Goal: Information Seeking & Learning: Learn about a topic

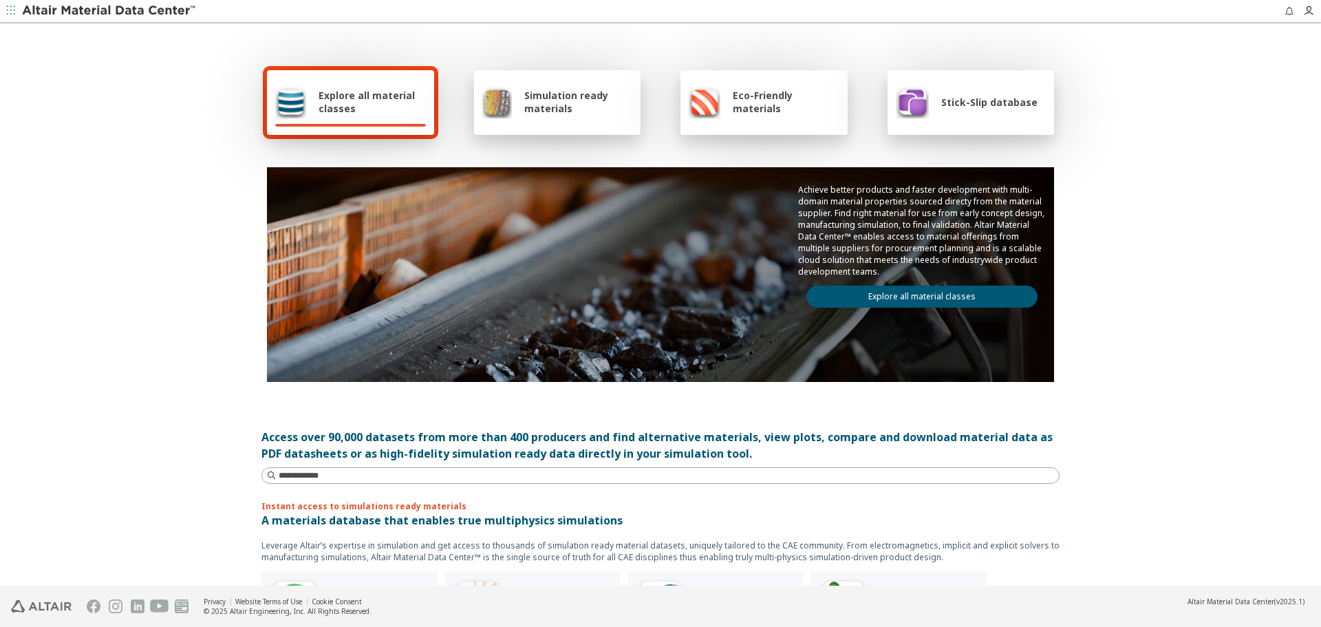
click at [990, 303] on link "Explore all material classes" at bounding box center [922, 297] width 231 height 22
click at [919, 301] on link "Explore all material classes" at bounding box center [922, 297] width 231 height 22
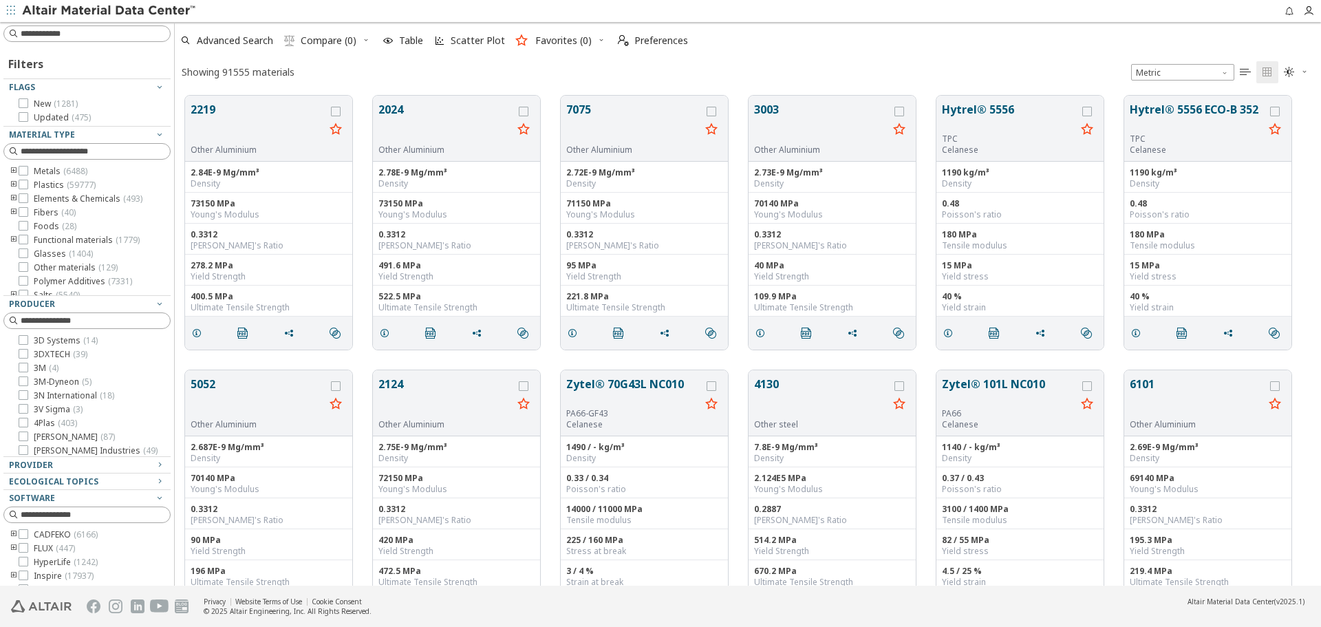
scroll to position [490, 1136]
click at [133, 41] on div at bounding box center [86, 33] width 167 height 17
click at [134, 36] on input at bounding box center [88, 33] width 164 height 15
paste input "******"
type input "******"
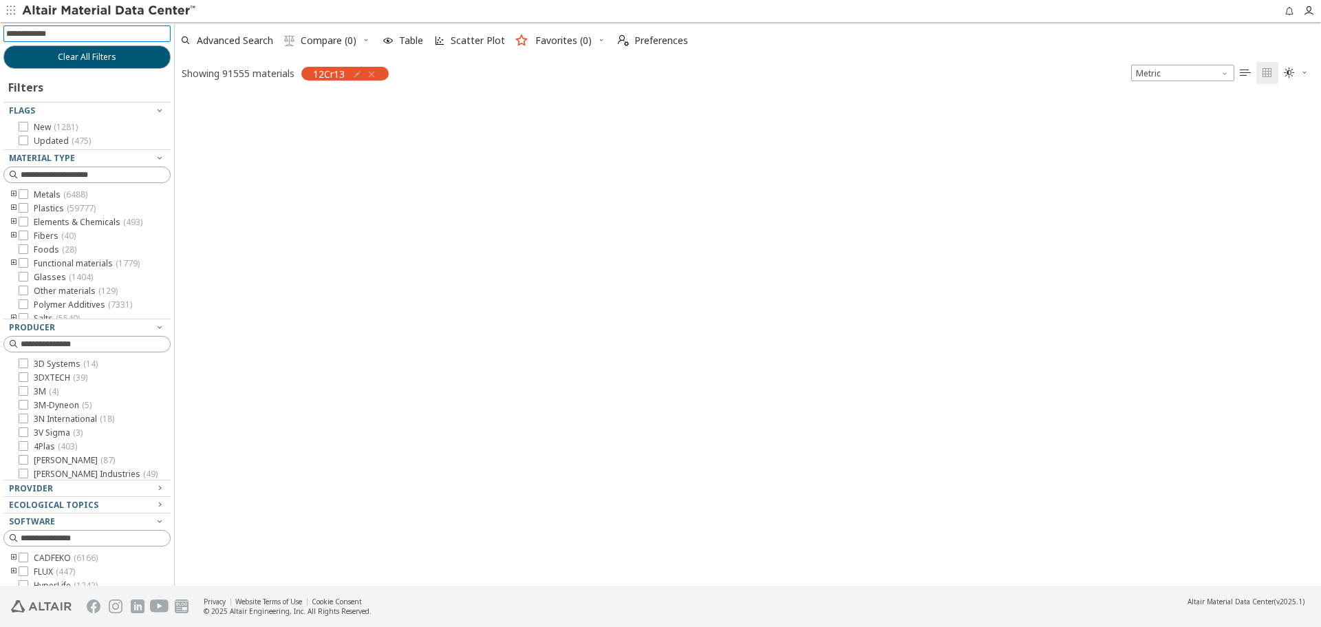
scroll to position [488, 1136]
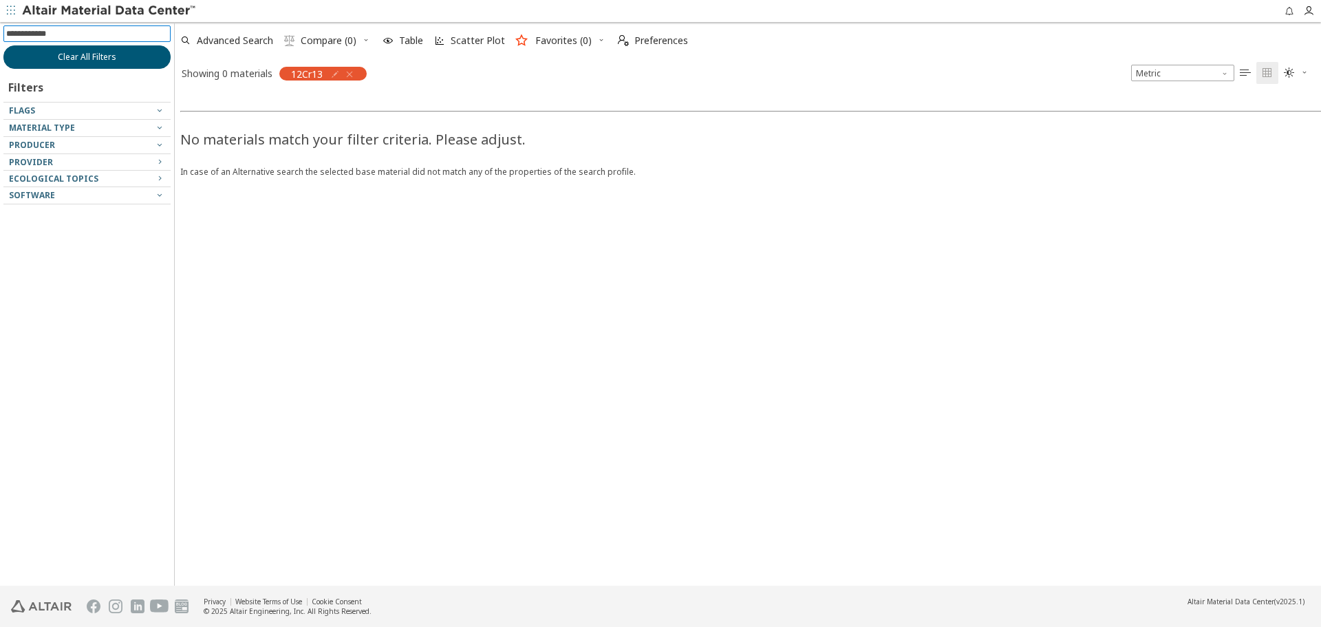
click at [112, 59] on span "Clear All Filters" at bounding box center [87, 57] width 59 height 11
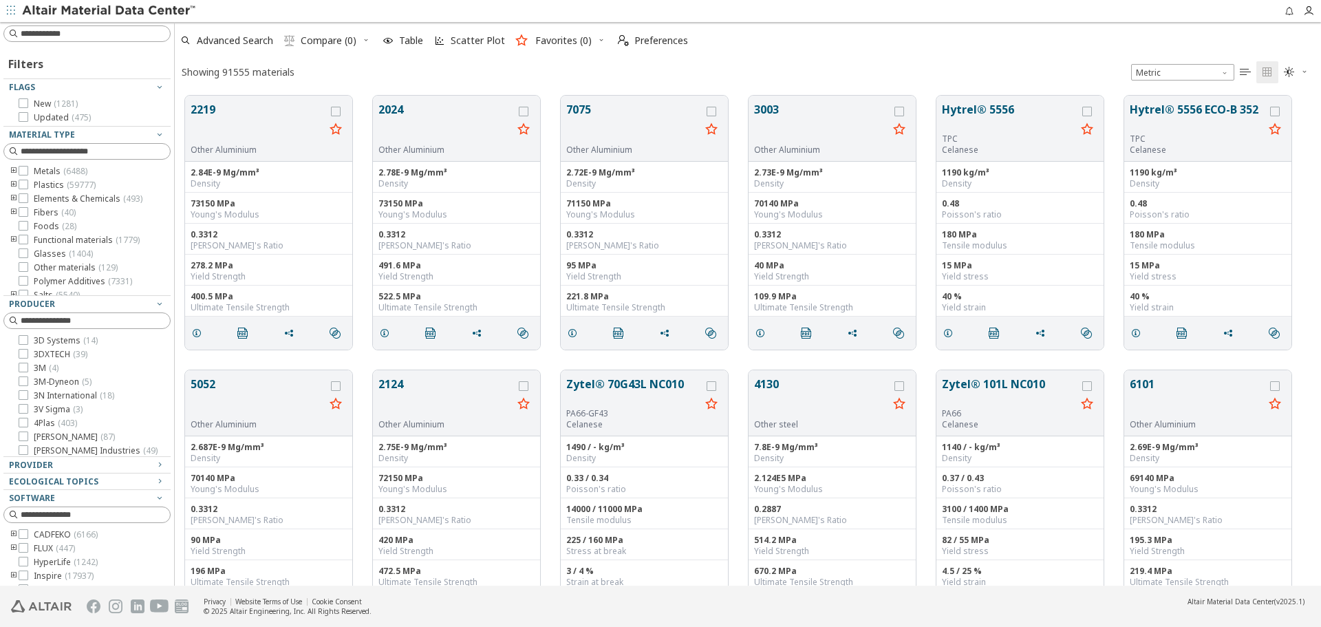
scroll to position [11, 11]
click at [225, 36] on span "Advanced Search" at bounding box center [235, 41] width 76 height 10
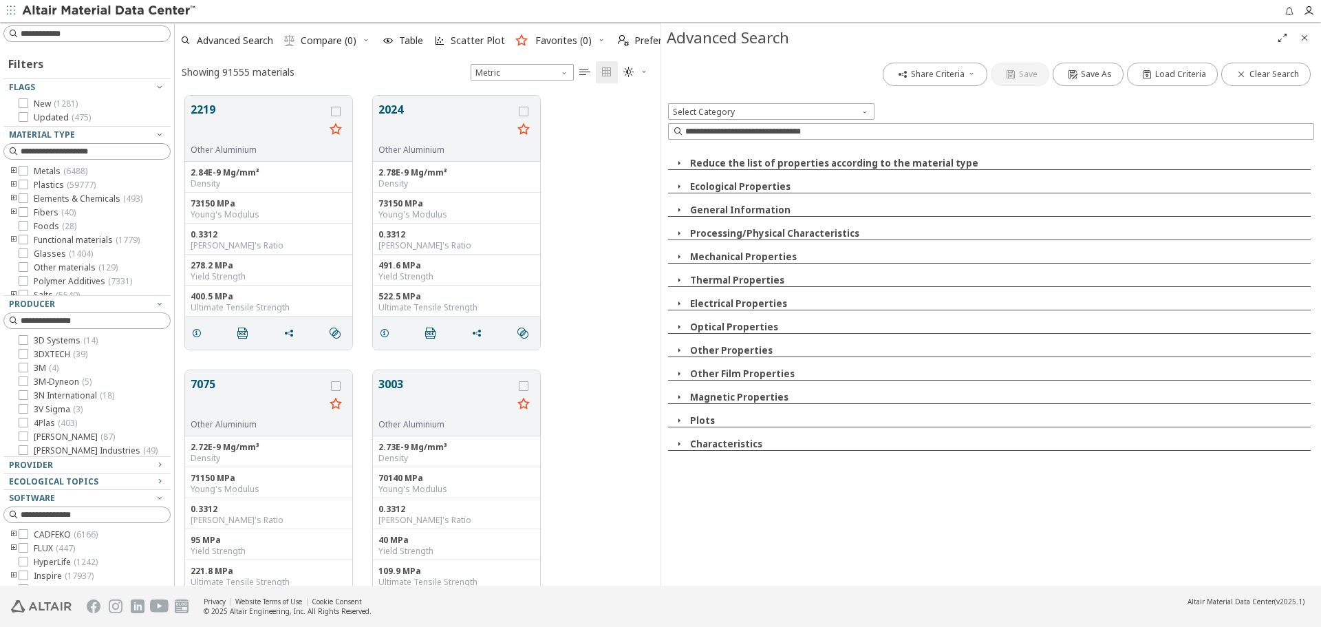
scroll to position [490, 476]
click at [771, 235] on button "Processing/Physical Characteristics" at bounding box center [774, 233] width 169 height 12
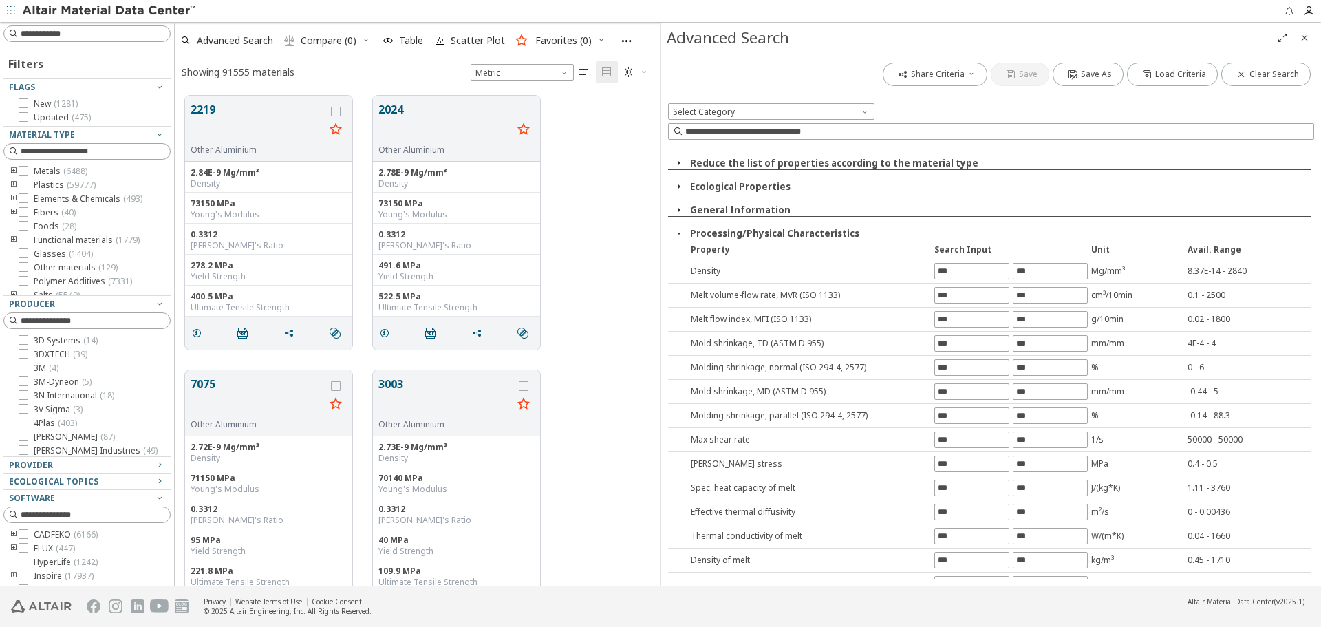
click at [771, 235] on button "Processing/Physical Characteristics" at bounding box center [774, 233] width 169 height 12
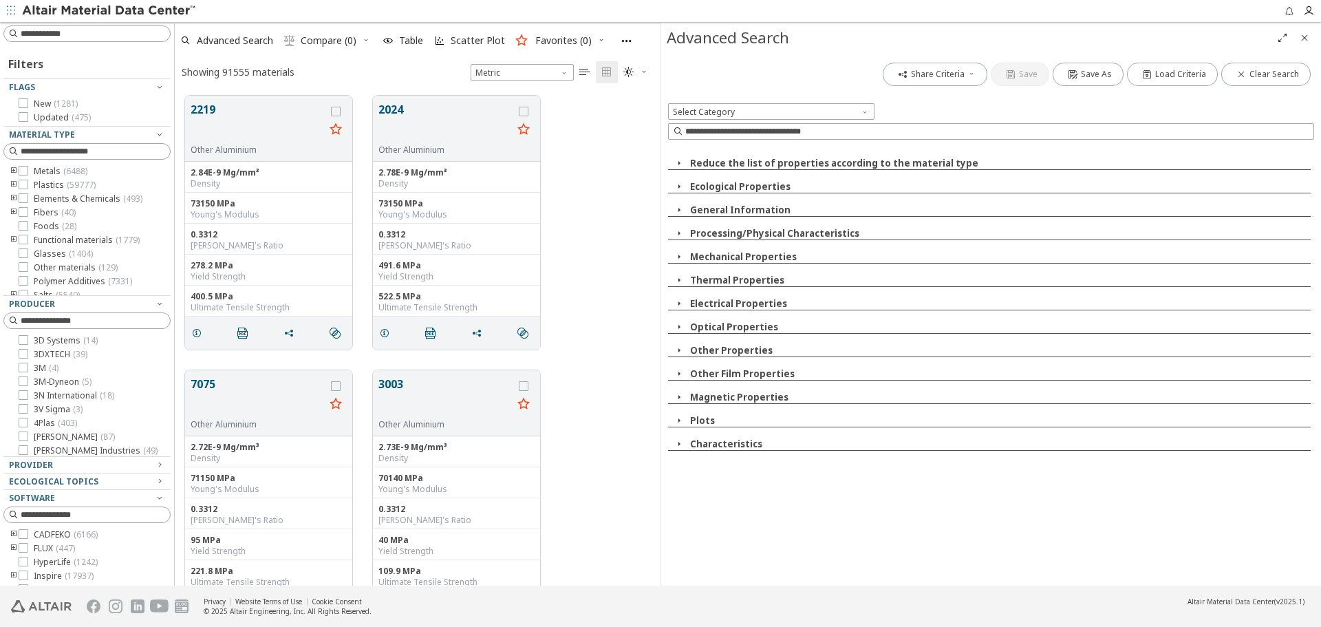
click at [761, 211] on button "General Information" at bounding box center [740, 210] width 100 height 12
click at [766, 233] on button "Designation/Specification" at bounding box center [760, 233] width 126 height 12
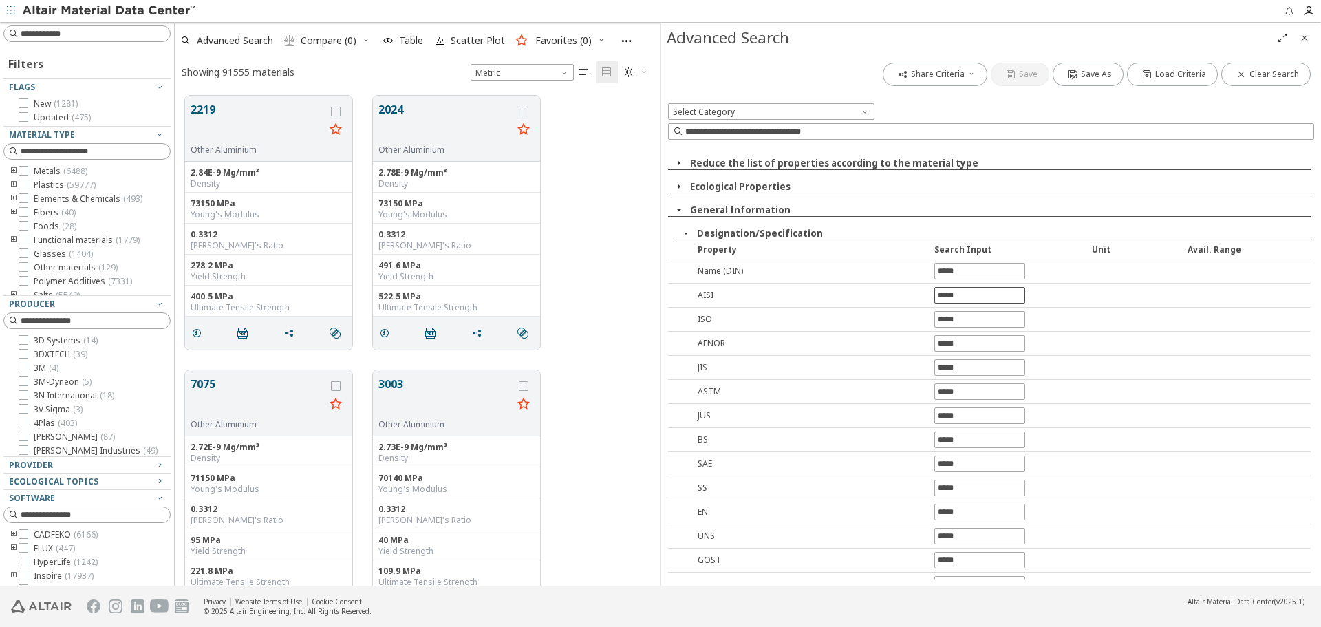
click at [935, 293] on input "text" at bounding box center [979, 295] width 89 height 15
type input "***"
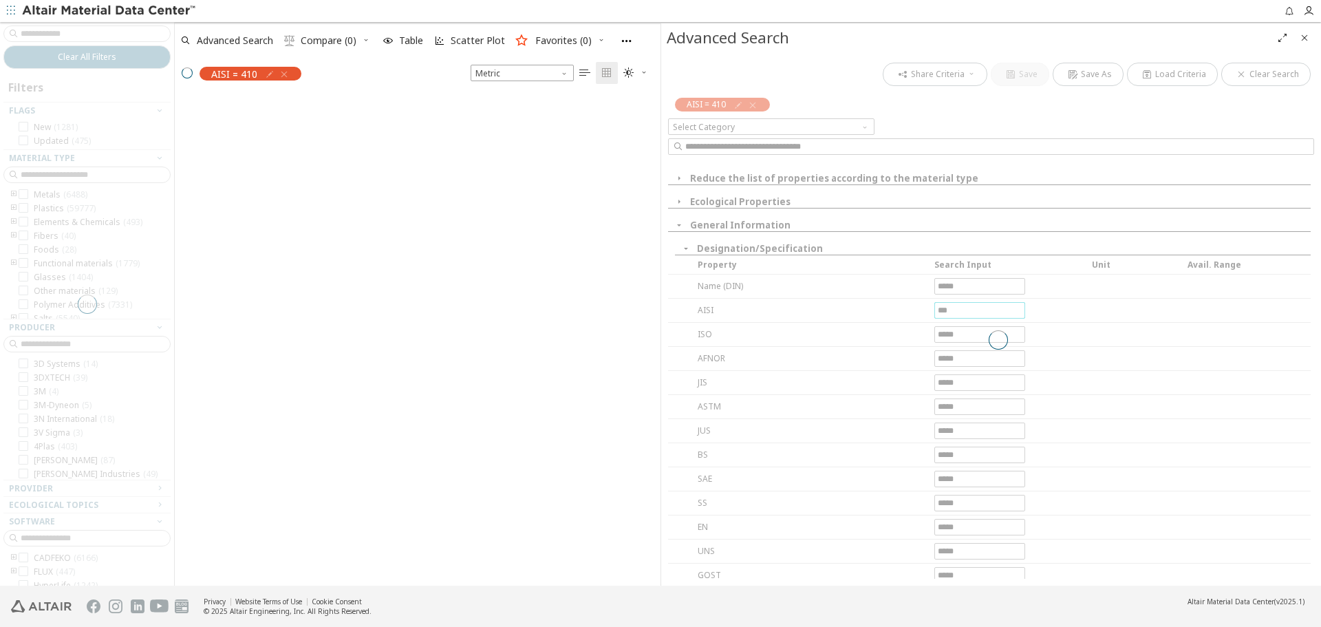
scroll to position [488, 476]
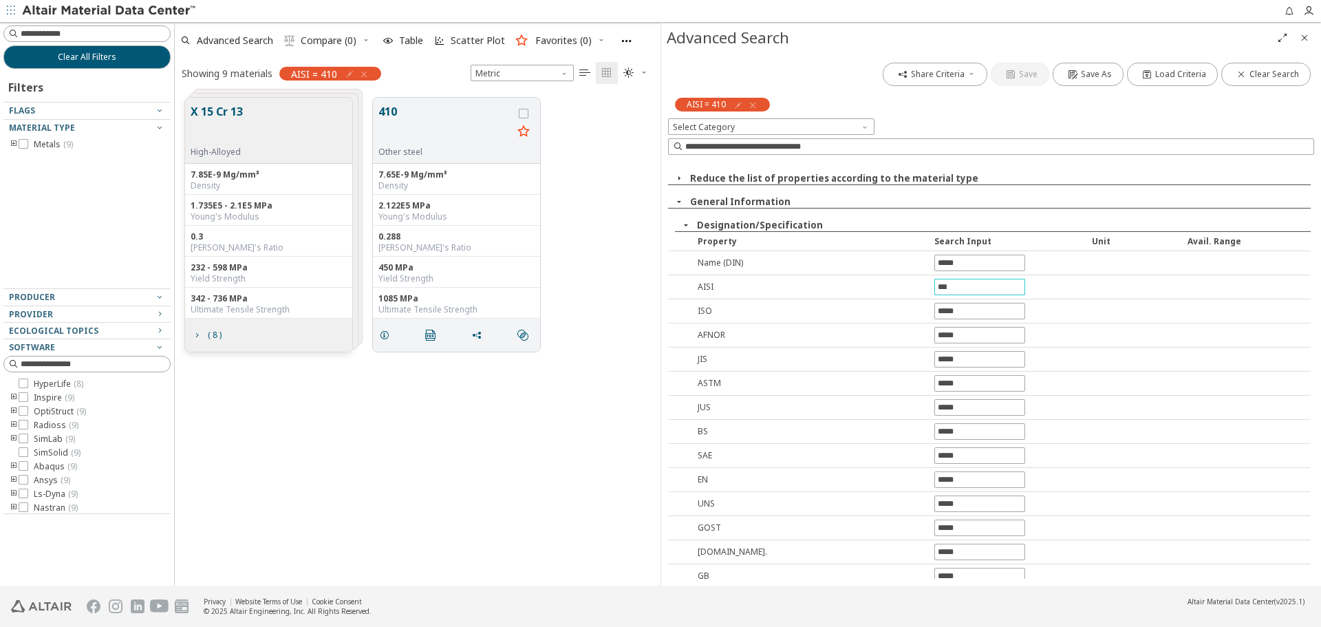
click at [1307, 39] on icon "Close" at bounding box center [1304, 37] width 11 height 11
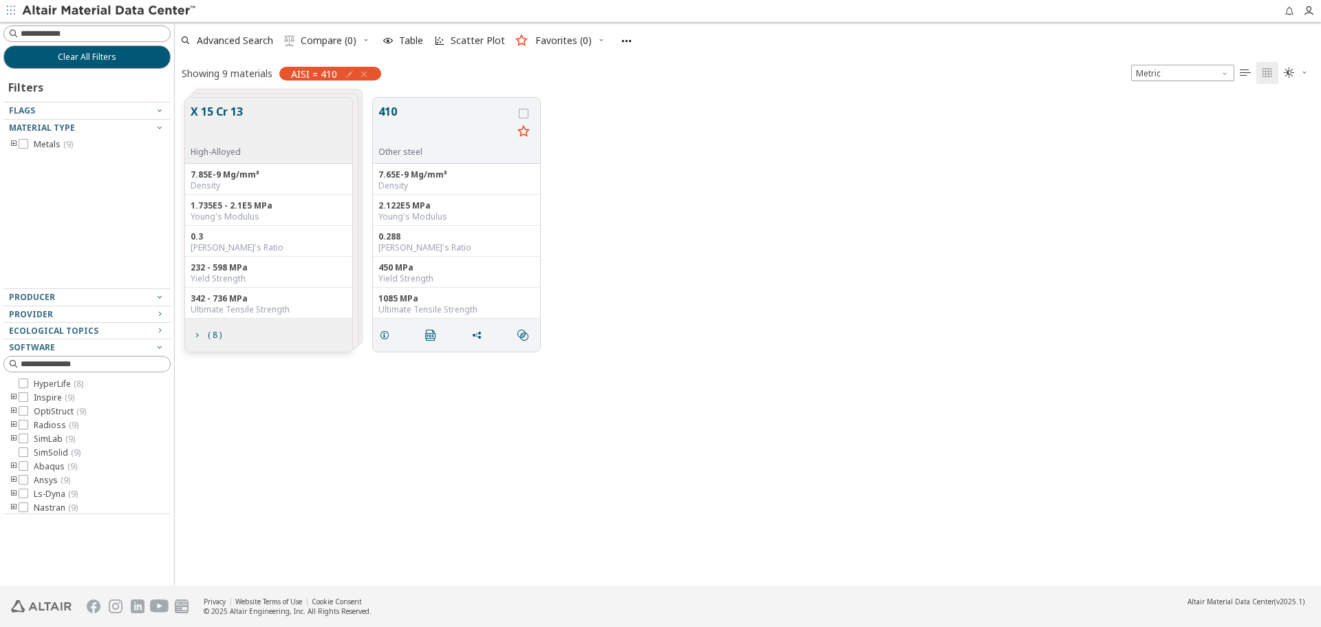
scroll to position [488, 1136]
click at [410, 125] on button "410" at bounding box center [446, 124] width 134 height 43
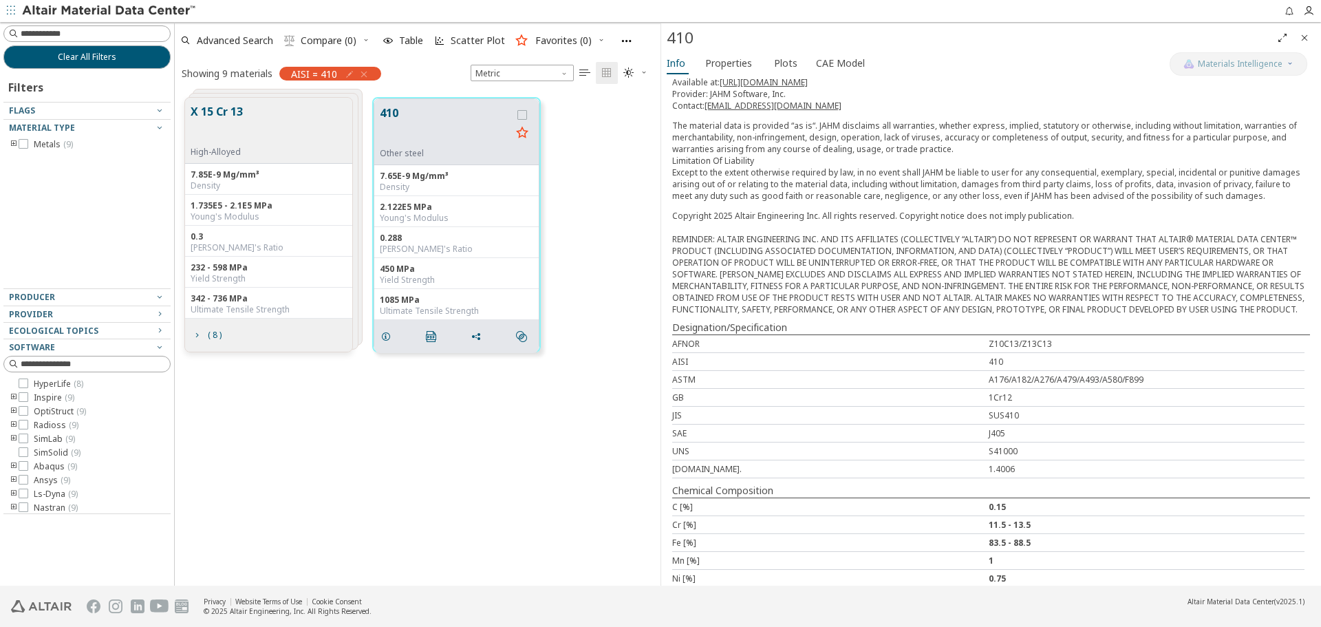
scroll to position [206, 0]
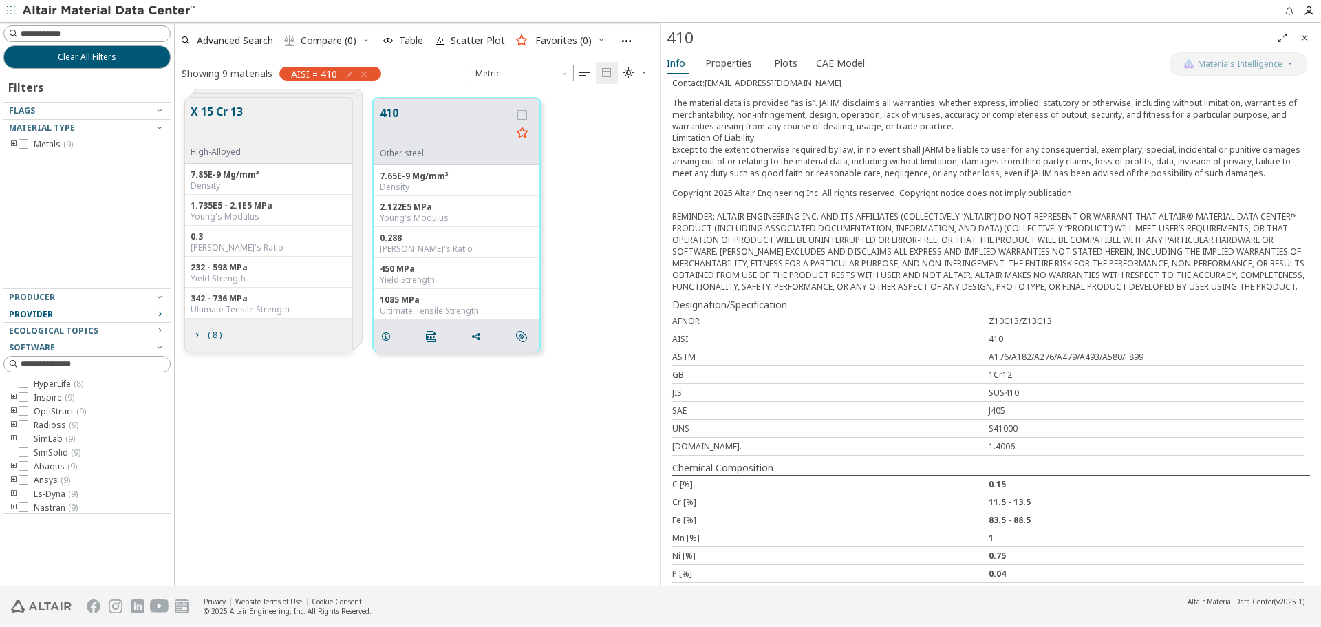
click at [140, 312] on div "Provider" at bounding box center [81, 314] width 145 height 11
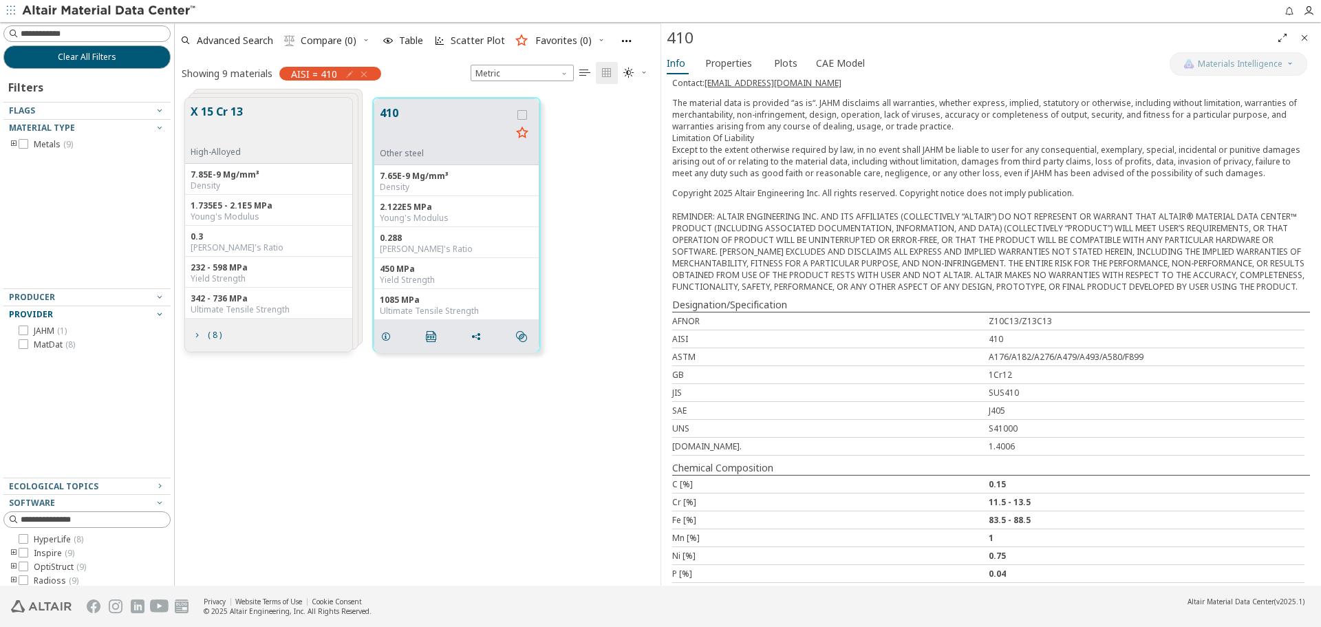
click at [140, 312] on div "Provider" at bounding box center [81, 314] width 145 height 11
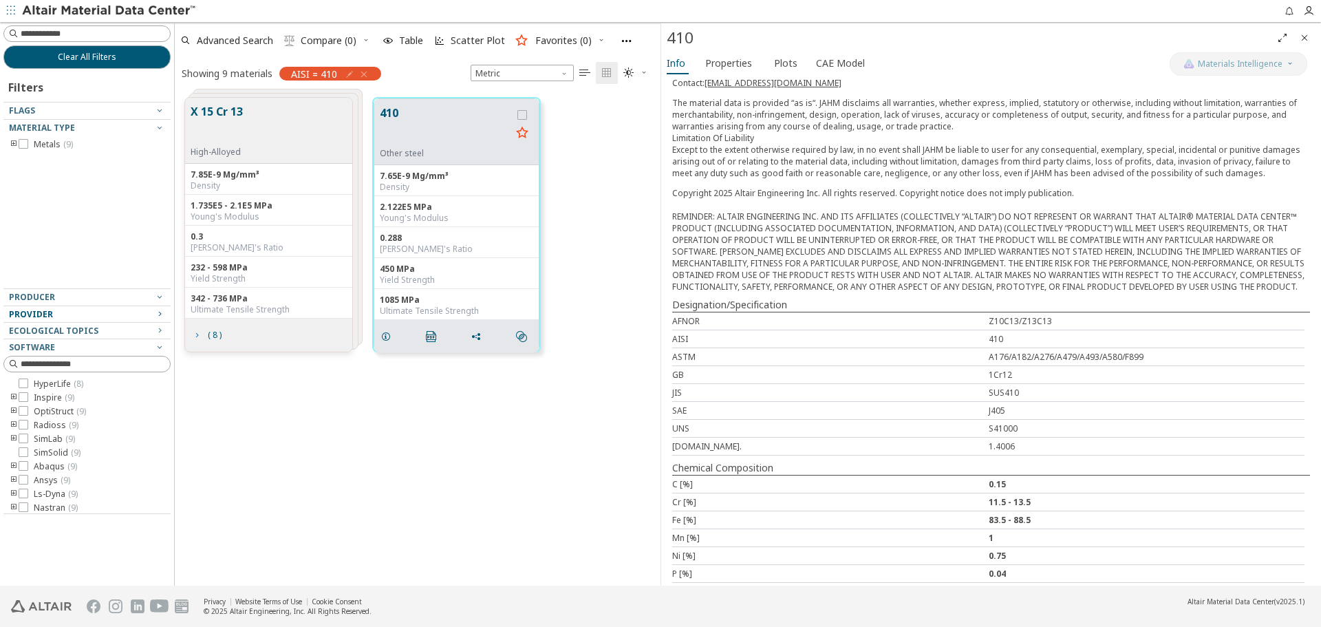
click at [213, 332] on span "( 8 )" at bounding box center [215, 335] width 14 height 8
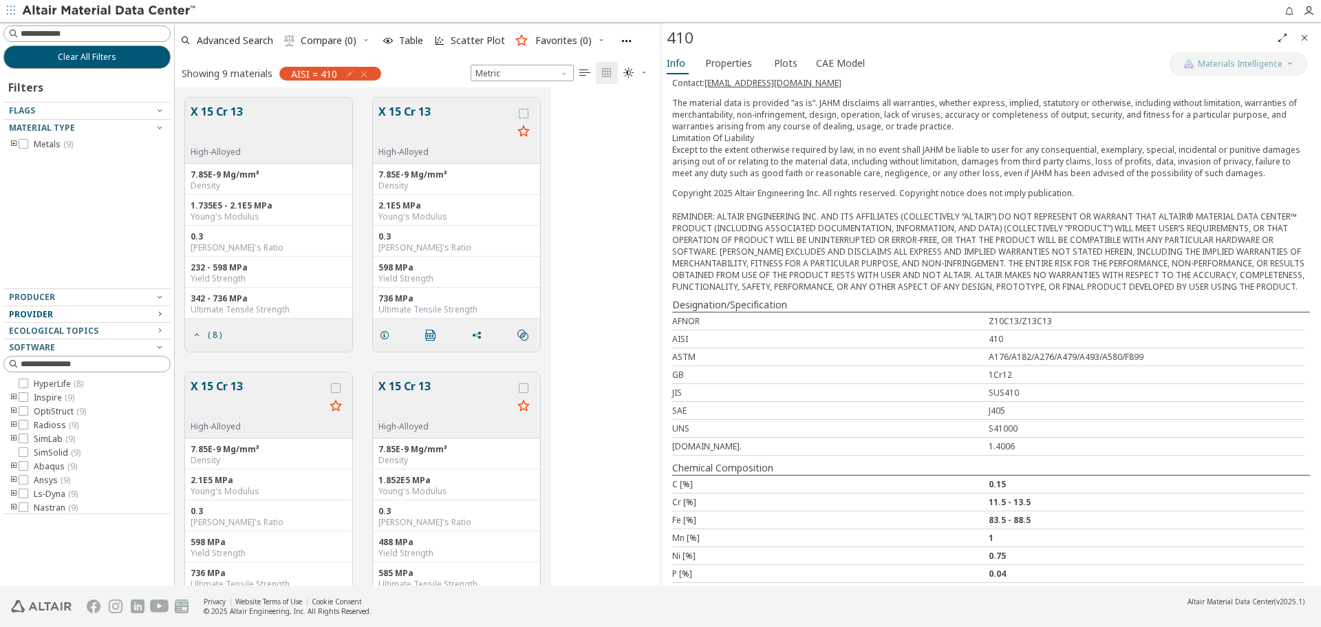
click at [404, 127] on button "X 15 Cr 13" at bounding box center [446, 124] width 134 height 43
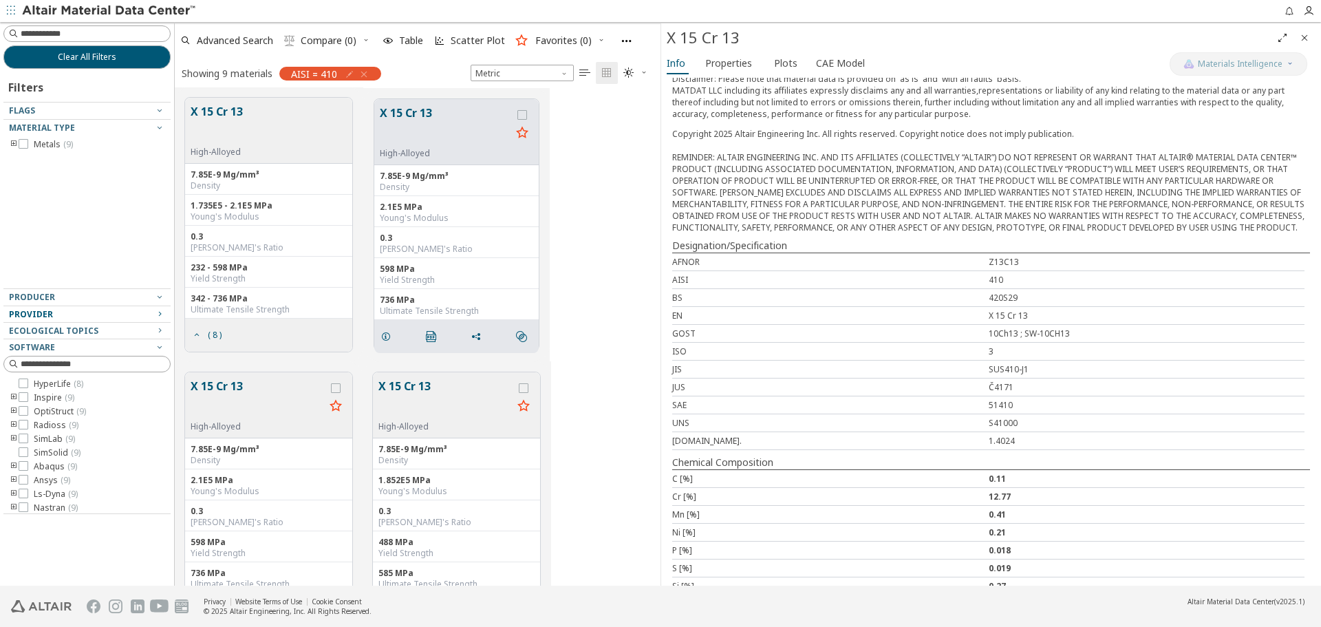
scroll to position [235, 0]
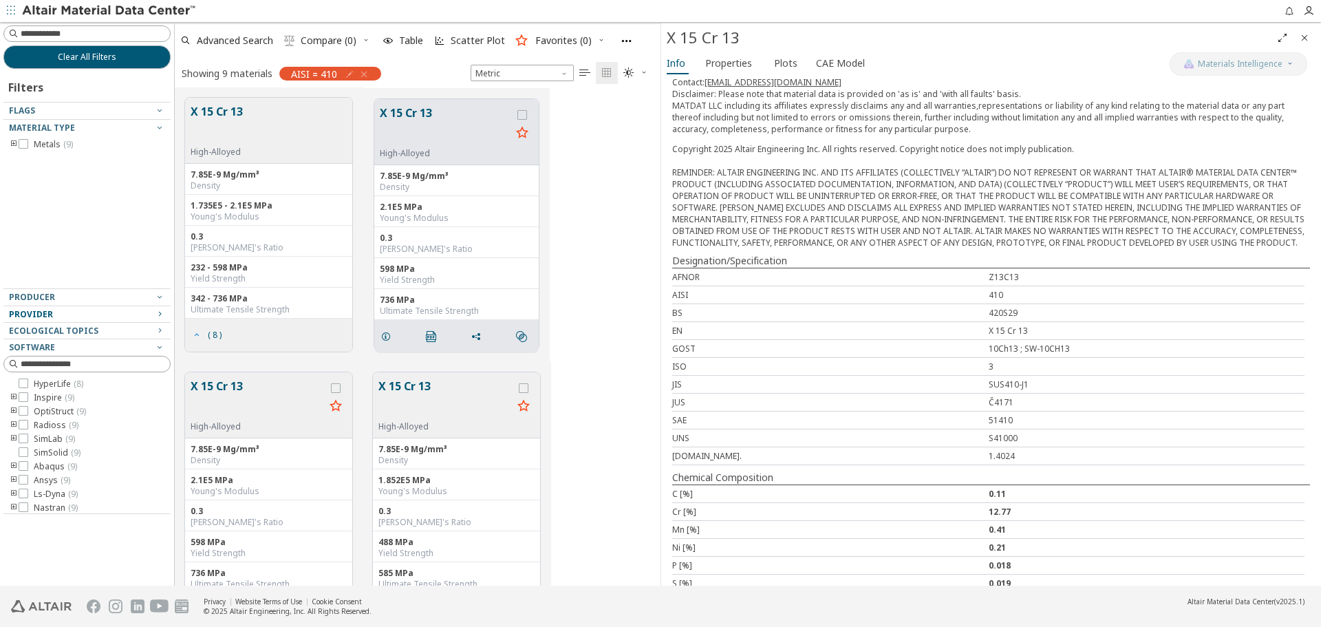
click at [215, 332] on span "( 8 )" at bounding box center [215, 335] width 14 height 8
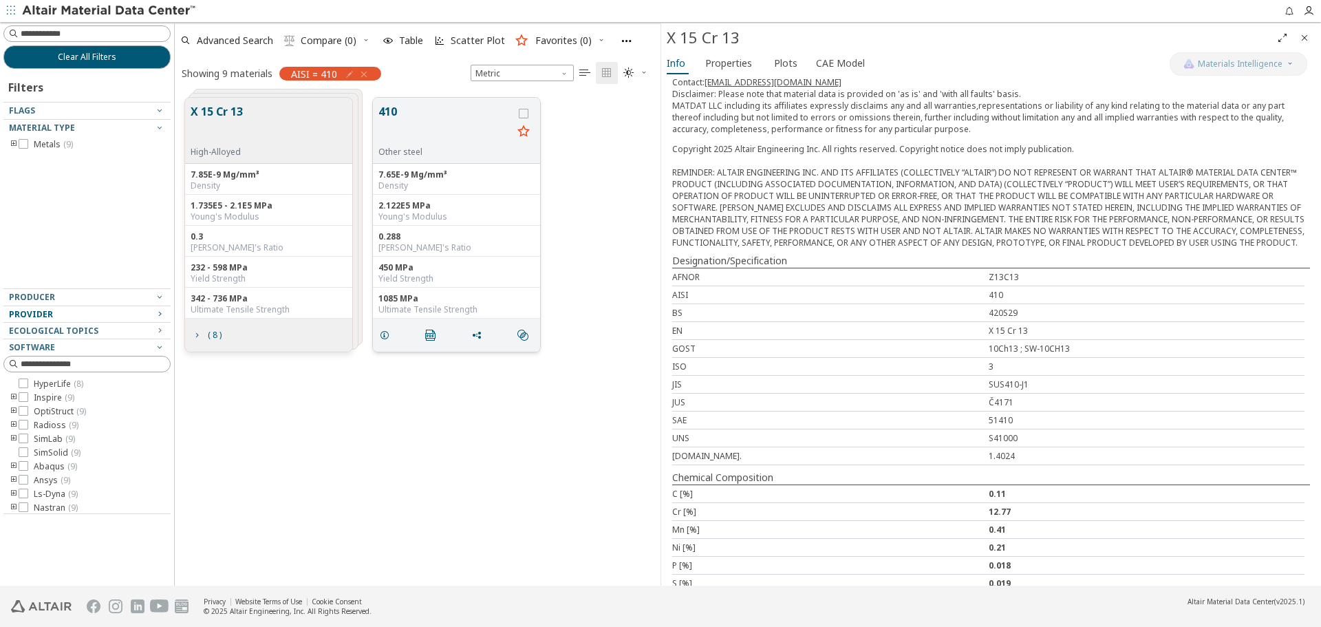
click at [392, 114] on button "410" at bounding box center [446, 124] width 134 height 43
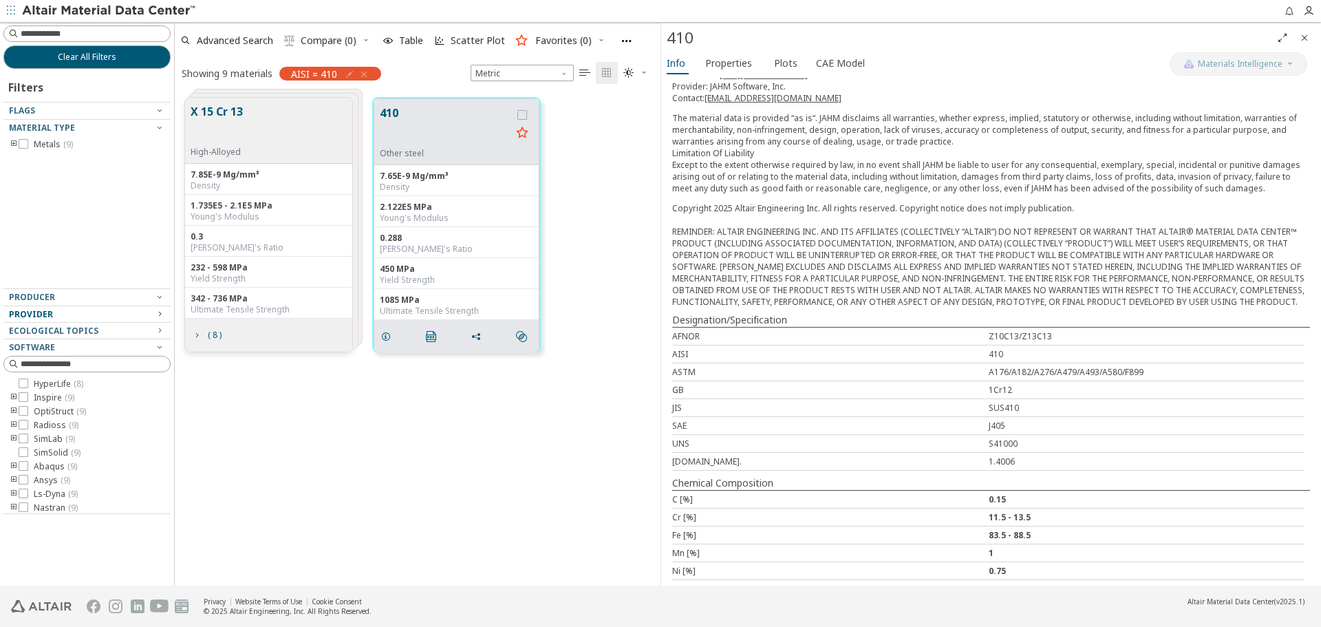
scroll to position [206, 0]
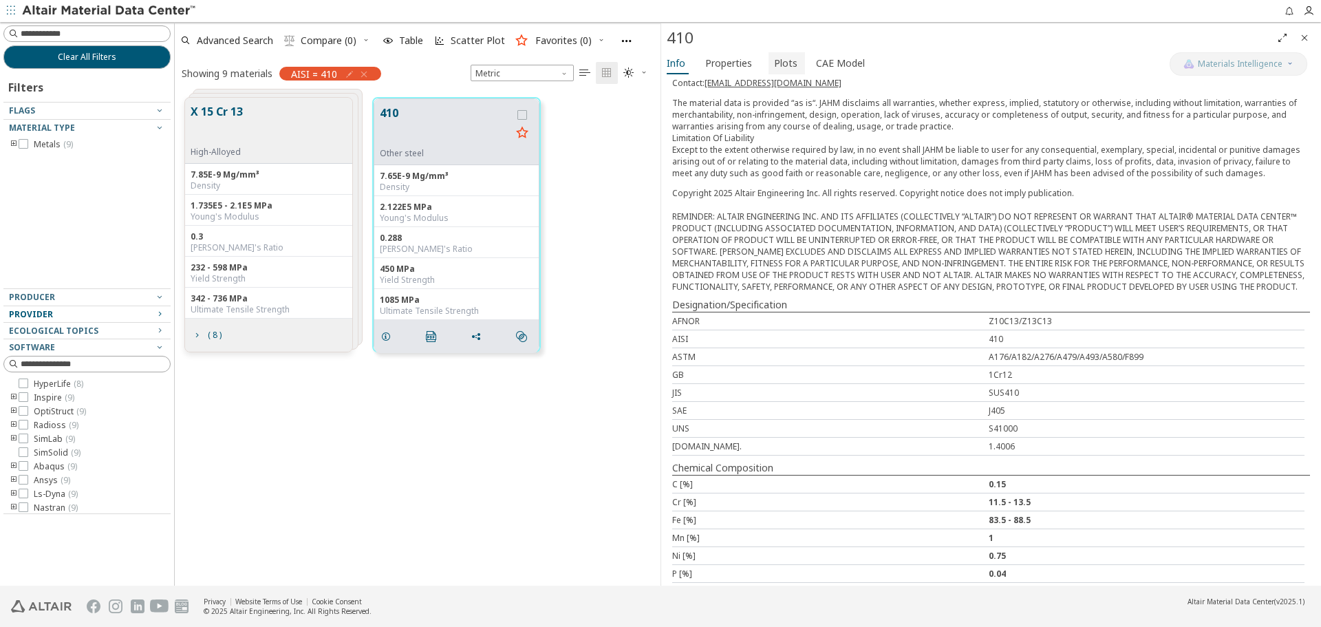
click at [774, 63] on span "Plots" at bounding box center [785, 63] width 23 height 22
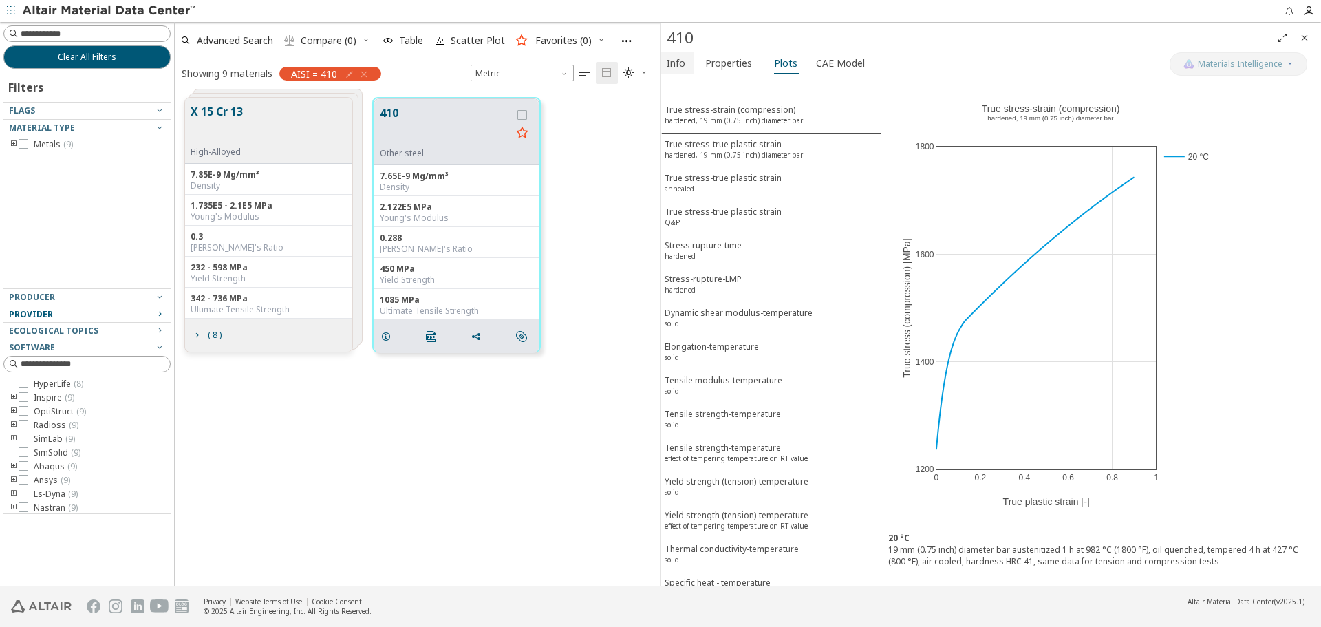
click at [677, 65] on span "Info" at bounding box center [676, 63] width 19 height 22
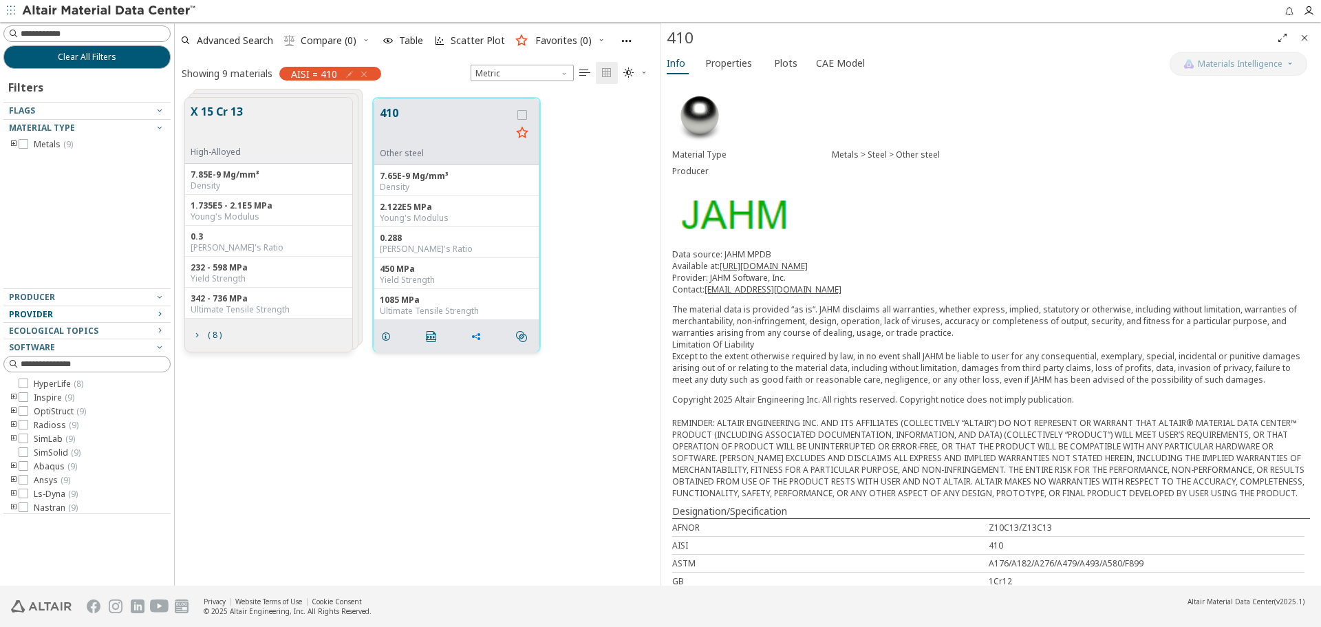
click at [473, 342] on icon "grid" at bounding box center [476, 336] width 11 height 11
click at [525, 361] on span "Copy to Clipboard" at bounding box center [533, 362] width 95 height 22
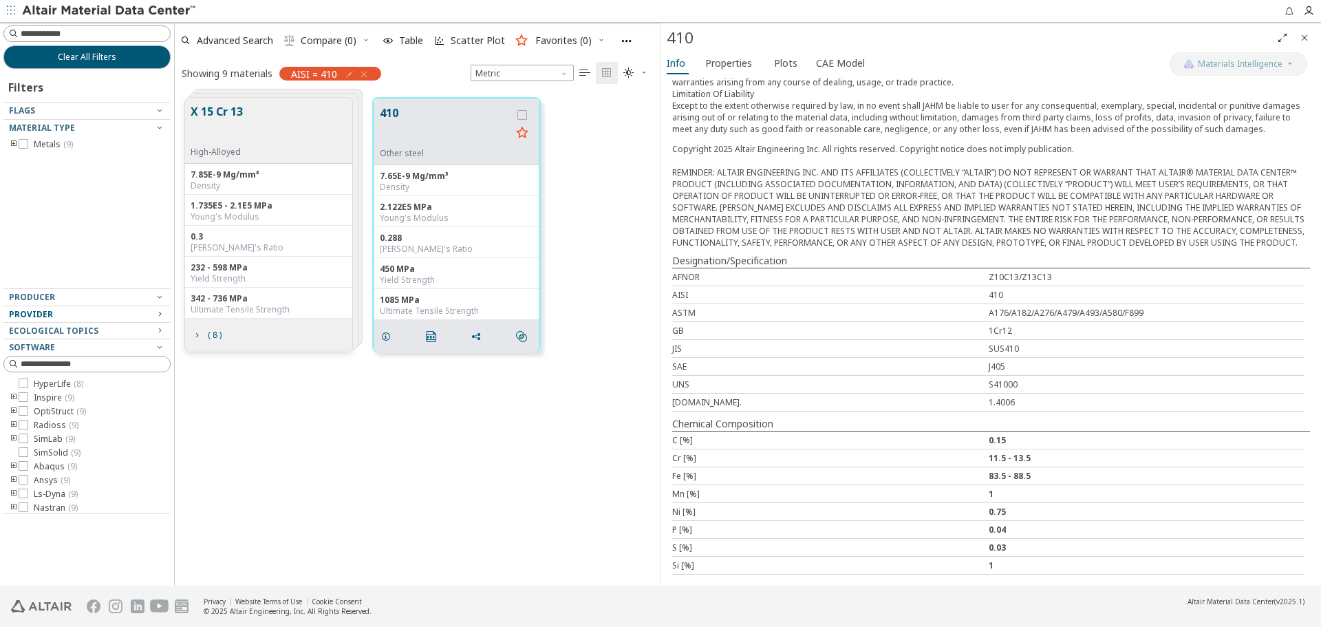
scroll to position [262, 0]
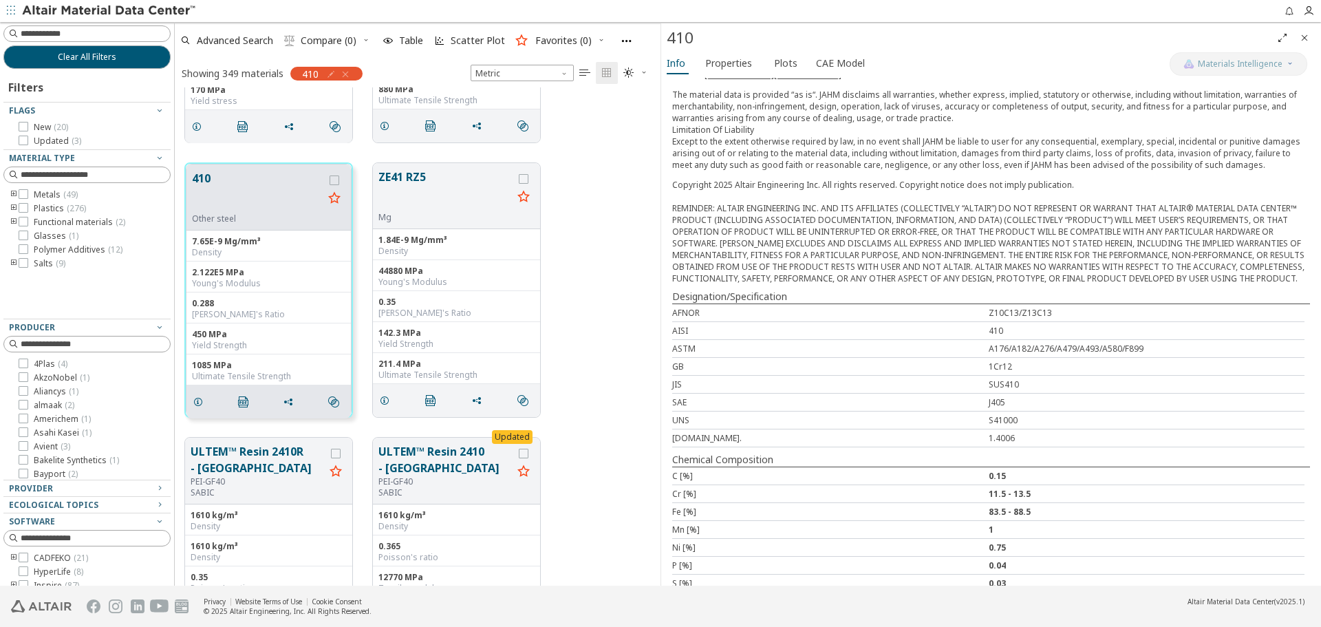
scroll to position [193, 0]
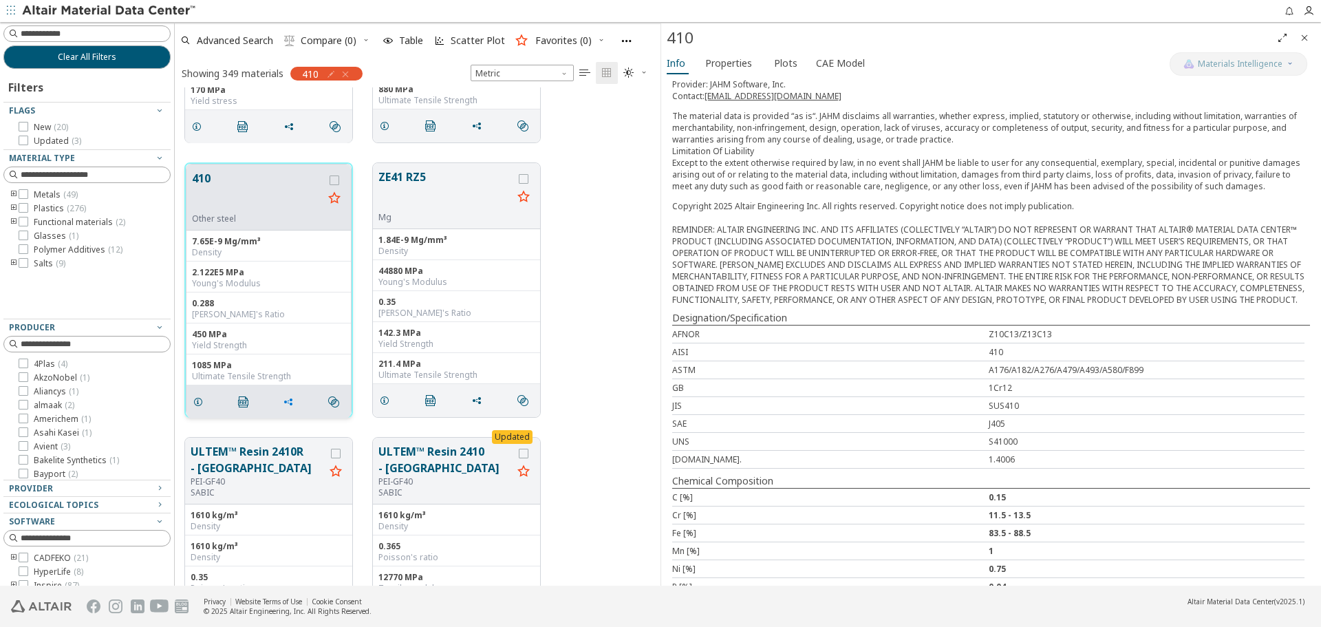
click at [288, 401] on icon "grid" at bounding box center [288, 401] width 11 height 11
click at [319, 429] on span "Copy to Clipboard" at bounding box center [345, 427] width 95 height 22
click at [115, 36] on input at bounding box center [88, 33] width 164 height 15
paste input "*******"
type input "*******"
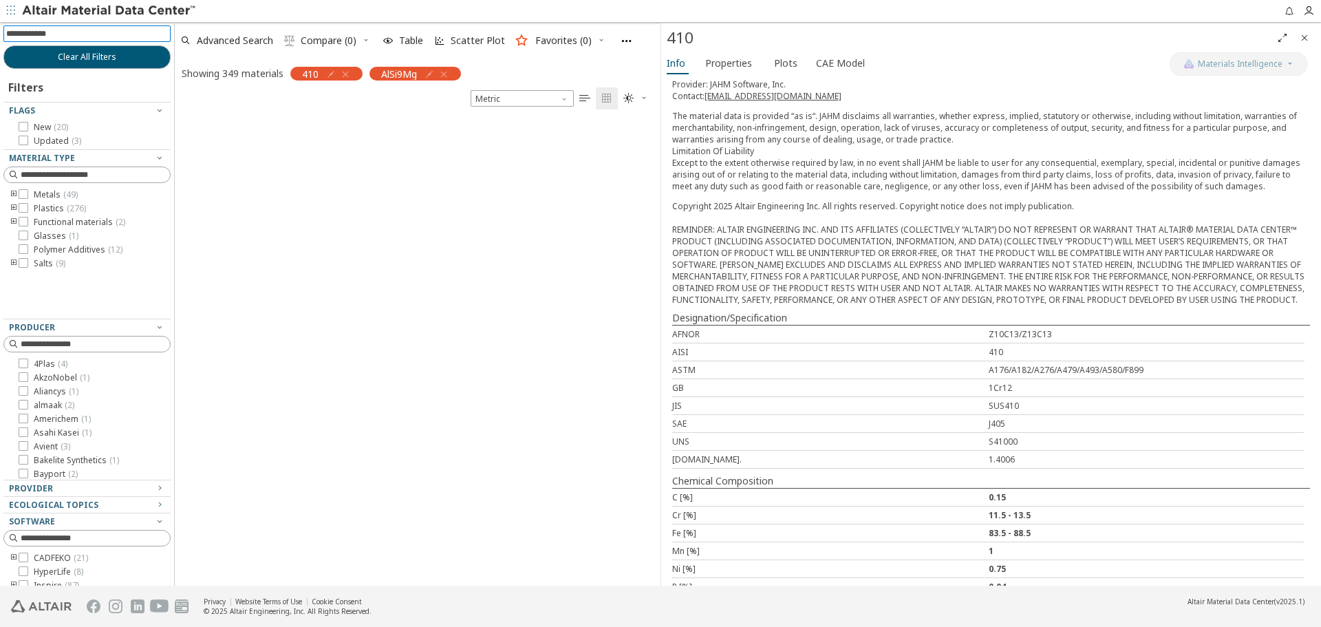
scroll to position [11, 11]
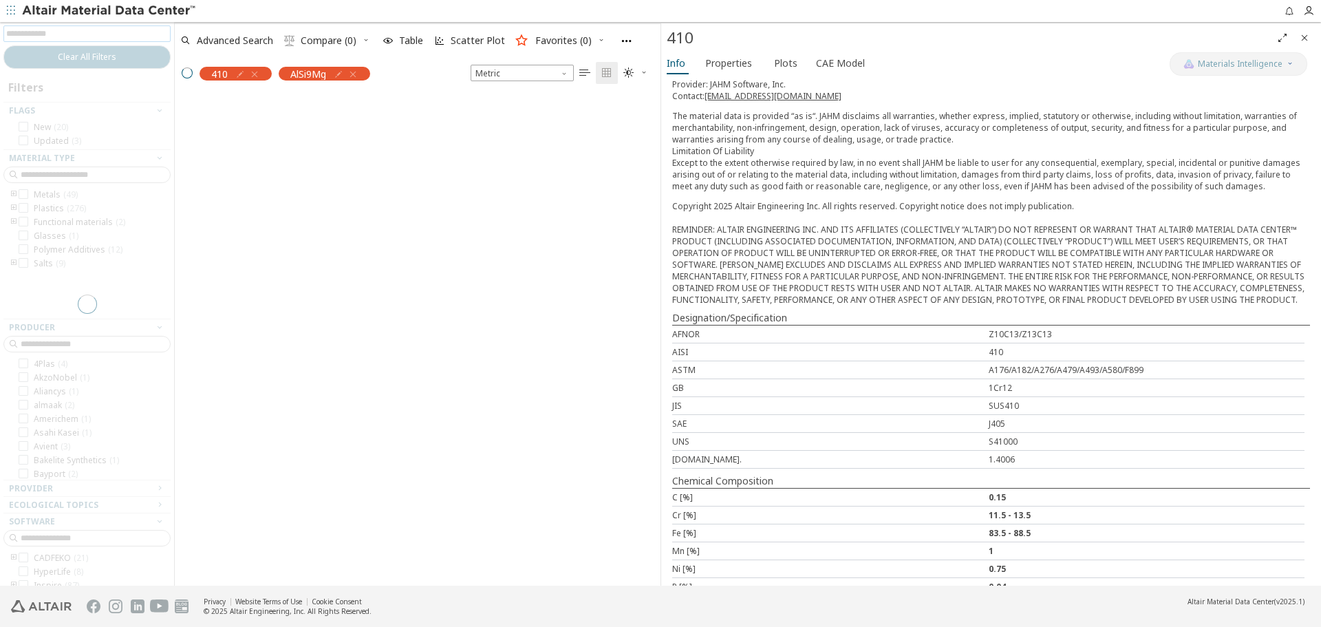
click at [1302, 33] on icon "Close" at bounding box center [1304, 37] width 11 height 11
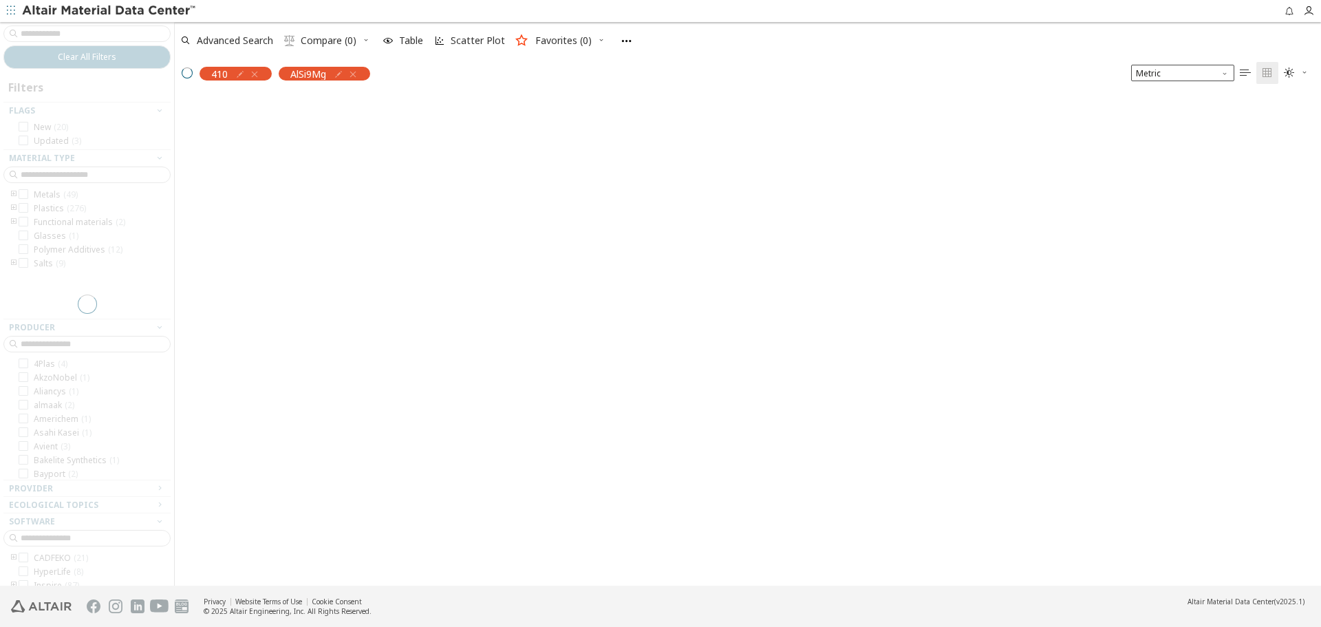
scroll to position [488, 1136]
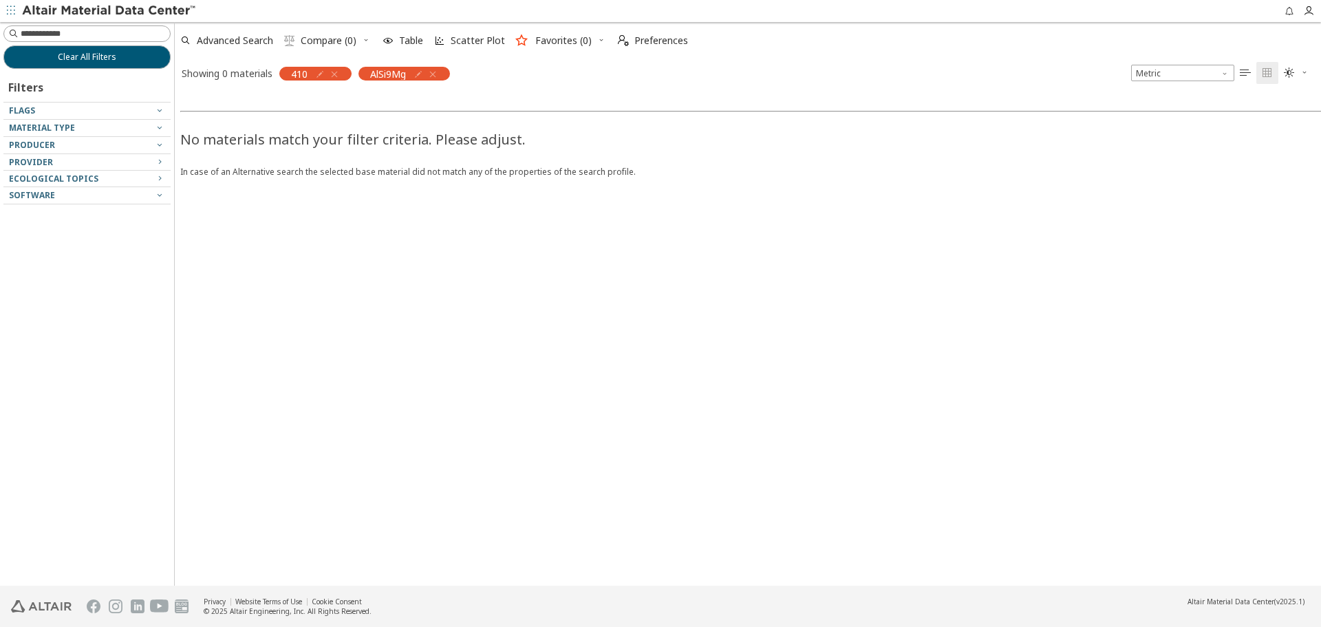
click at [333, 76] on icon "button" at bounding box center [334, 74] width 11 height 11
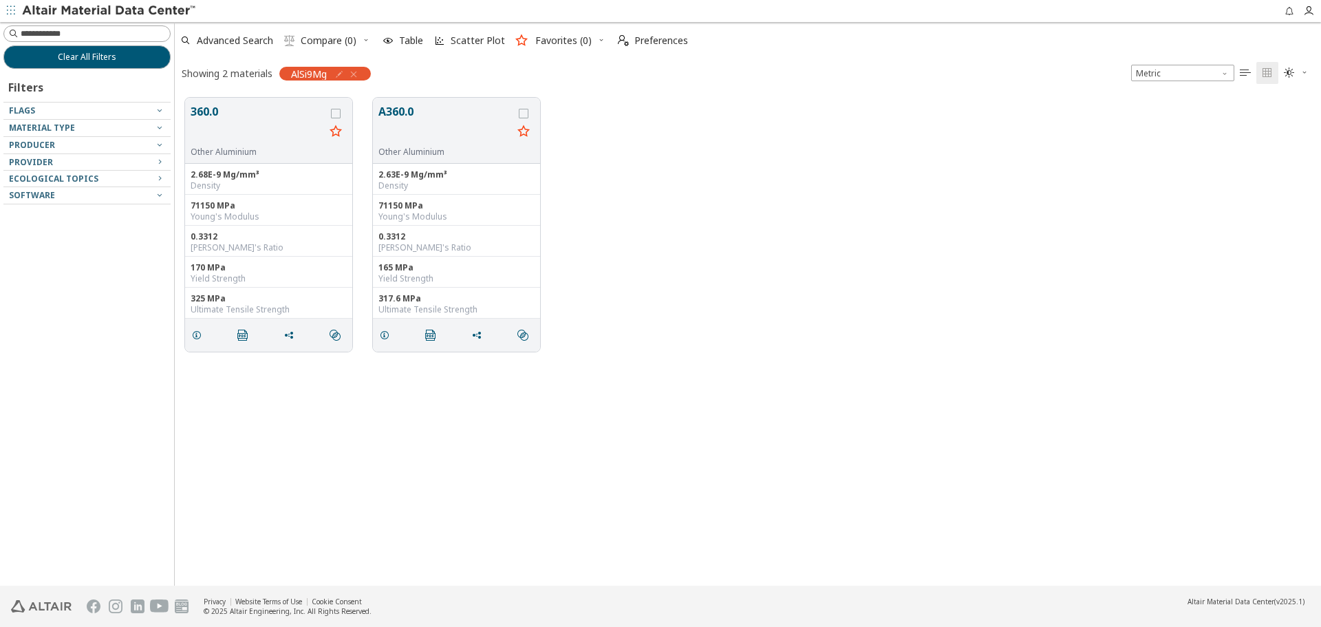
scroll to position [488, 1136]
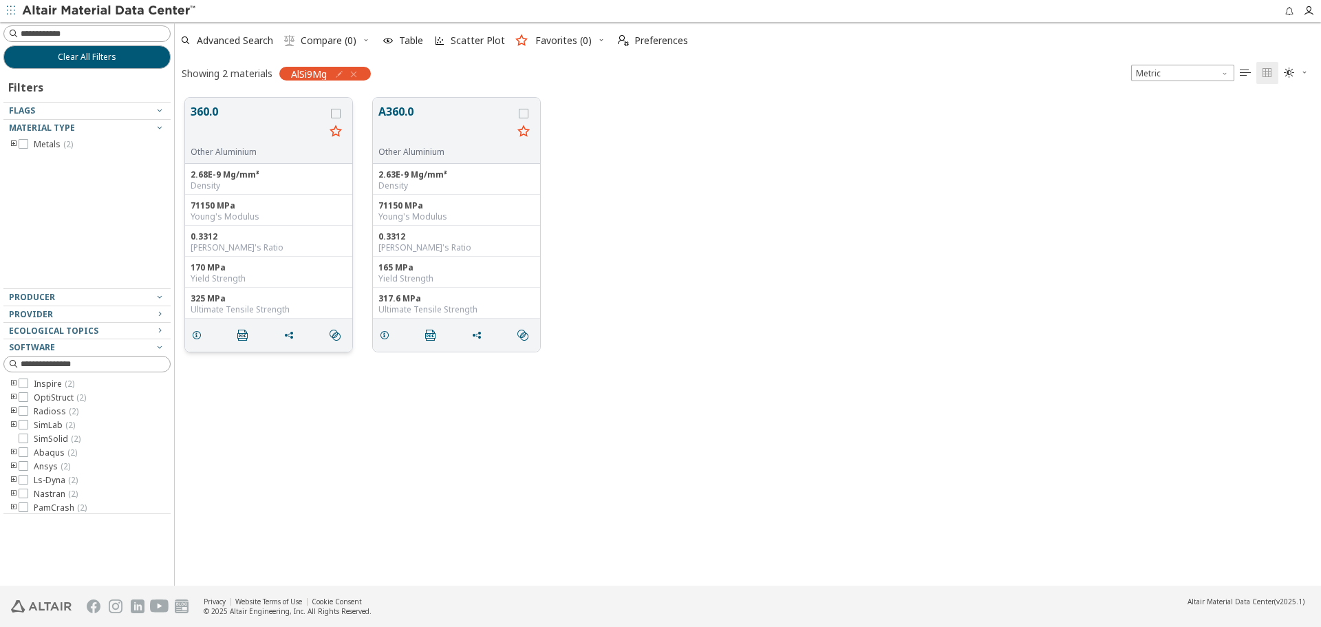
click at [218, 113] on button "360.0" at bounding box center [258, 124] width 134 height 43
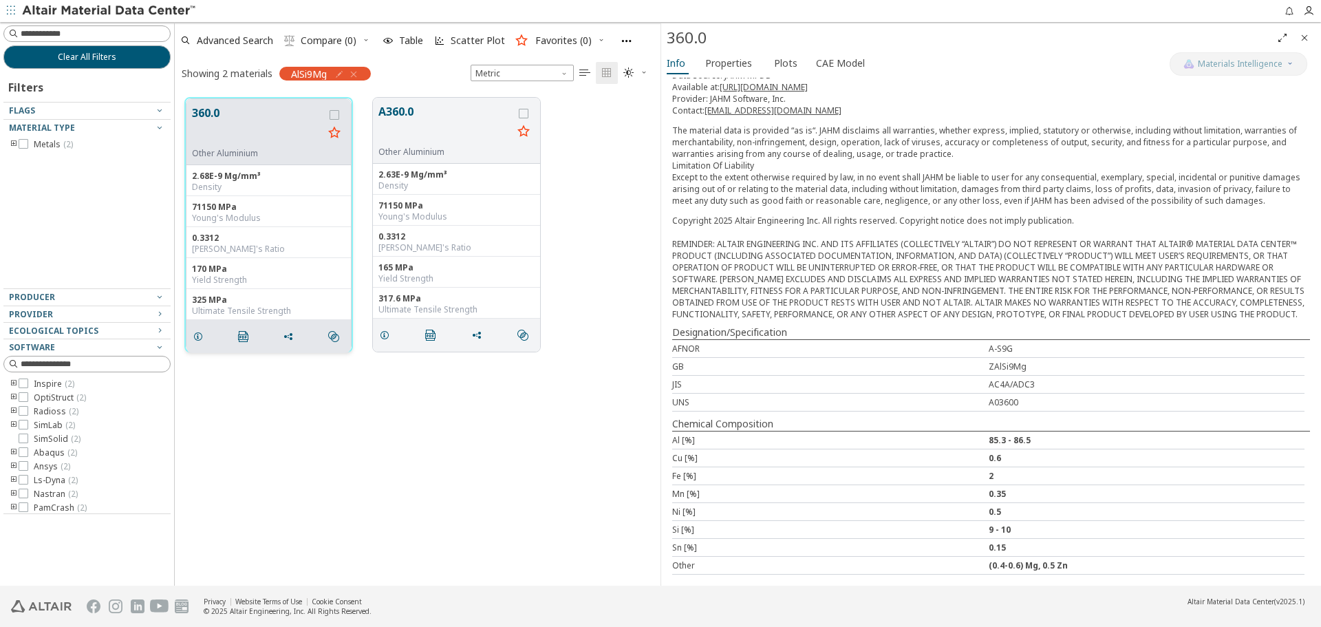
scroll to position [191, 0]
click at [408, 117] on button "A360.0" at bounding box center [446, 124] width 134 height 43
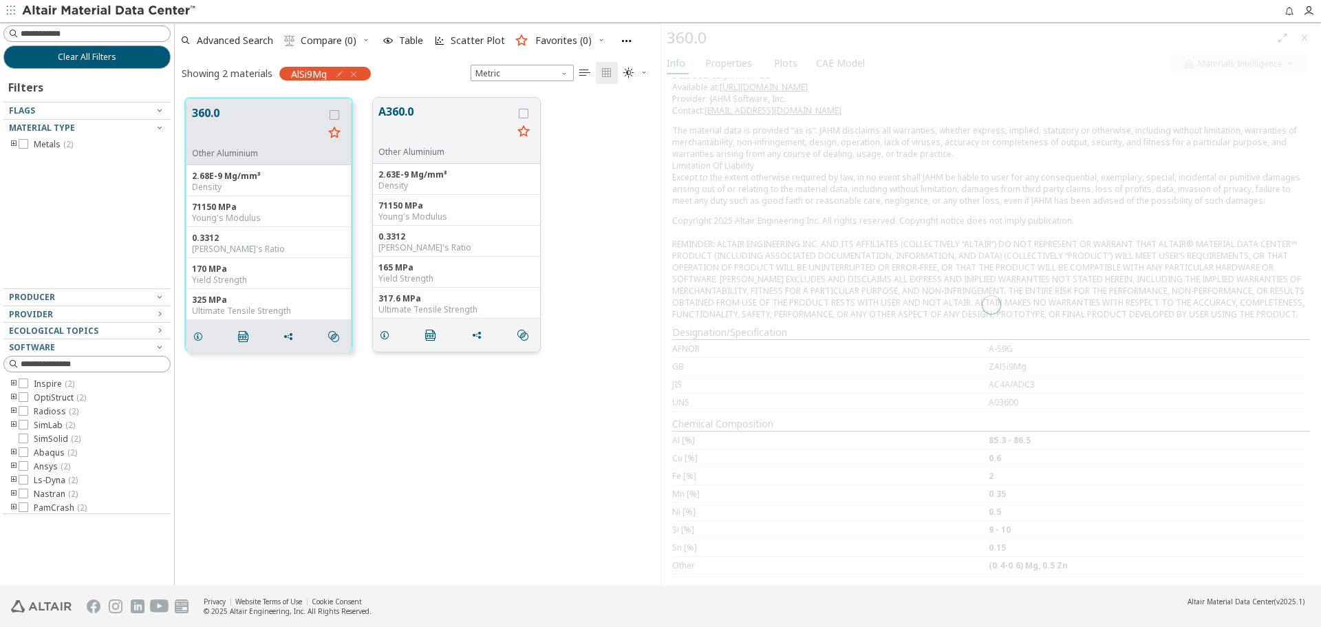
scroll to position [173, 0]
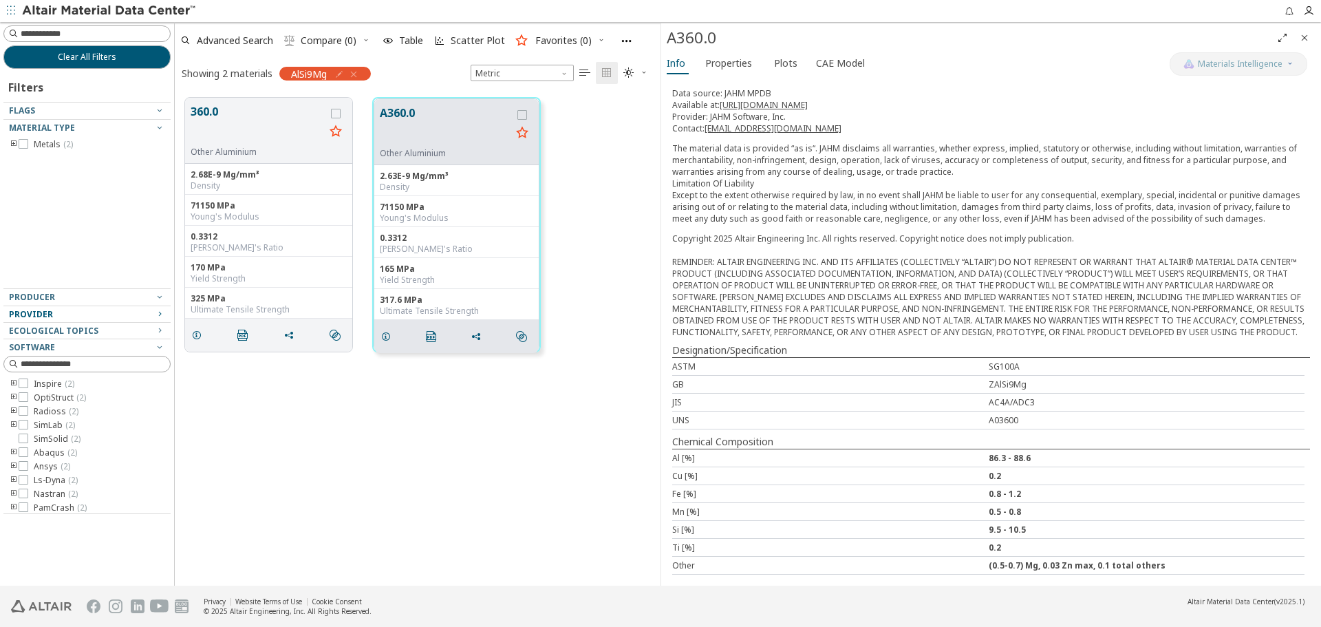
click at [129, 318] on div "Provider" at bounding box center [81, 314] width 145 height 11
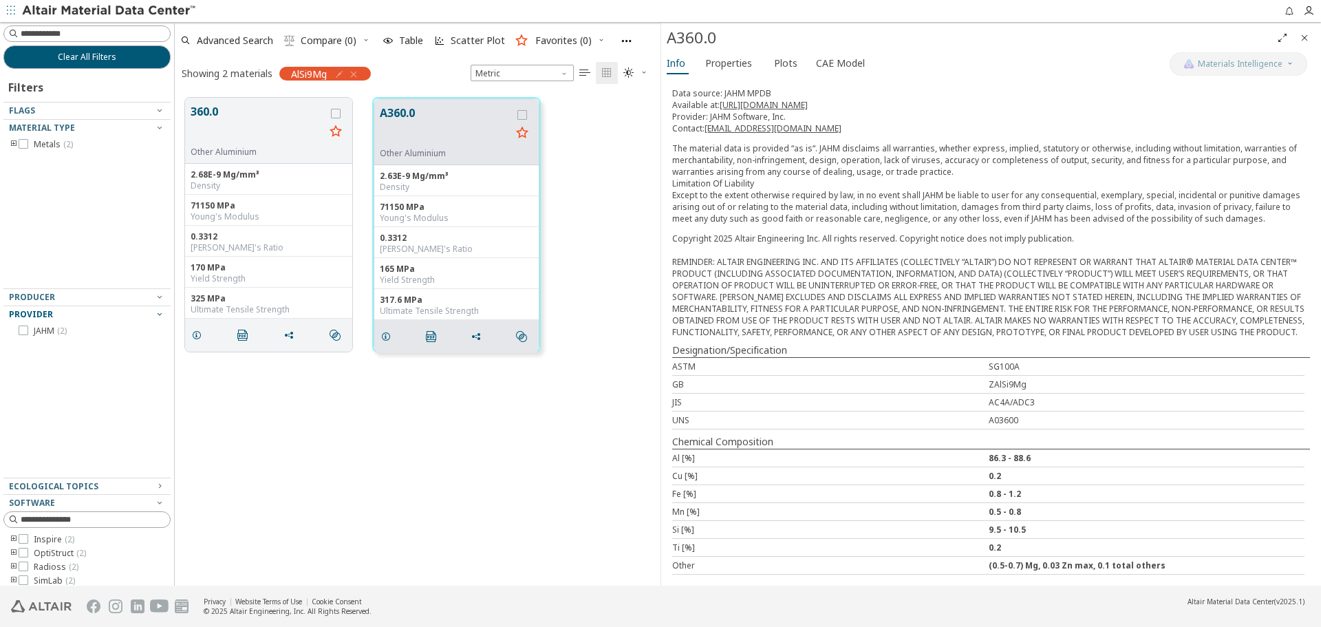
click at [129, 318] on div "Provider" at bounding box center [81, 314] width 145 height 11
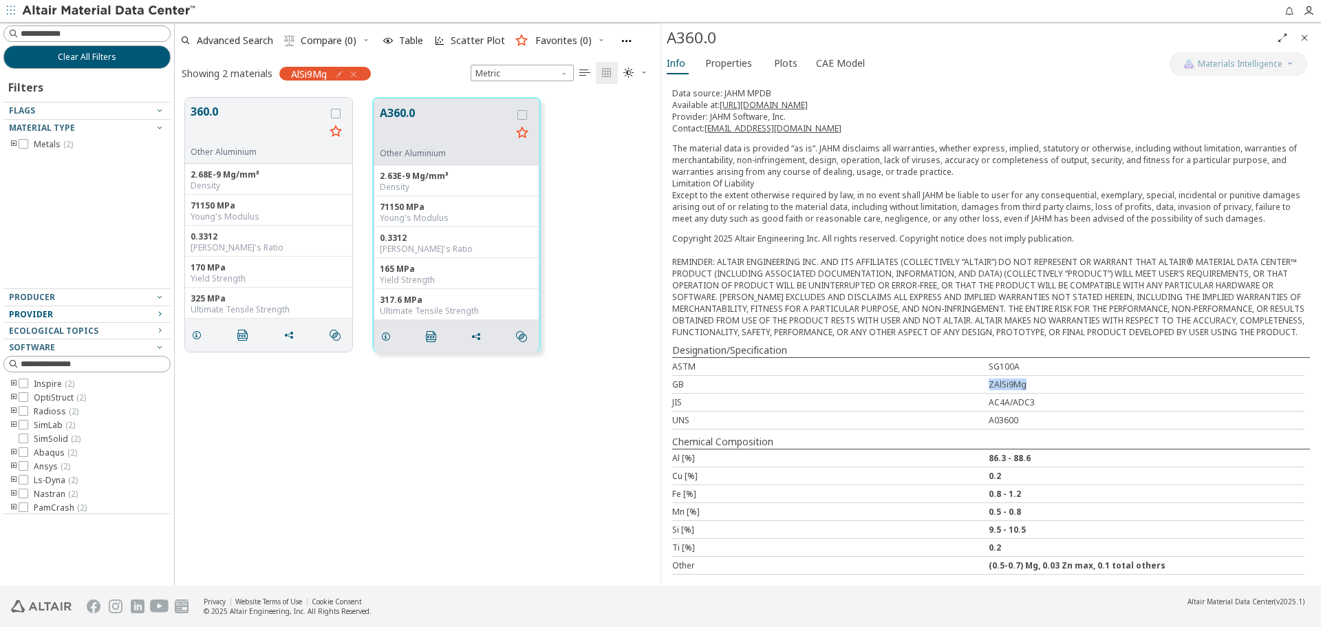
drag, startPoint x: 984, startPoint y: 383, endPoint x: 1031, endPoint y: 383, distance: 46.8
click at [1031, 383] on div "ZAlSi9Mg" at bounding box center [1147, 385] width 317 height 12
click at [776, 452] on div "Al [%]" at bounding box center [830, 458] width 317 height 12
click at [218, 125] on button "360.0" at bounding box center [258, 124] width 134 height 43
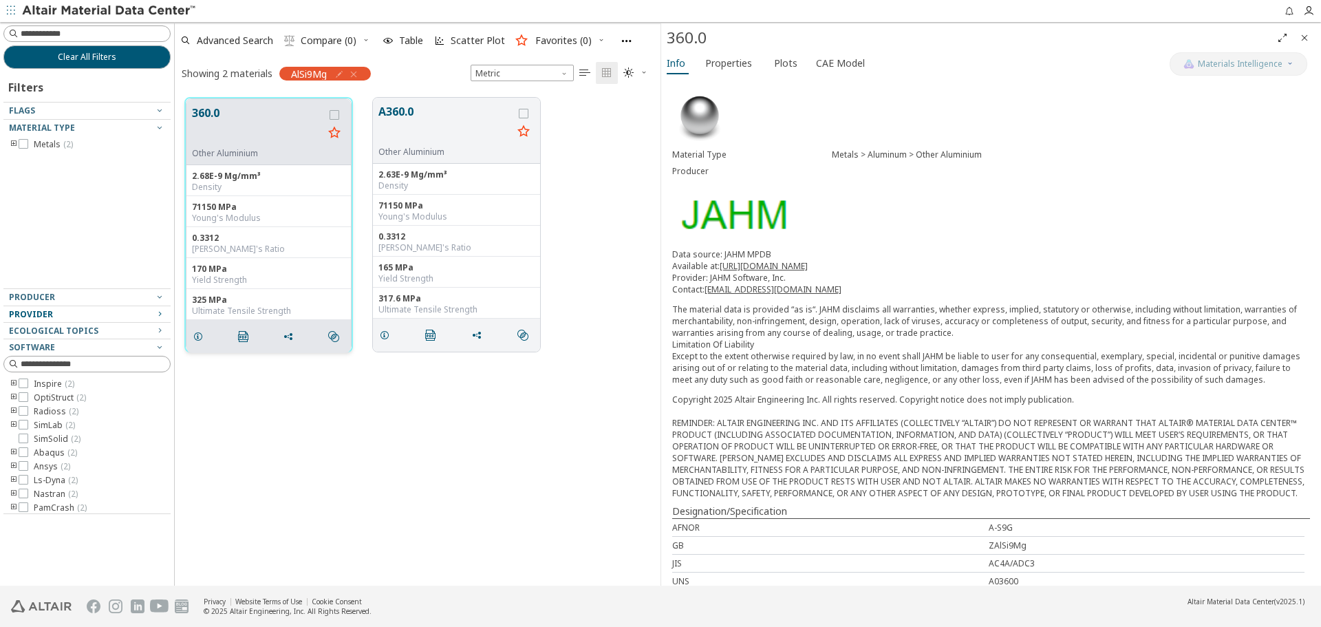
click at [337, 120] on div "grid" at bounding box center [334, 132] width 22 height 54
click at [337, 119] on div "grid" at bounding box center [335, 115] width 10 height 10
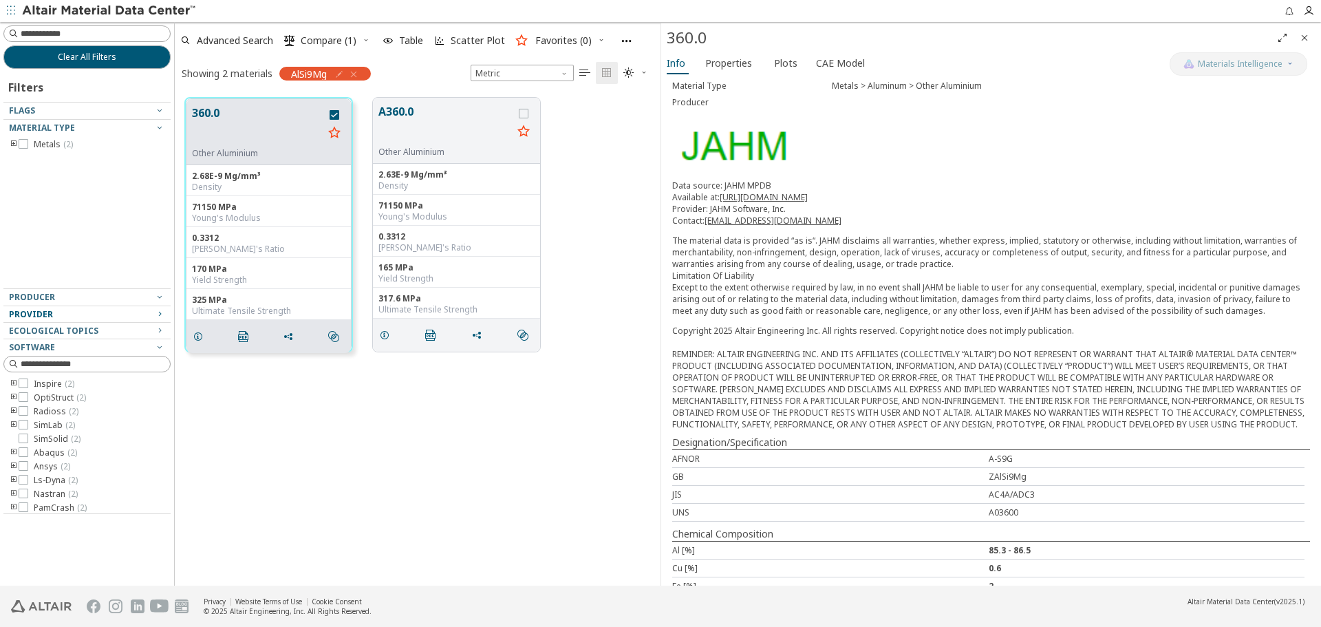
scroll to position [191, 0]
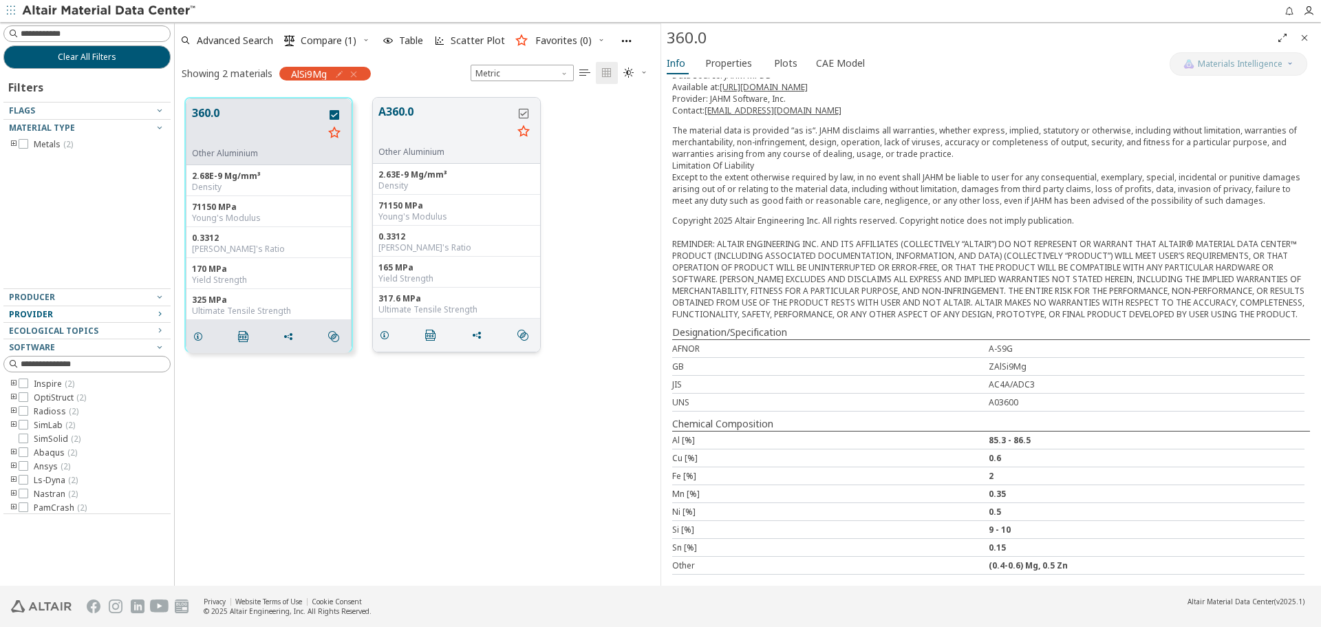
click at [524, 116] on icon "grid" at bounding box center [524, 114] width 10 height 10
click at [324, 40] on span "Compare (2)" at bounding box center [329, 41] width 56 height 10
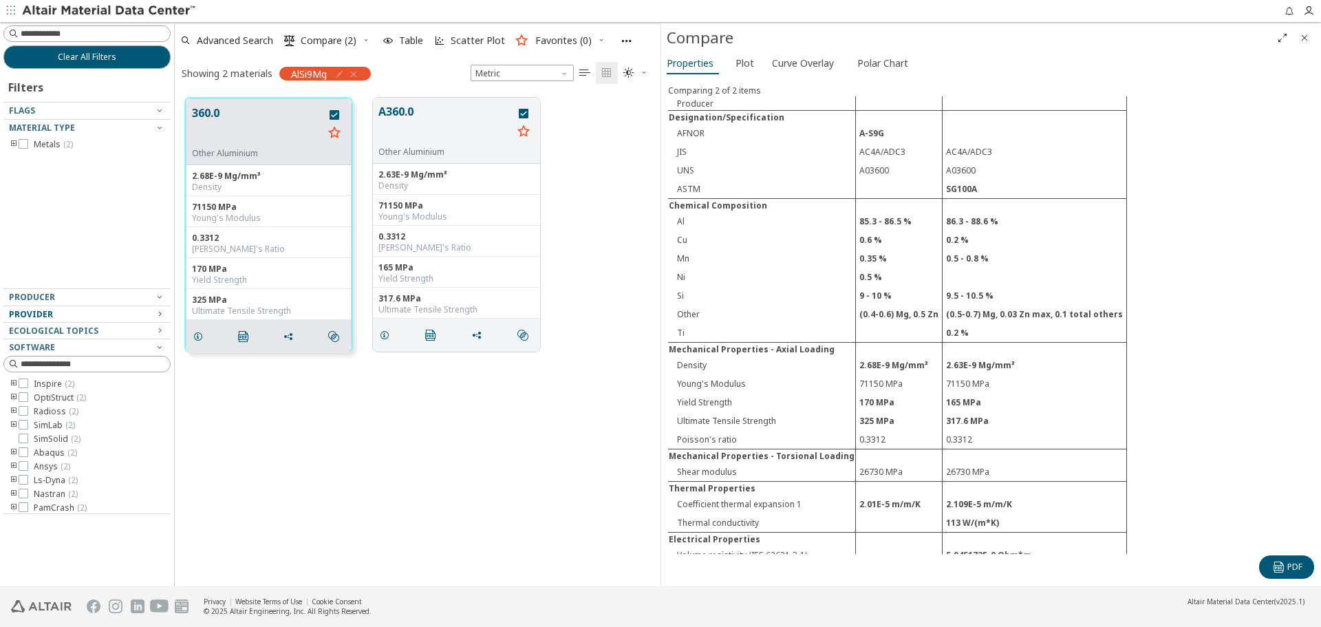
scroll to position [173, 0]
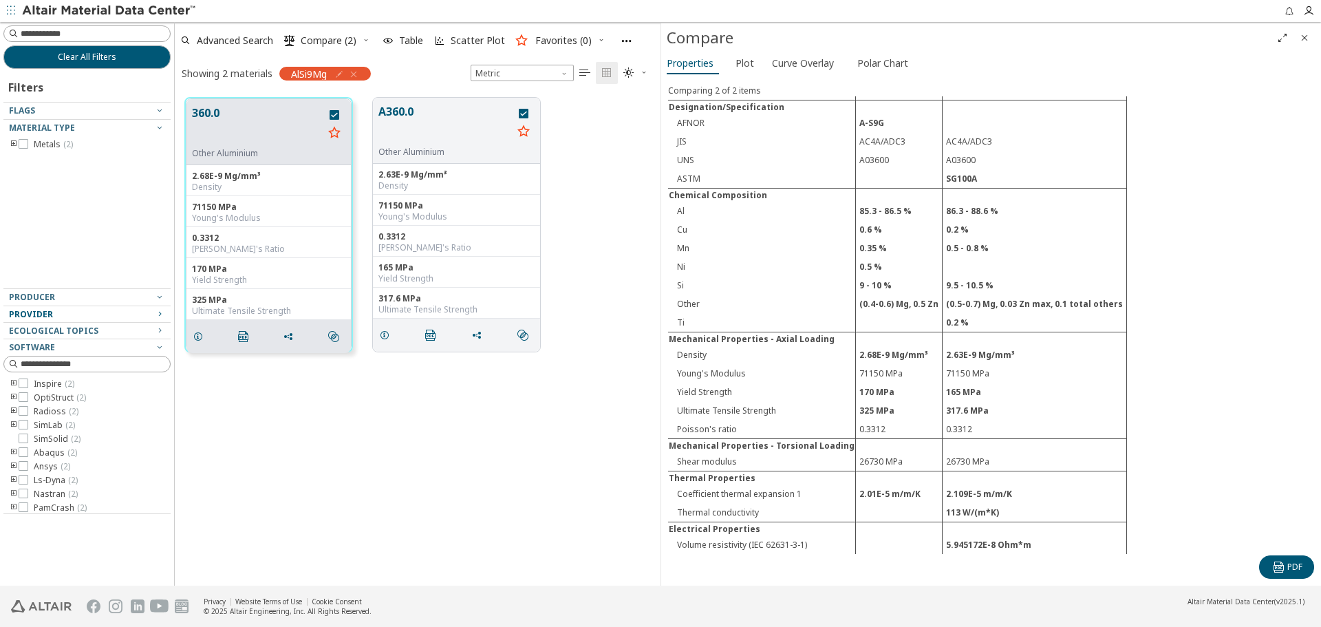
click at [1301, 36] on icon "Close" at bounding box center [1304, 37] width 11 height 11
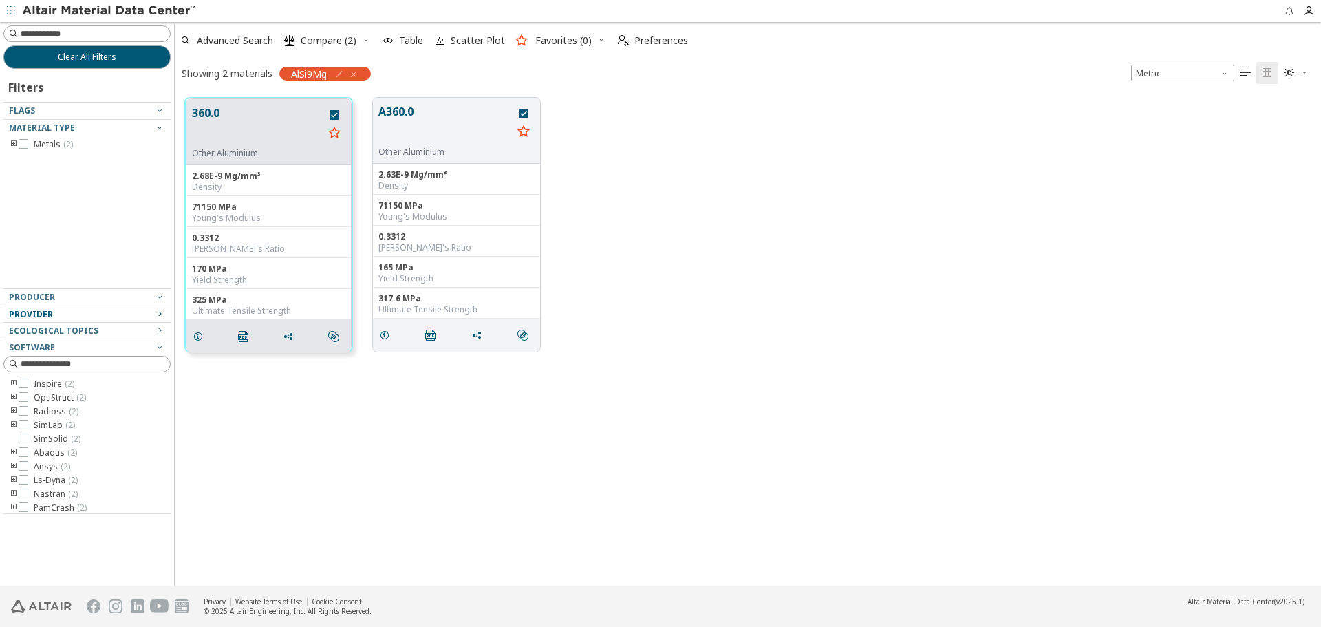
scroll to position [488, 1136]
click at [334, 115] on icon "grid" at bounding box center [335, 115] width 10 height 10
click at [522, 111] on icon "grid" at bounding box center [524, 114] width 10 height 10
click at [416, 107] on button "A360.0" at bounding box center [446, 124] width 134 height 43
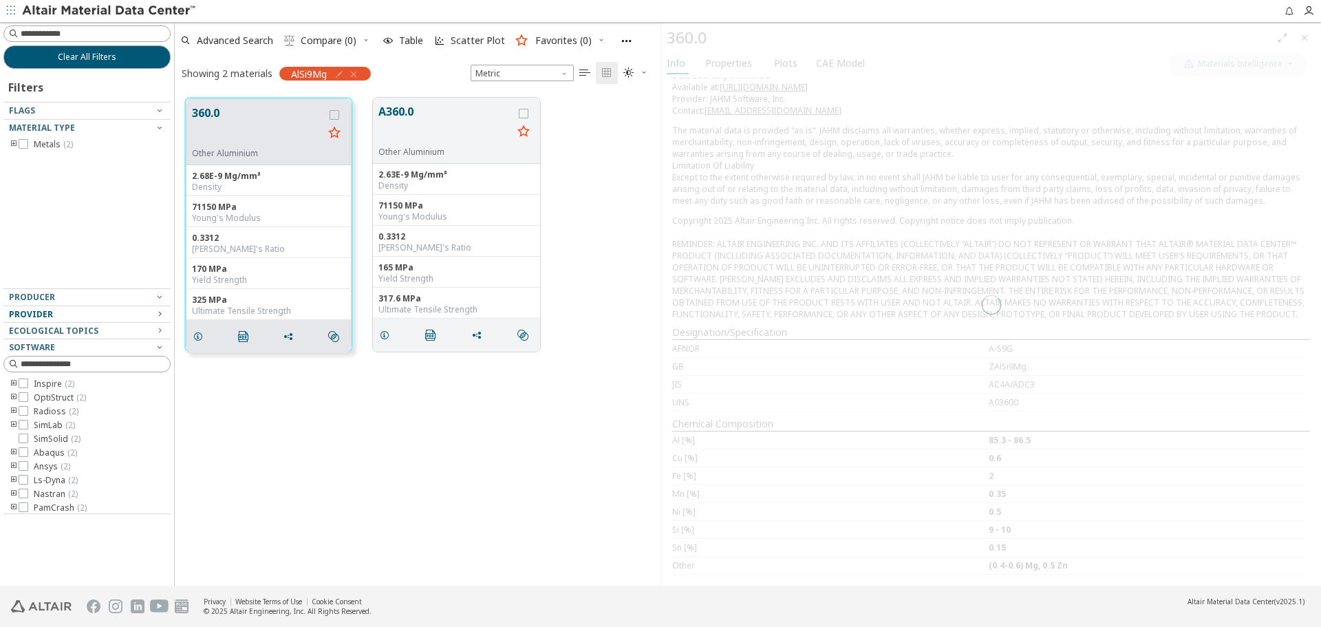
scroll to position [173, 0]
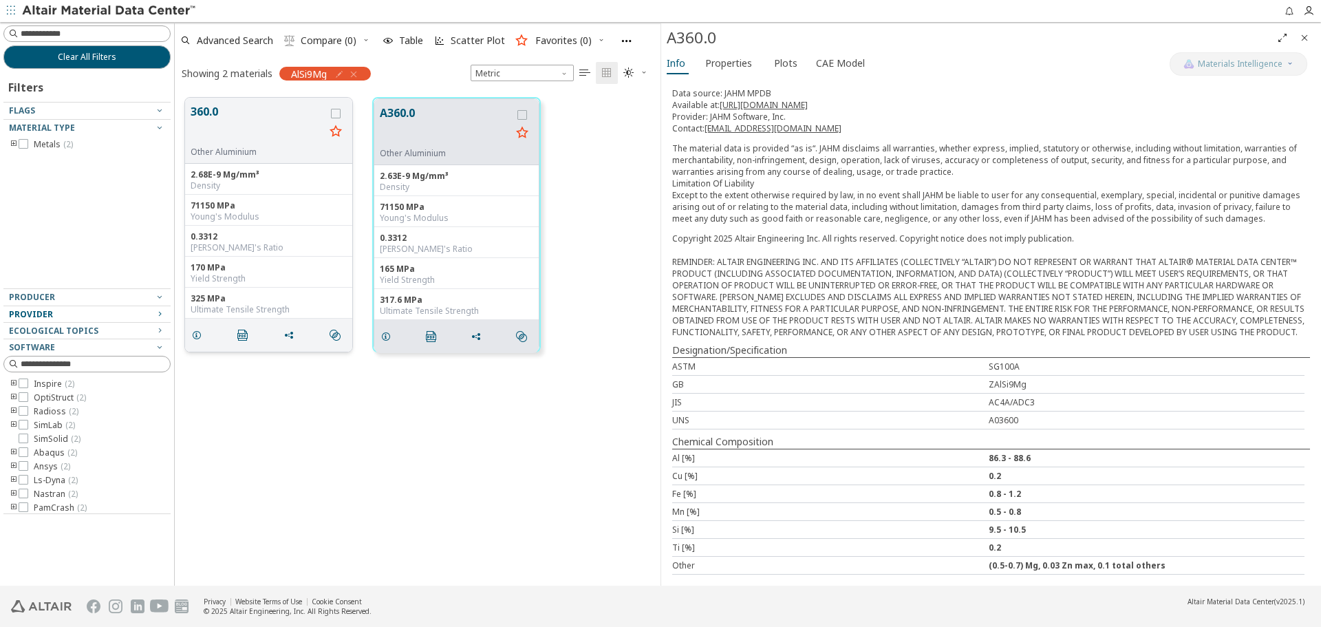
click at [200, 119] on button "360.0" at bounding box center [258, 124] width 134 height 43
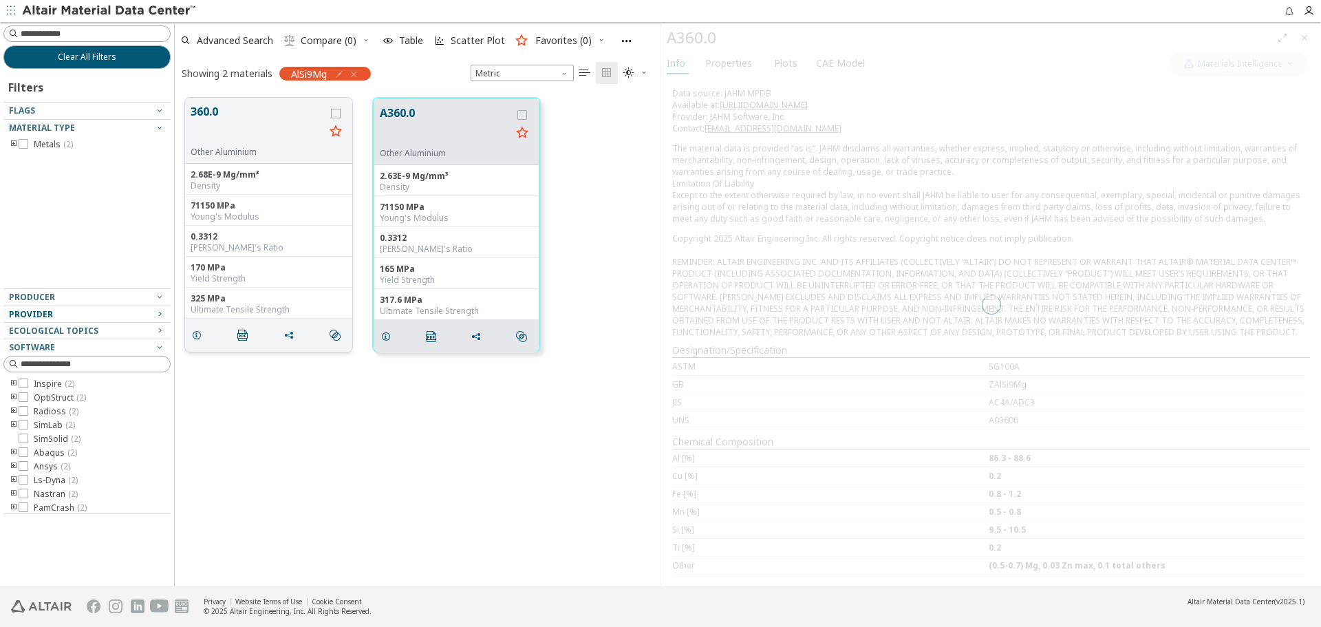
scroll to position [191, 0]
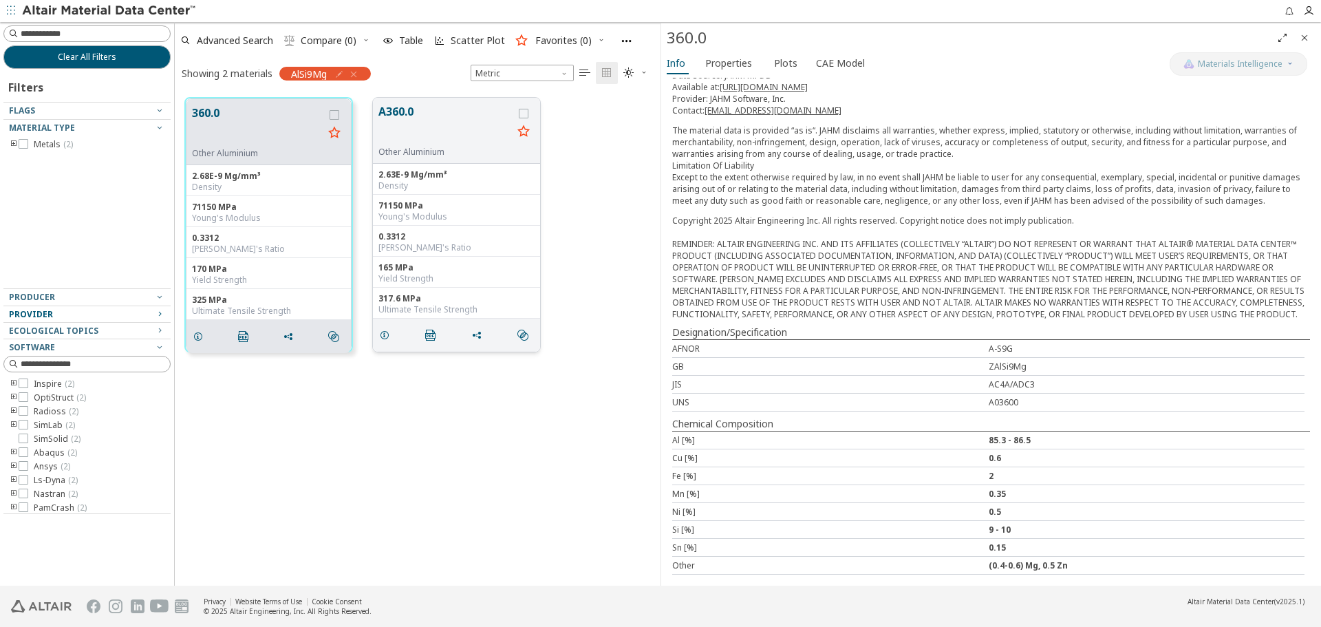
click at [395, 118] on button "A360.0" at bounding box center [446, 124] width 134 height 43
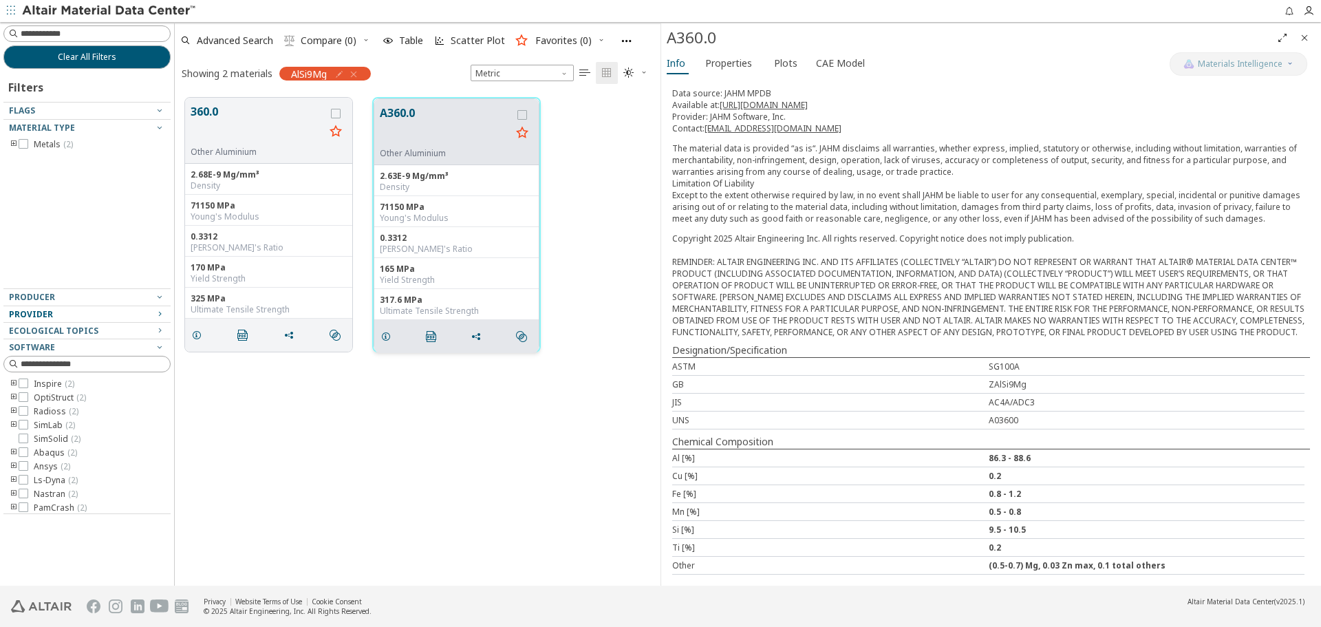
scroll to position [173, 0]
click at [469, 329] on span "grid" at bounding box center [479, 336] width 22 height 26
click at [493, 357] on span "Copy to Clipboard" at bounding box center [533, 362] width 95 height 22
click at [383, 496] on div "360.0 Other Aluminium 2.68E-9 Mg/mm³ Density 71150 MPa Young's Modulus 0.3312 P…" at bounding box center [418, 336] width 486 height 498
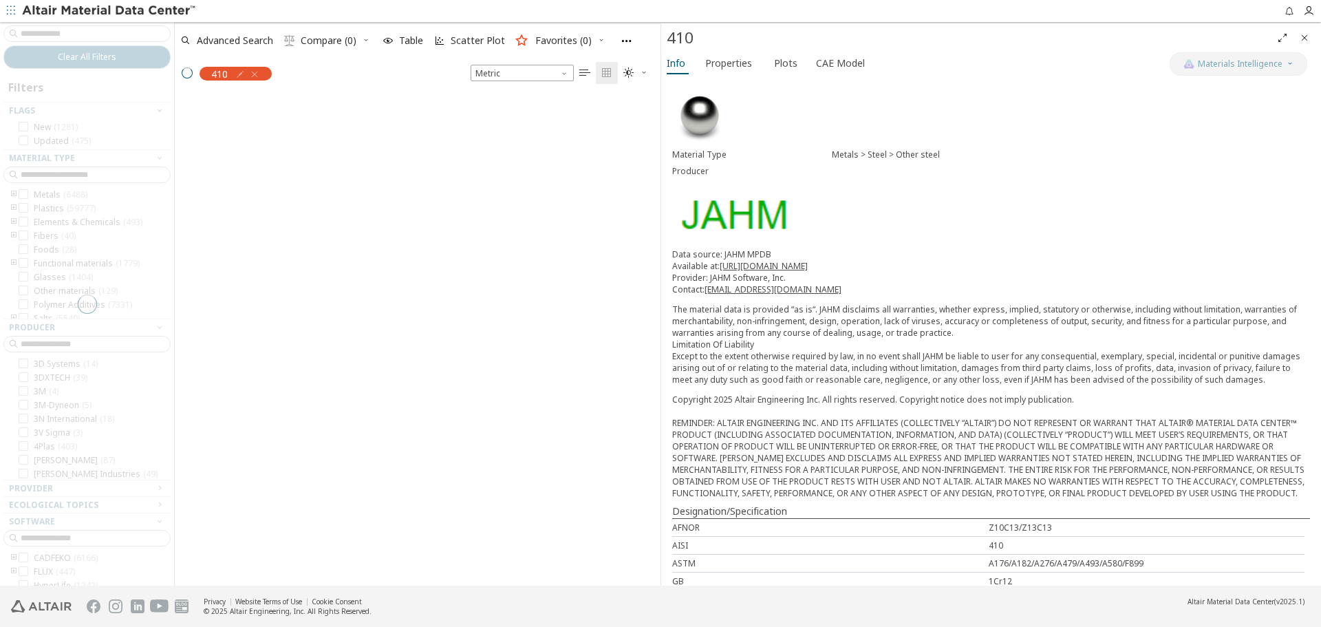
scroll to position [488, 476]
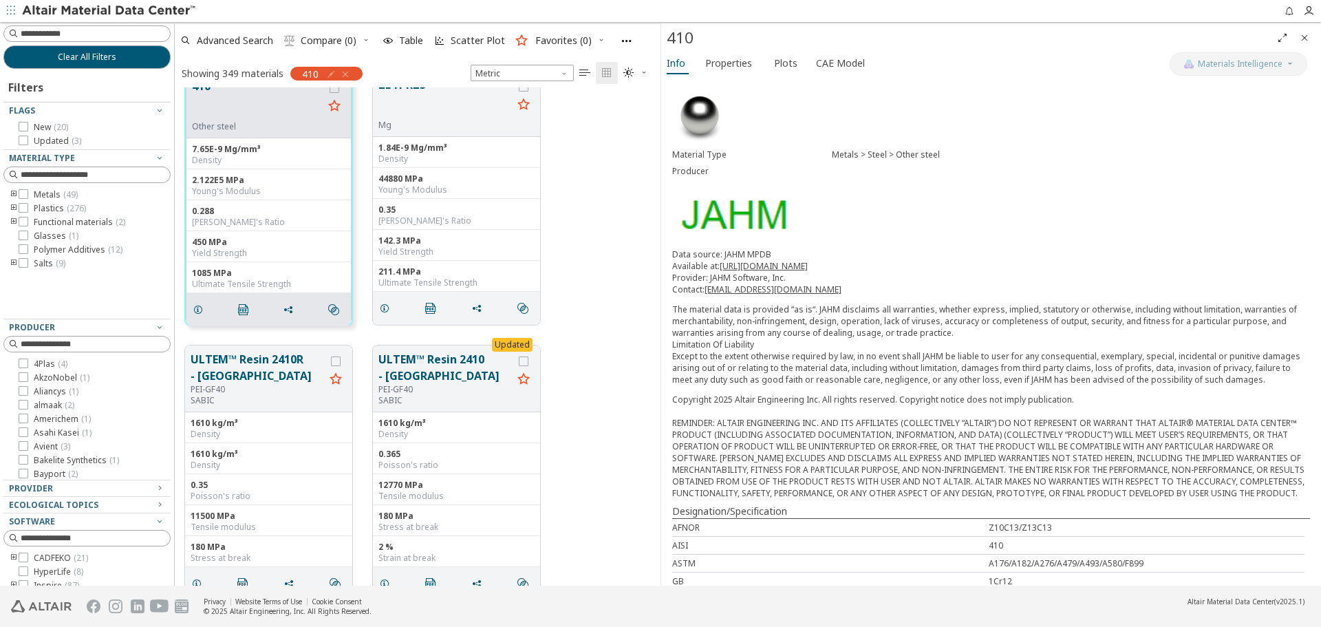
scroll to position [1377, 0]
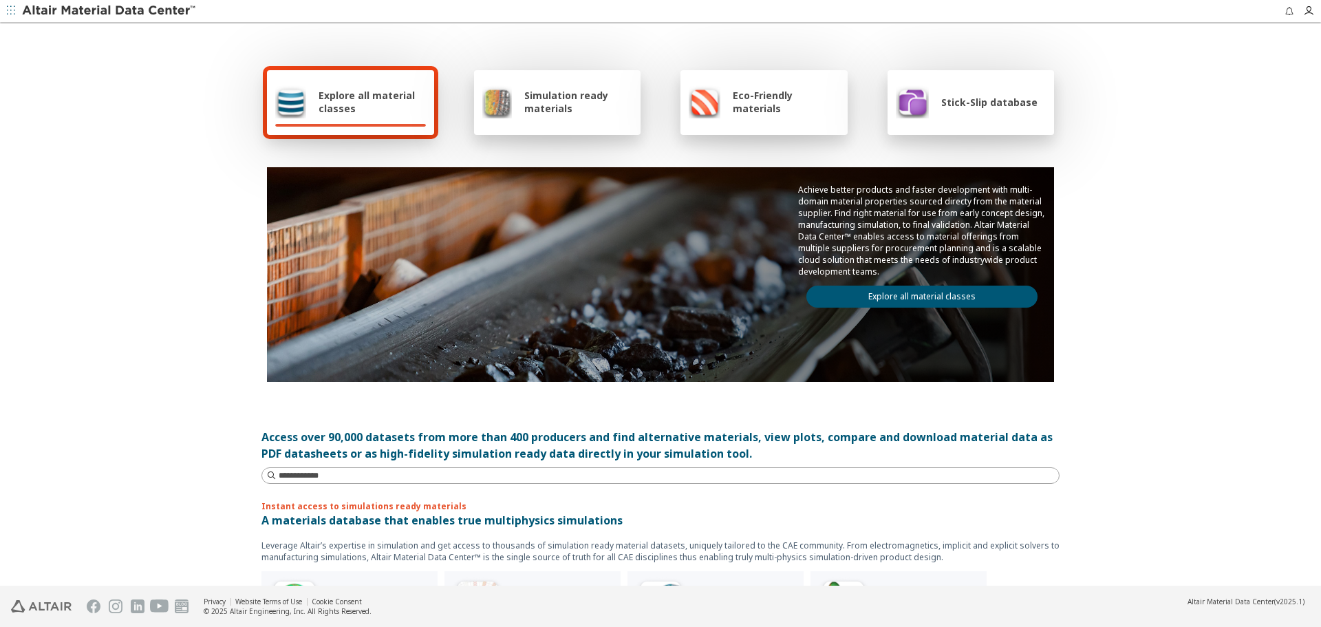
click at [917, 302] on link "Explore all material classes" at bounding box center [922, 297] width 231 height 22
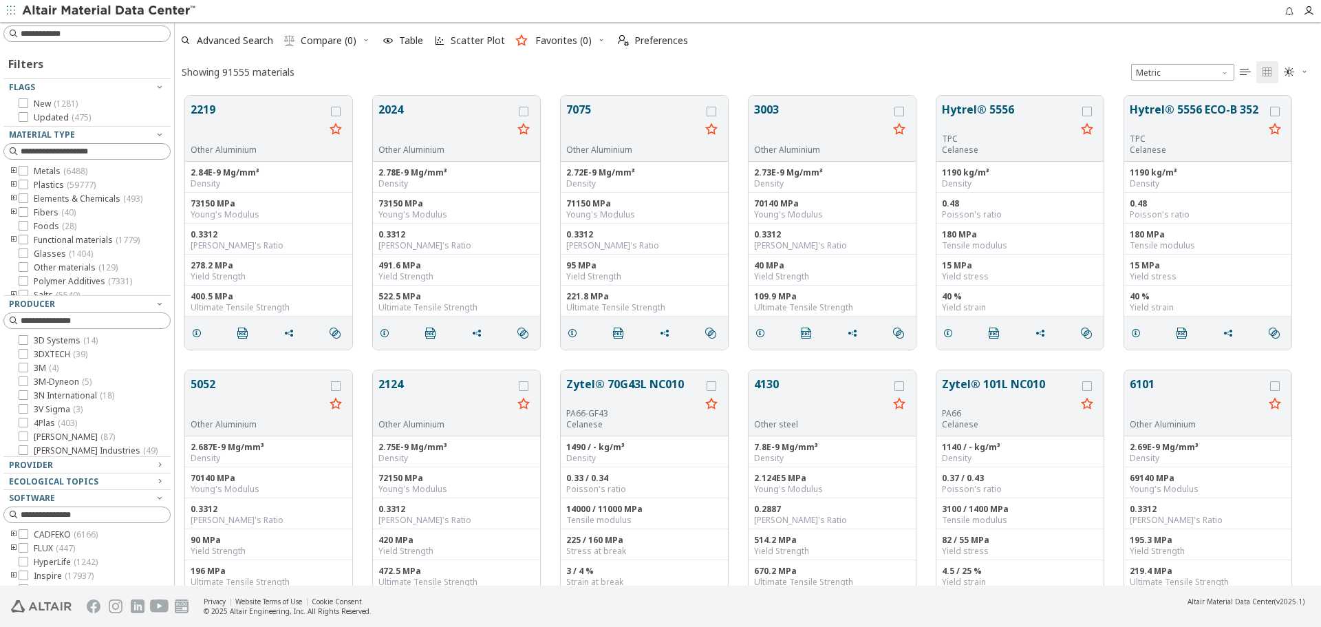
scroll to position [490, 1136]
click at [131, 40] on input at bounding box center [95, 34] width 149 height 14
type input "****"
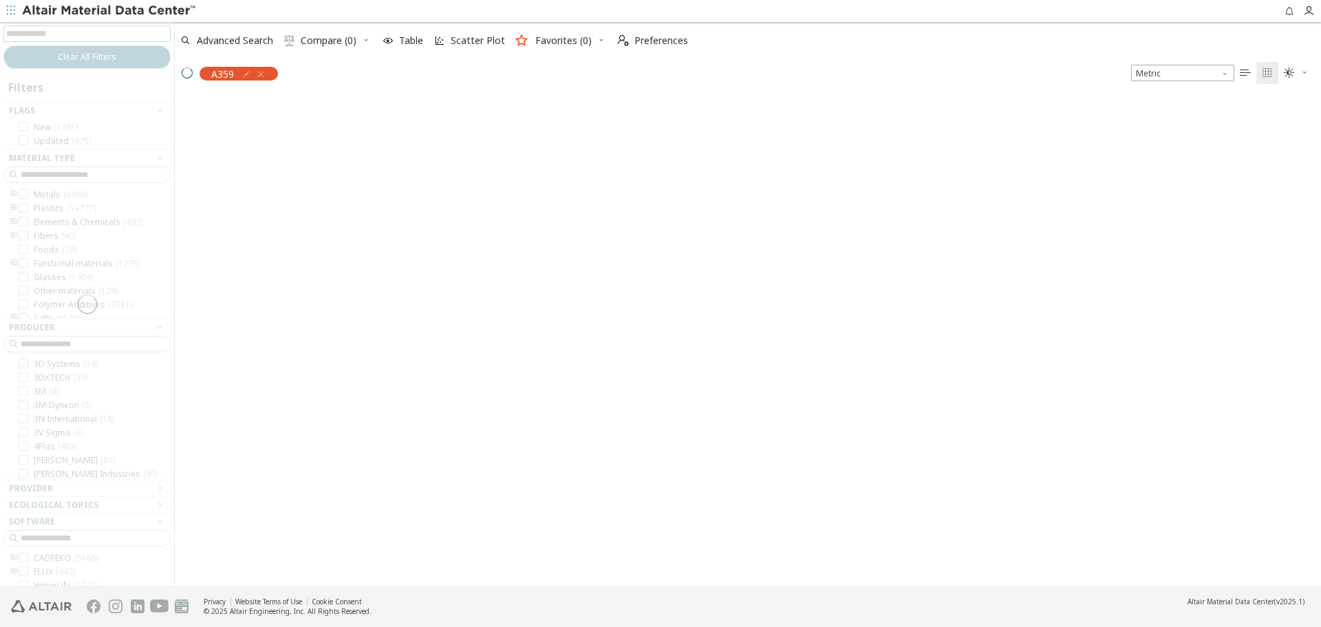
scroll to position [488, 1136]
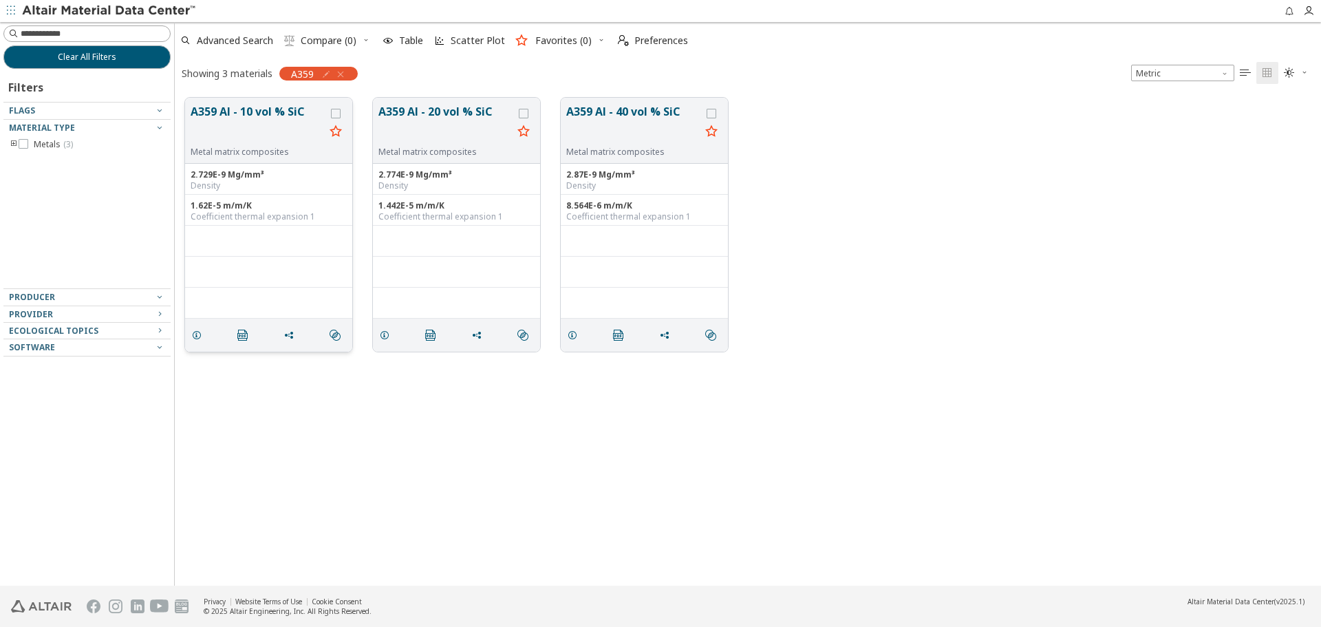
click at [267, 118] on button "A359 Al - 10 vol % SiC" at bounding box center [258, 124] width 134 height 43
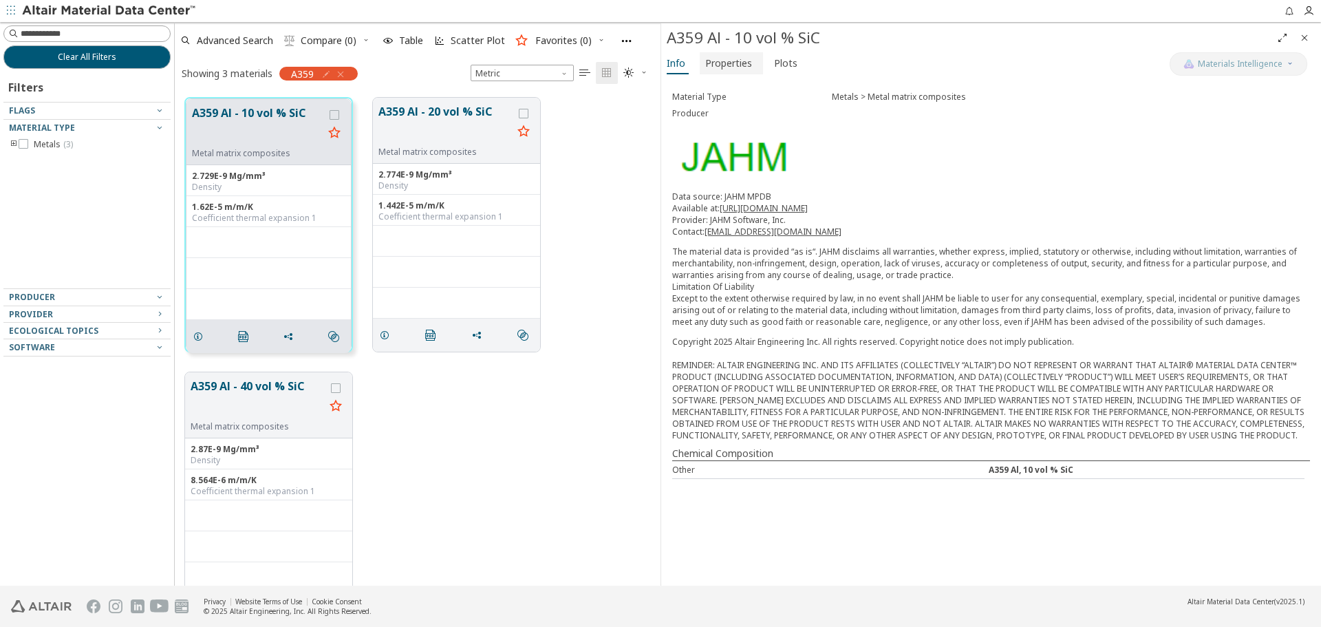
click at [723, 59] on span "Properties" at bounding box center [728, 63] width 47 height 22
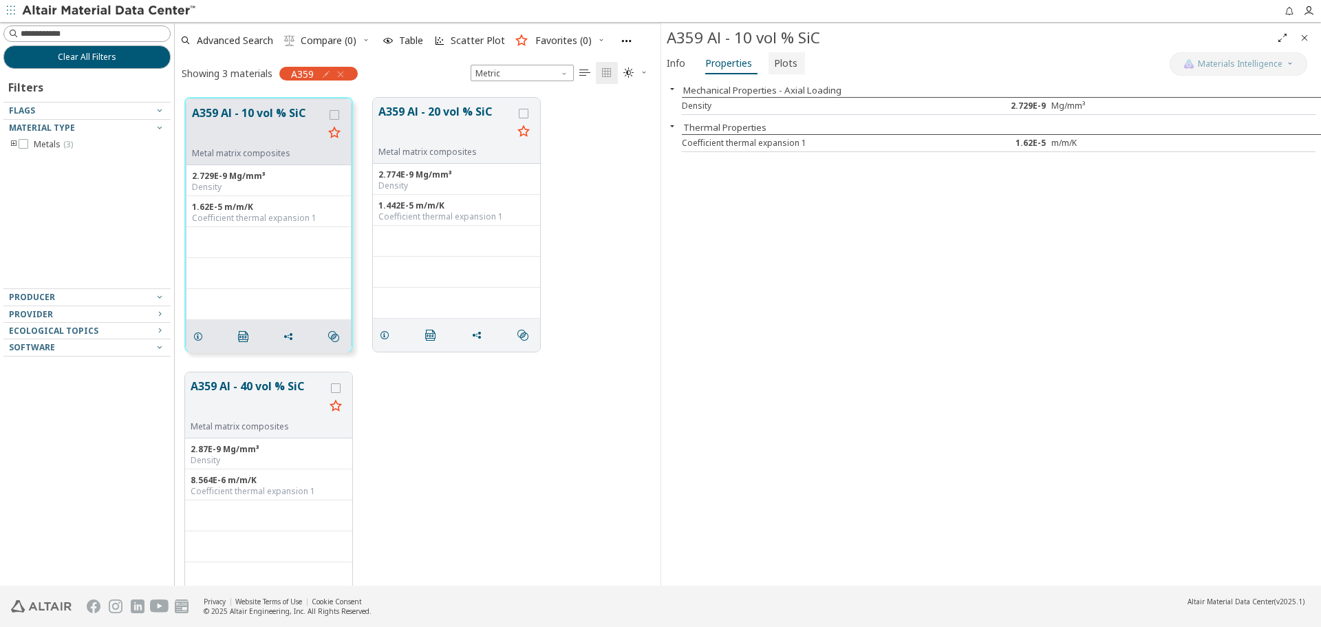
click at [776, 61] on span "Plots" at bounding box center [785, 63] width 23 height 22
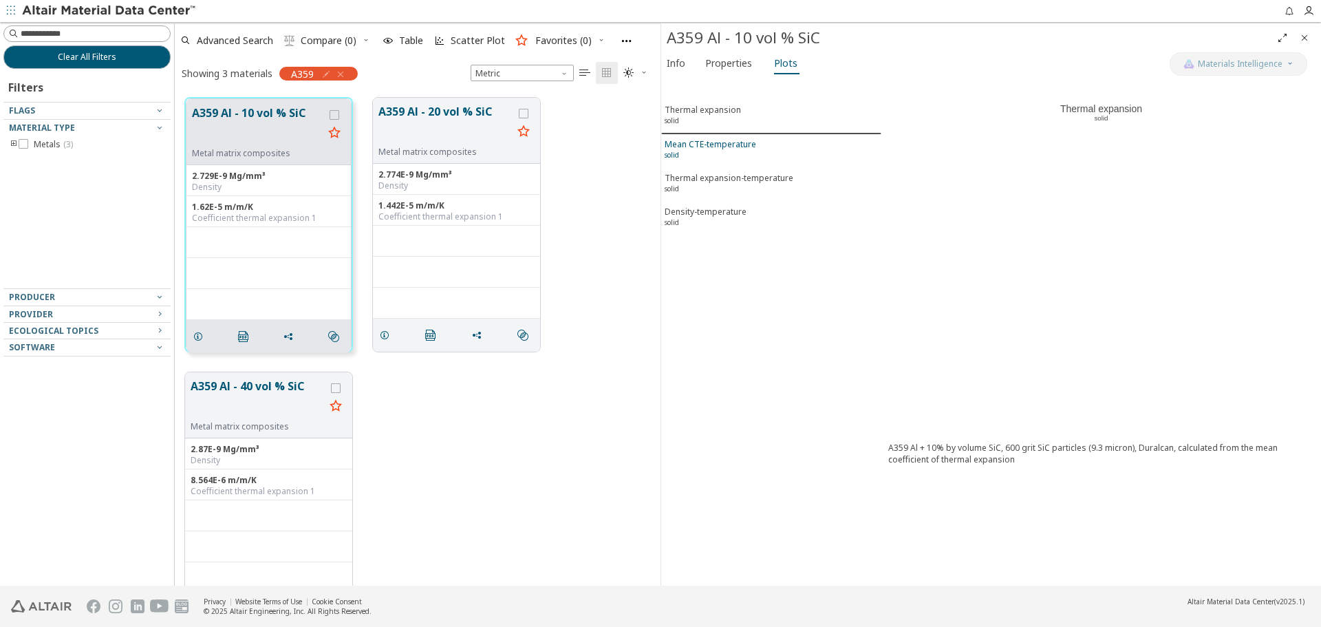
click at [736, 146] on div "Mean CTE-temperature solid" at bounding box center [711, 150] width 92 height 25
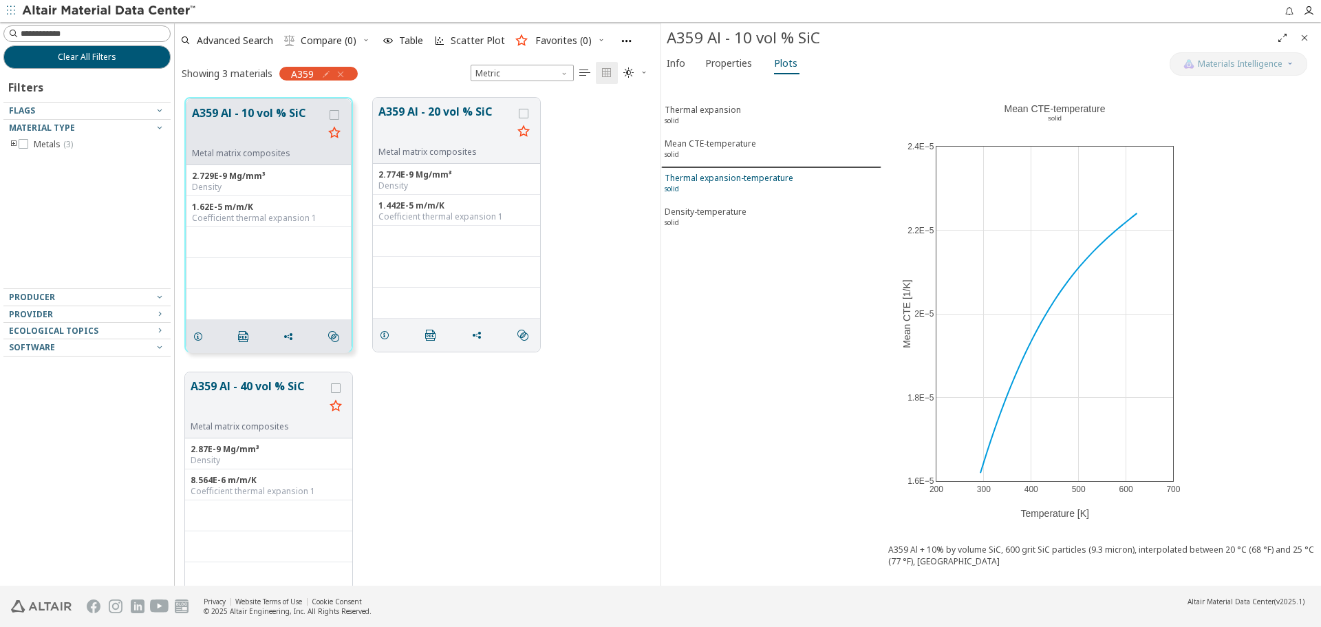
click at [741, 177] on div "Thermal expansion-temperature solid" at bounding box center [729, 184] width 129 height 25
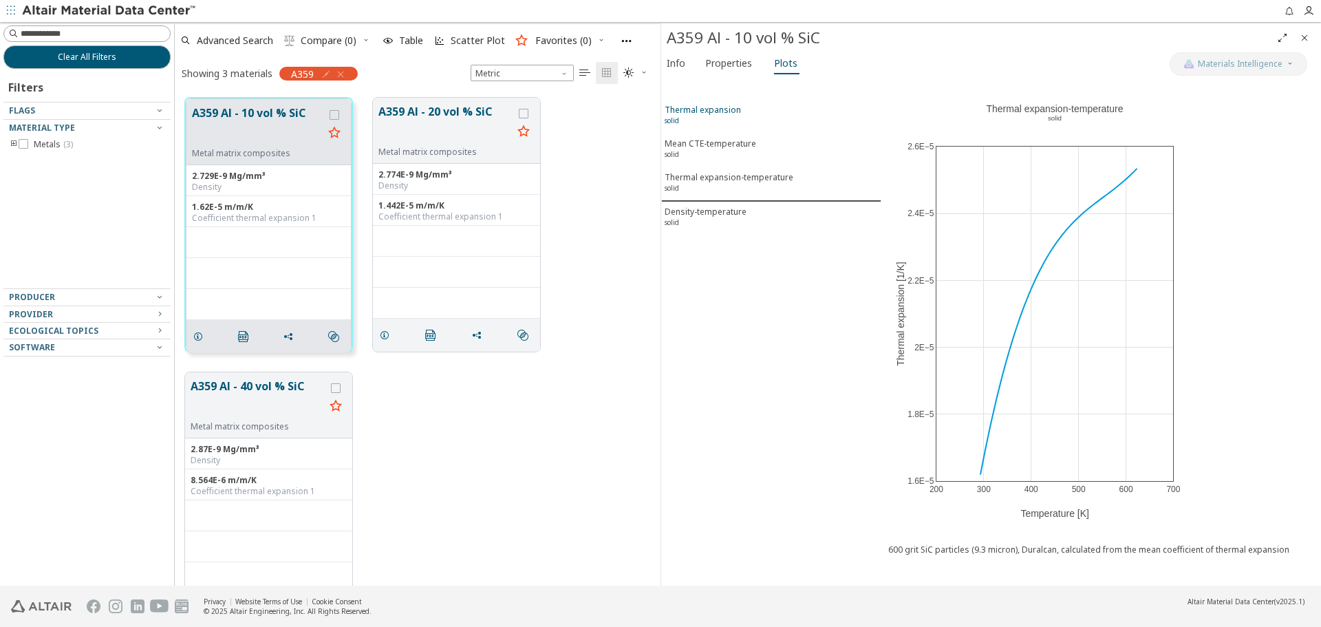
click at [738, 123] on div "Thermal expansion solid" at bounding box center [703, 116] width 76 height 25
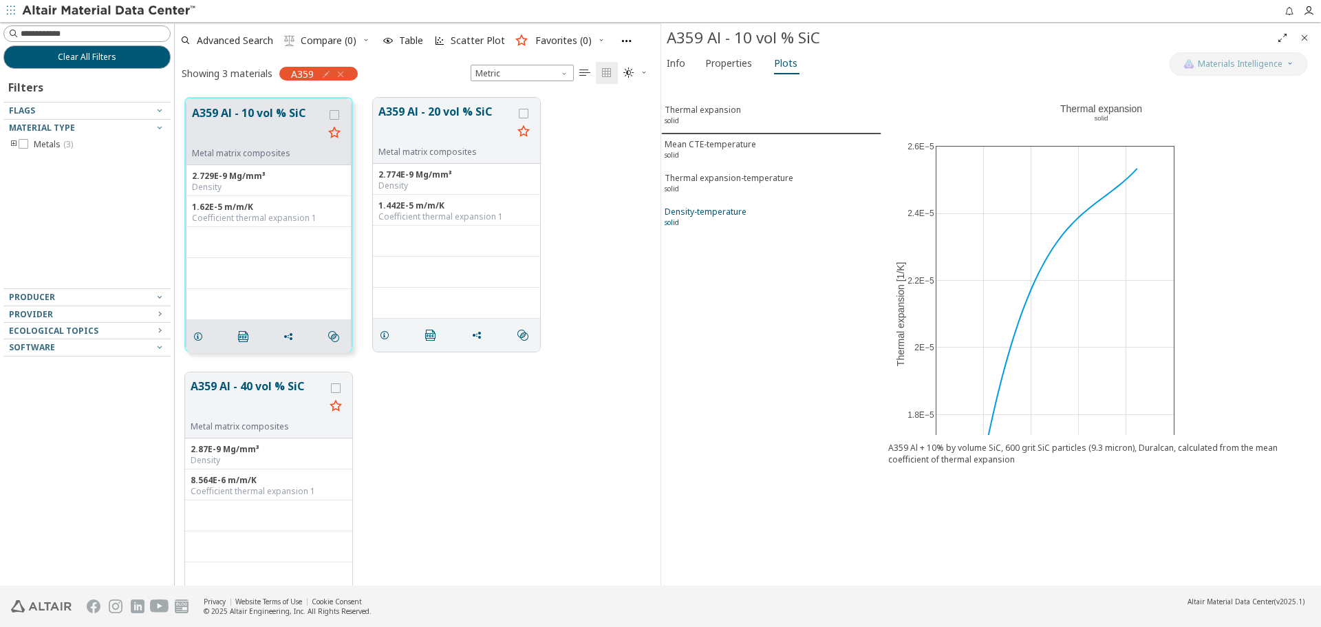
click at [726, 222] on div "Density-temperature solid" at bounding box center [706, 218] width 82 height 25
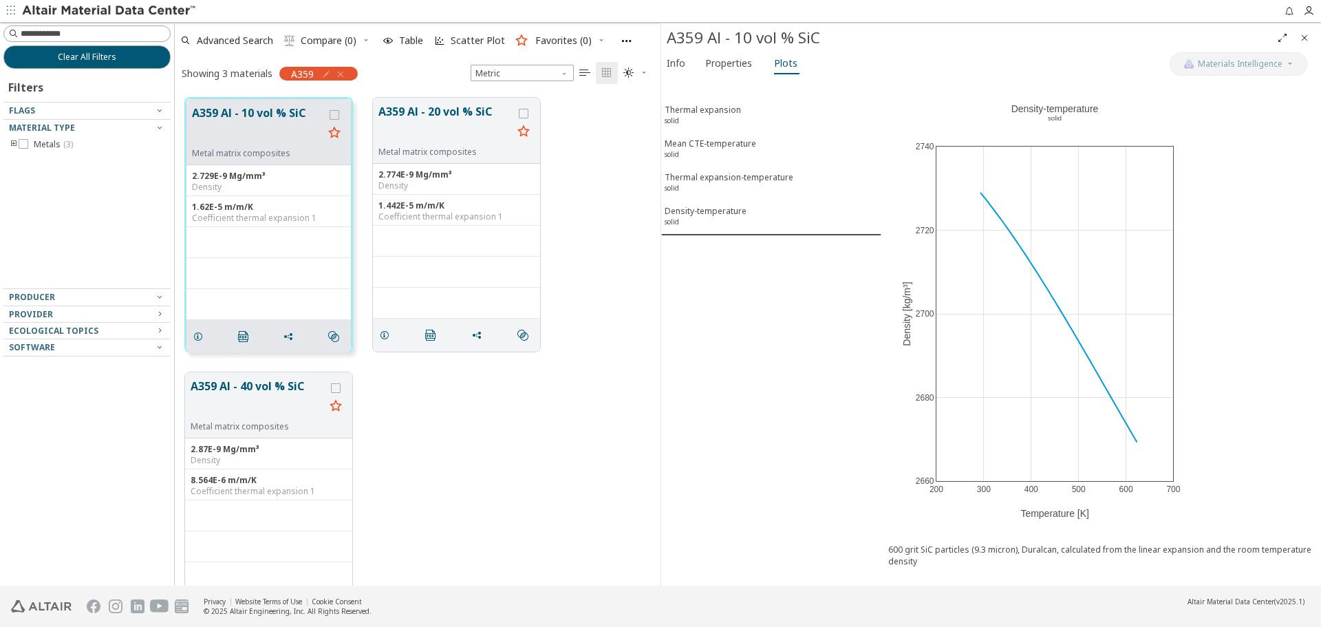
click at [1305, 38] on icon "Close" at bounding box center [1304, 37] width 11 height 11
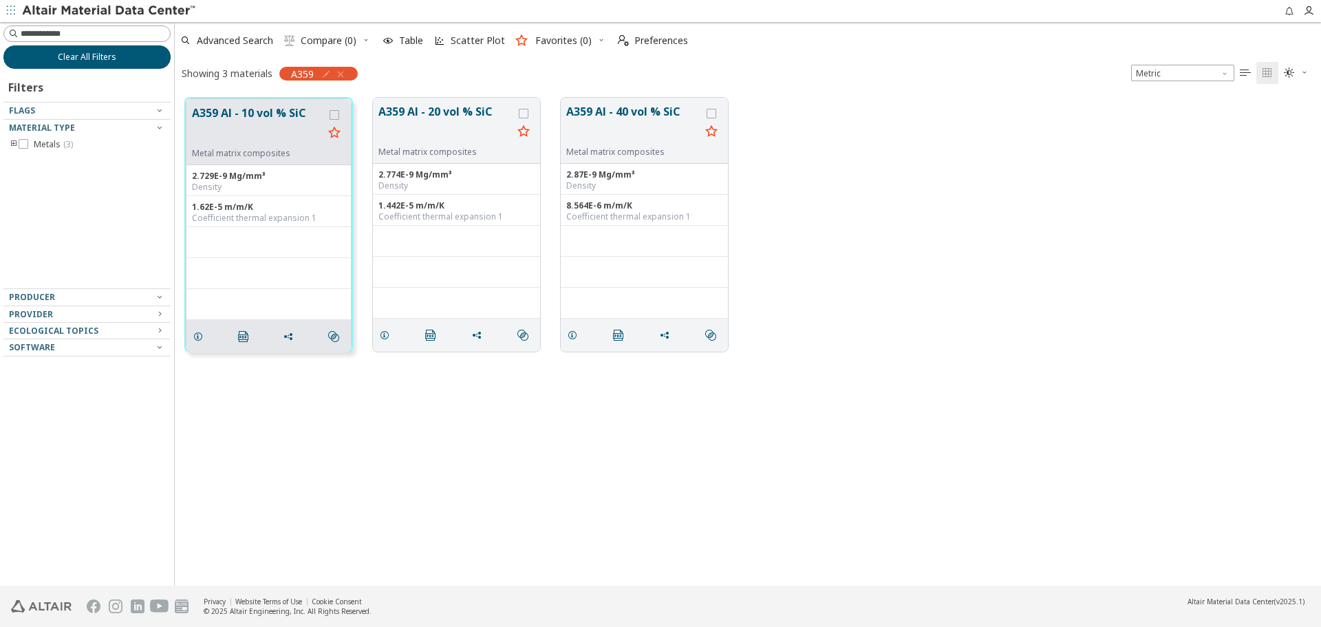
click at [120, 59] on button "Clear All Filters" at bounding box center [86, 56] width 167 height 23
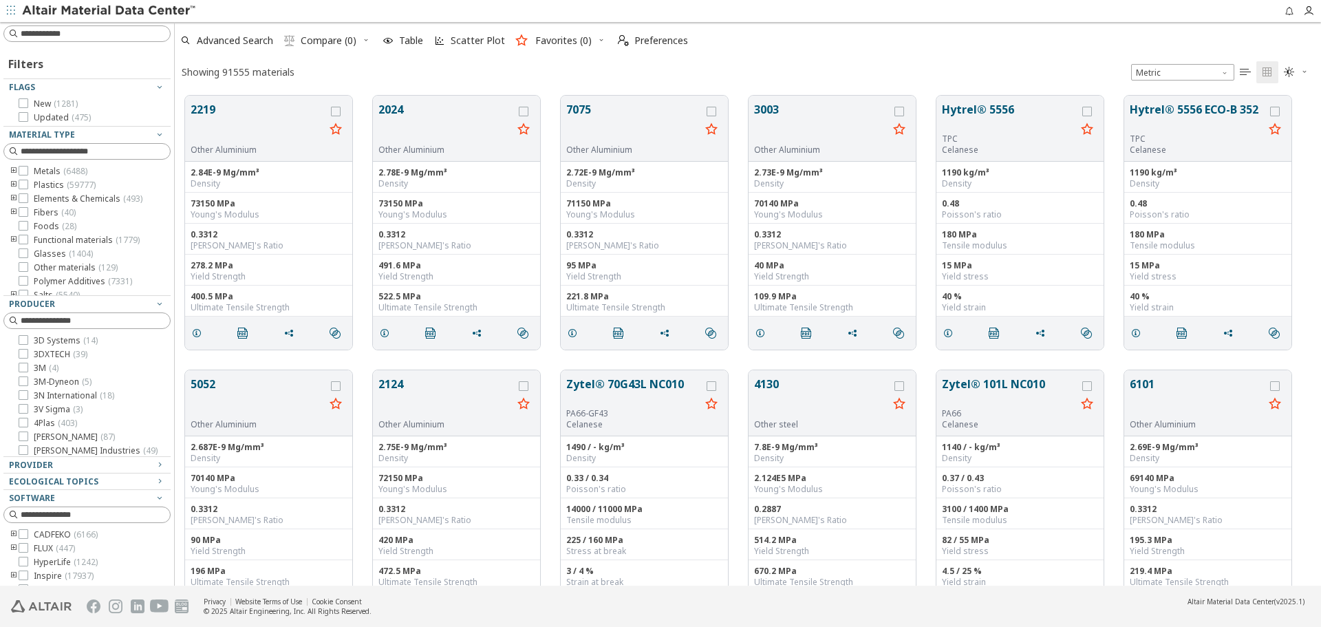
scroll to position [490, 1136]
click at [83, 39] on input at bounding box center [95, 34] width 149 height 14
click at [131, 40] on input at bounding box center [88, 33] width 164 height 15
type input "*****"
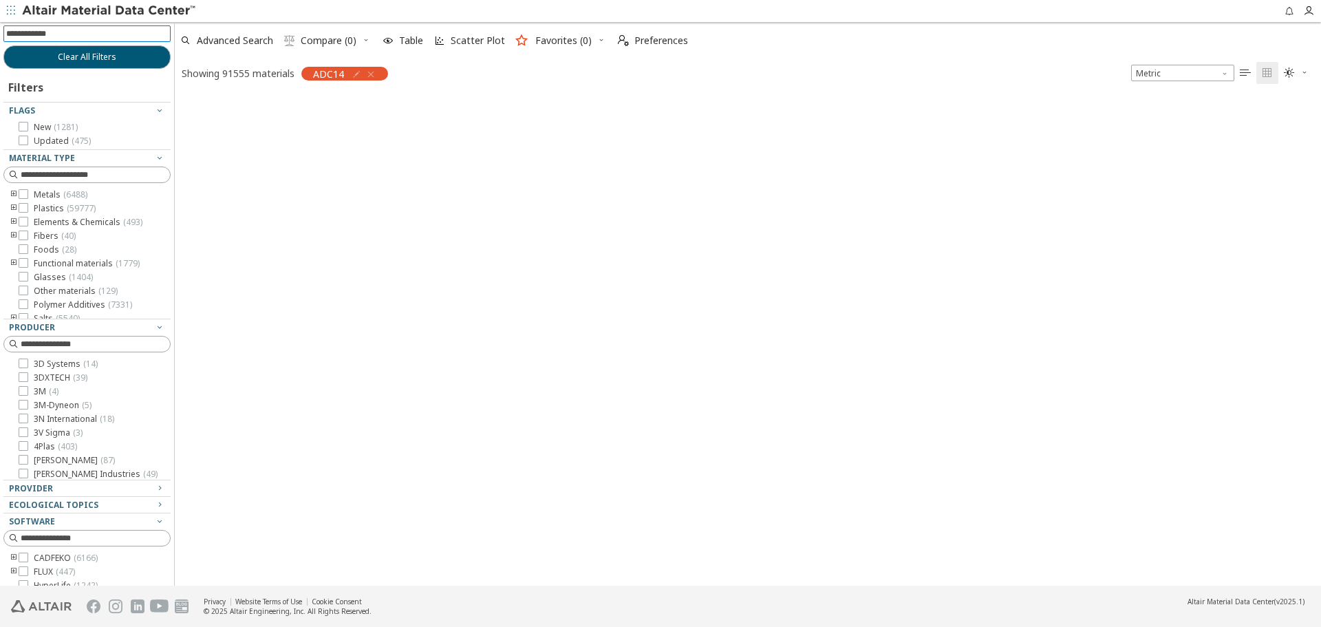
scroll to position [488, 1136]
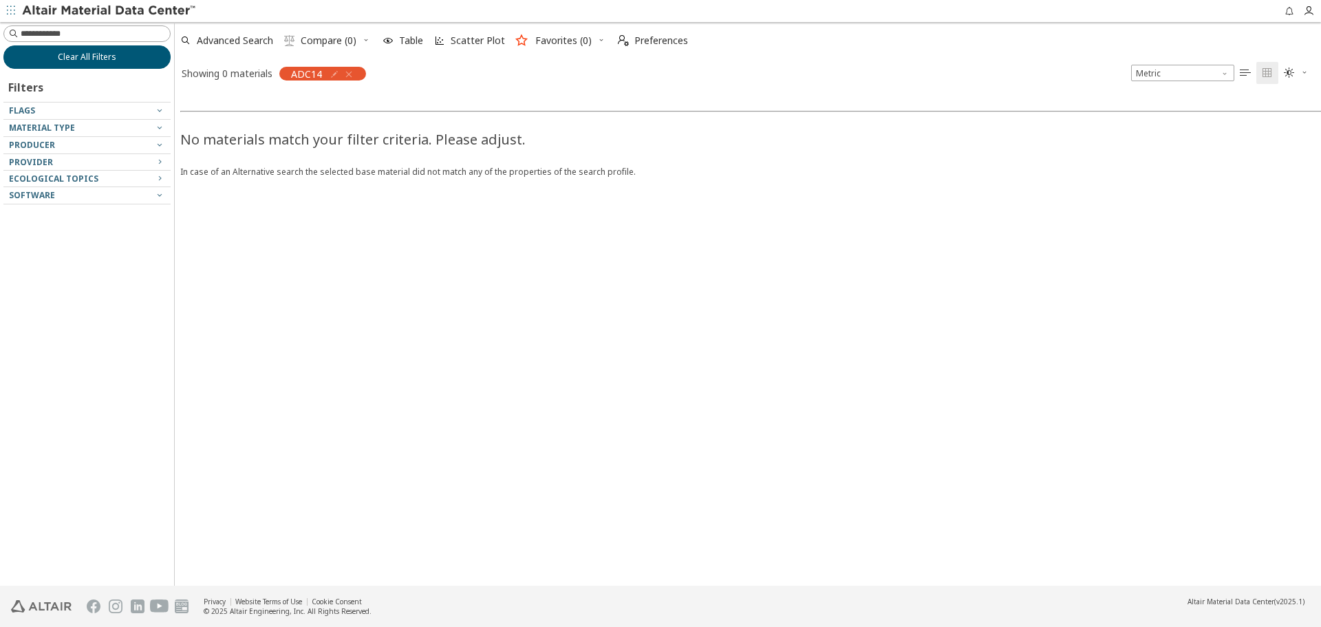
click at [150, 57] on button "Clear All Filters" at bounding box center [86, 56] width 167 height 23
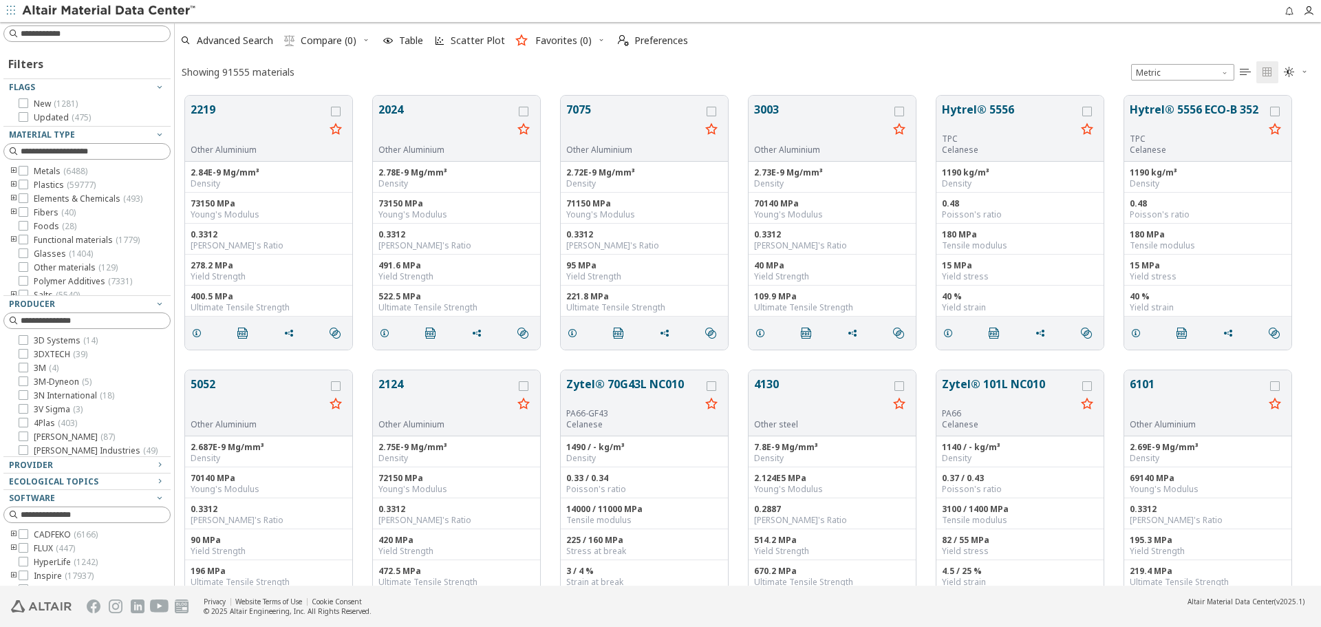
scroll to position [11, 11]
click at [132, 35] on input at bounding box center [95, 34] width 149 height 14
type input "***"
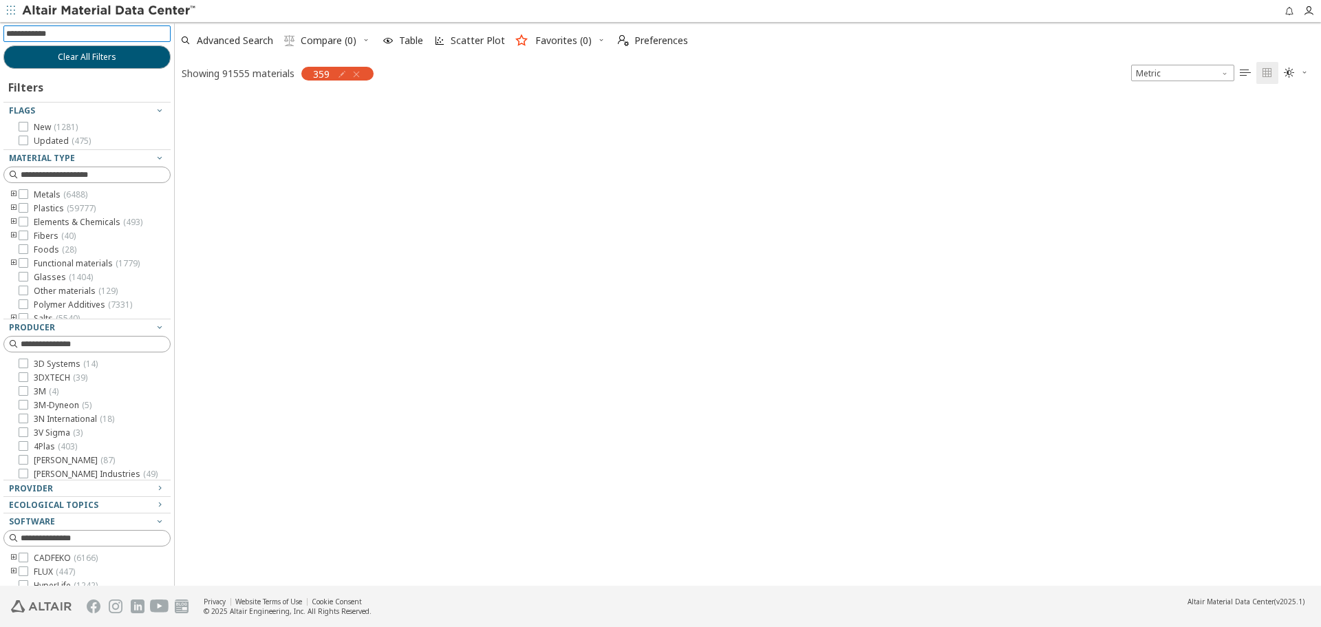
scroll to position [488, 1136]
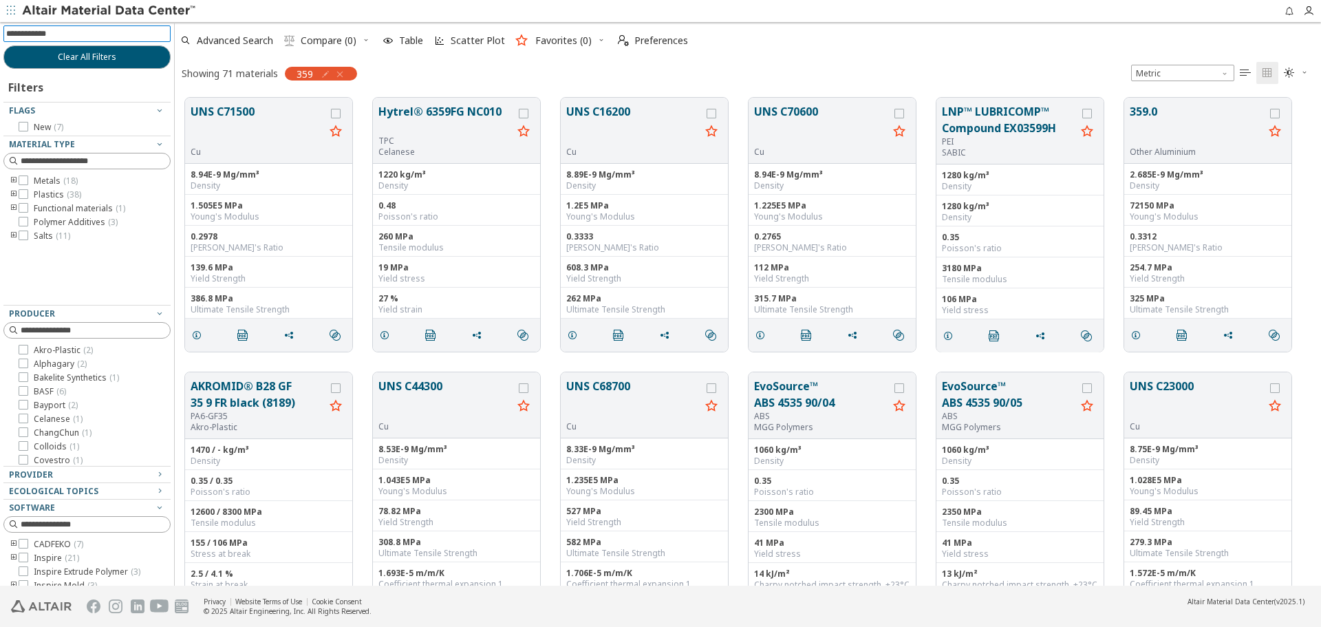
click at [13, 182] on icon "toogle group" at bounding box center [14, 181] width 10 height 11
click at [51, 194] on label "Aluminum ( 5 )" at bounding box center [72, 194] width 67 height 11
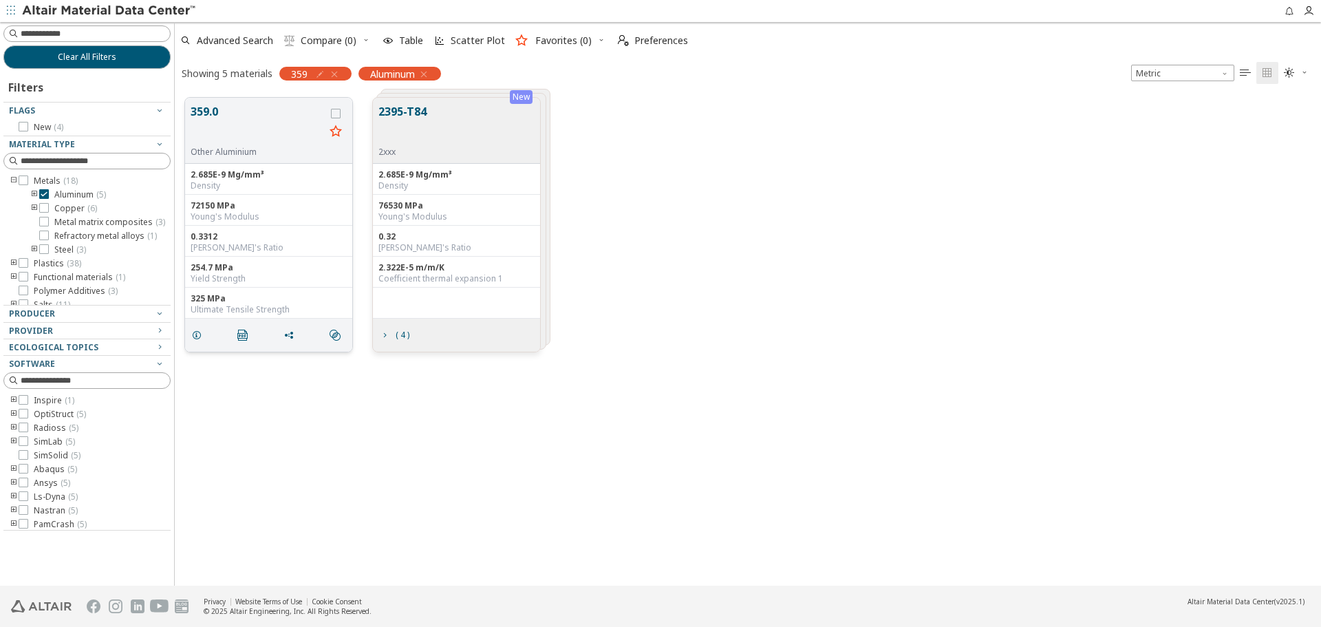
click at [229, 121] on button "359.0" at bounding box center [258, 124] width 134 height 43
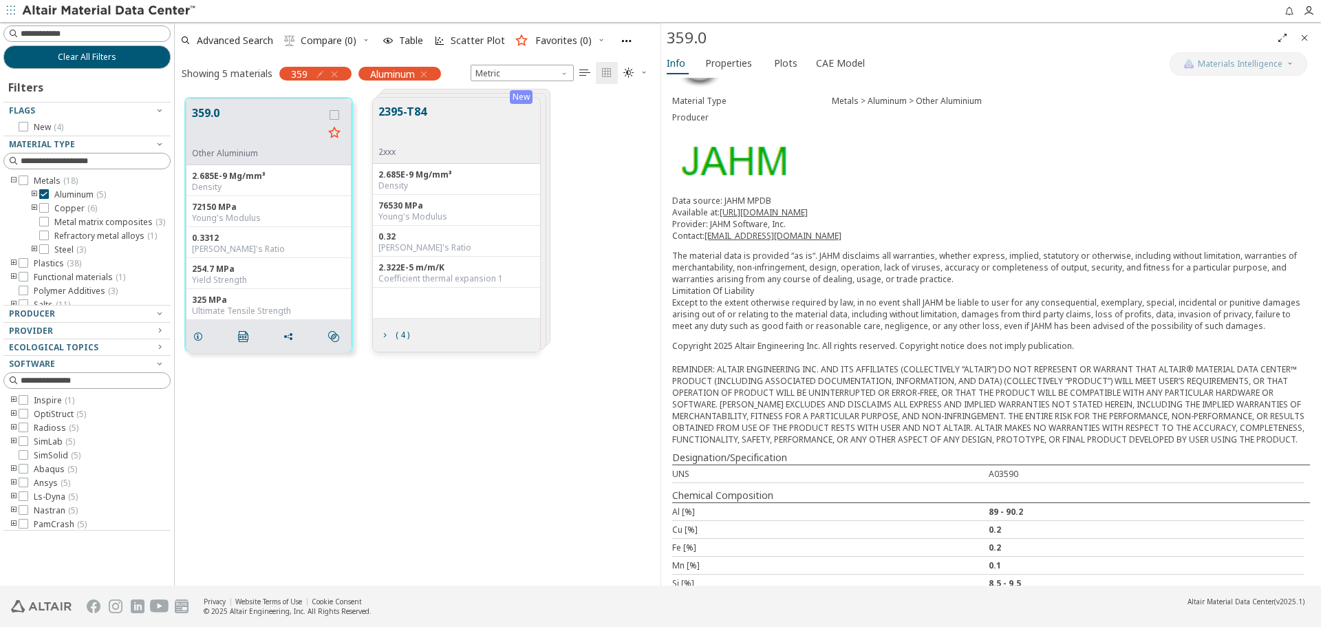
scroll to position [50, 0]
click at [414, 116] on button "2395-T84" at bounding box center [403, 124] width 48 height 43
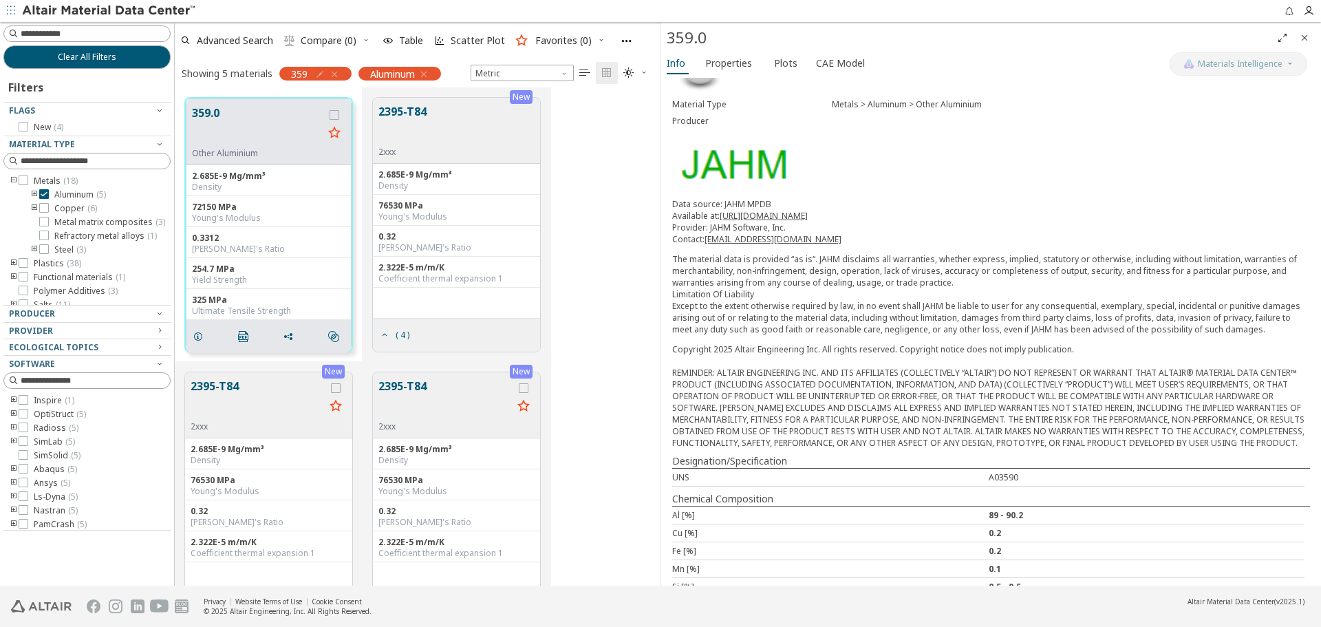
click at [392, 401] on button "2395-T84" at bounding box center [446, 399] width 134 height 43
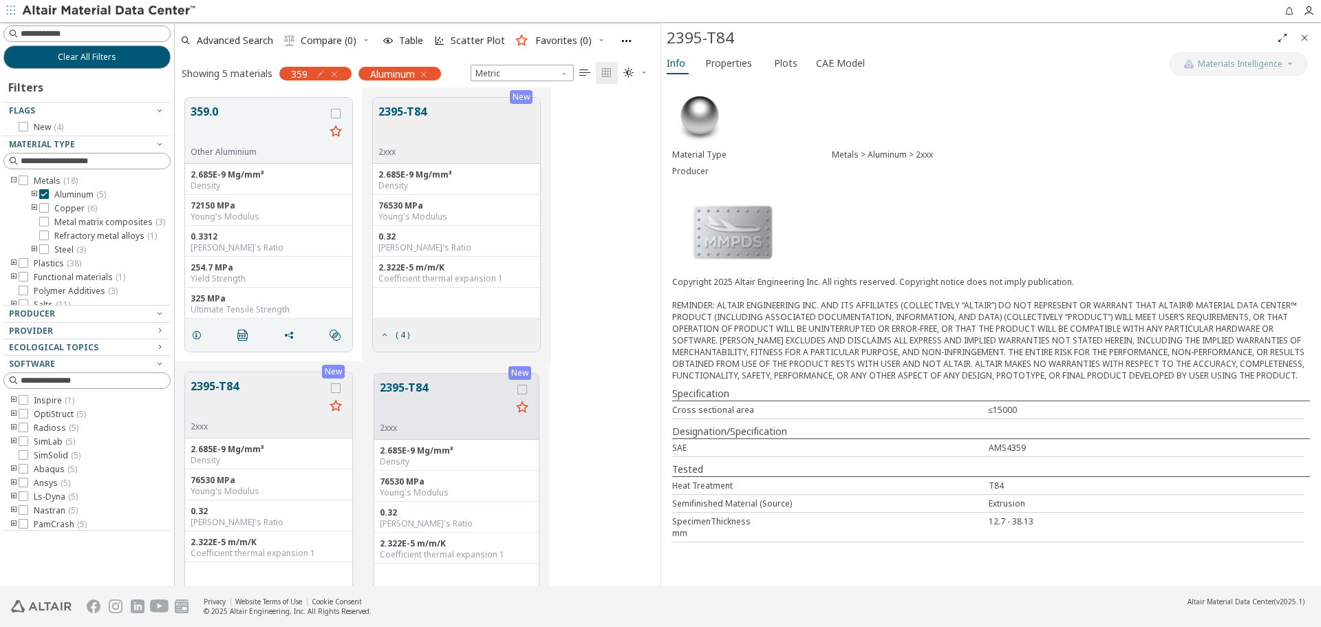
click at [1304, 37] on icon "Close" at bounding box center [1304, 37] width 11 height 11
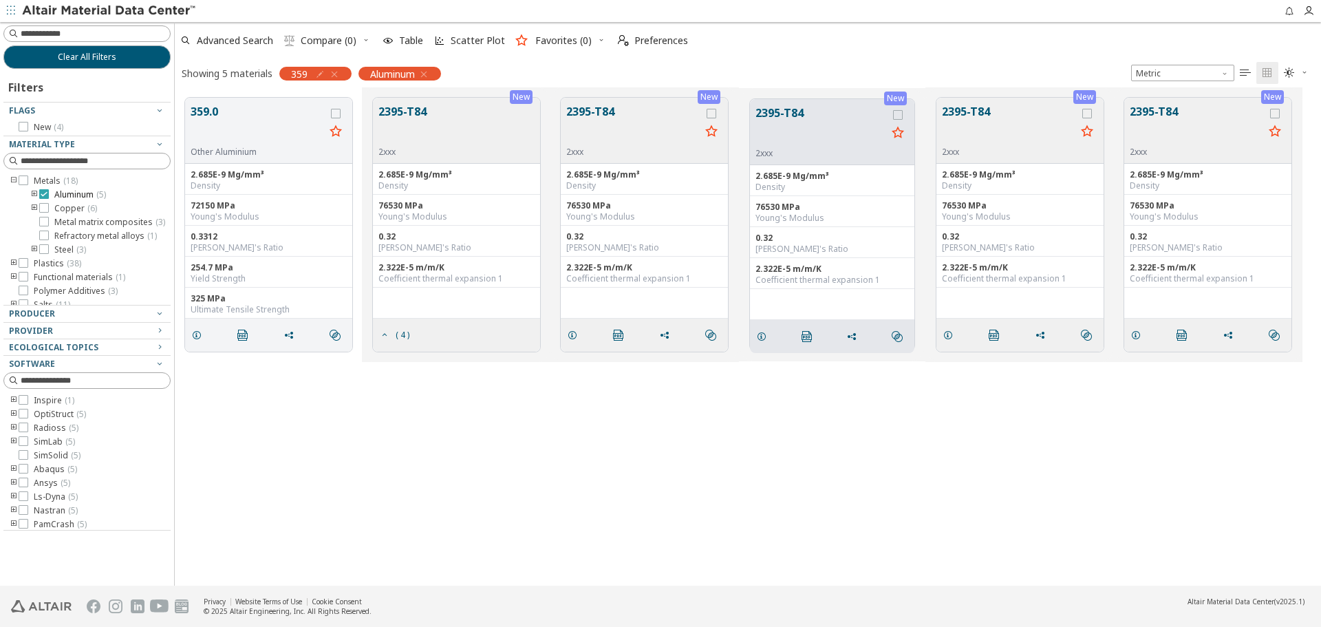
click at [43, 198] on icon at bounding box center [44, 194] width 10 height 10
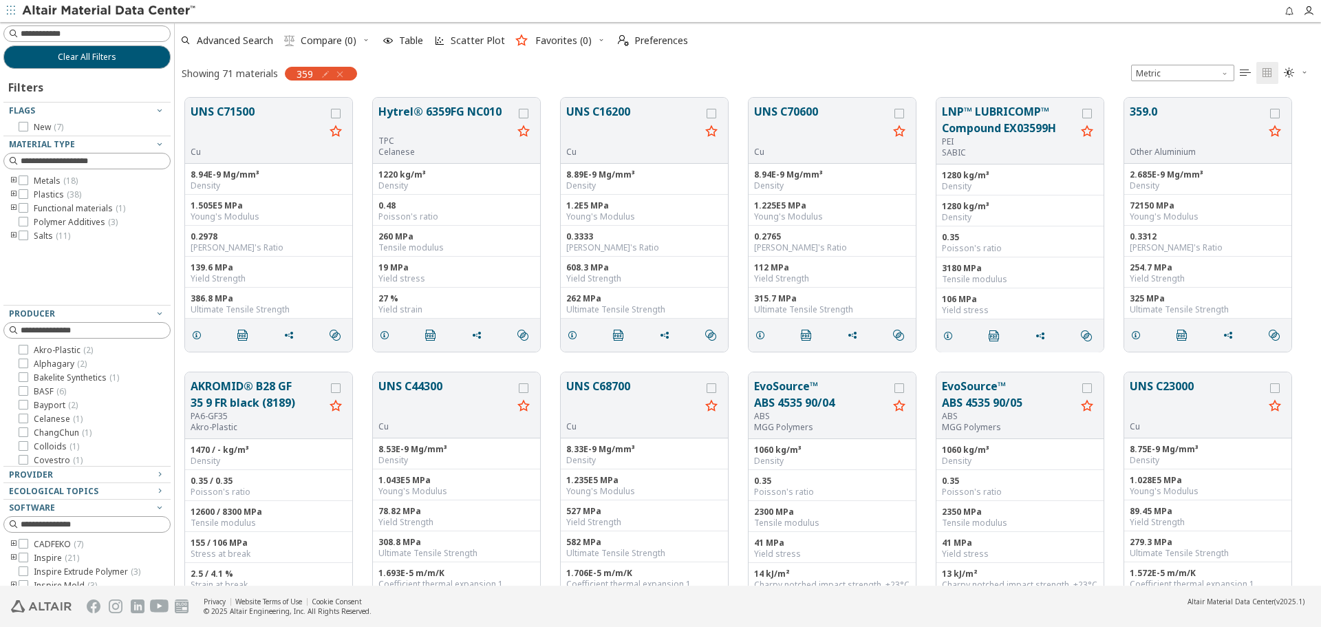
click at [301, 72] on span "359" at bounding box center [305, 73] width 17 height 12
click at [327, 76] on icon "button" at bounding box center [325, 74] width 11 height 11
click at [223, 103] on input "***" at bounding box center [264, 103] width 89 height 15
type input "*****"
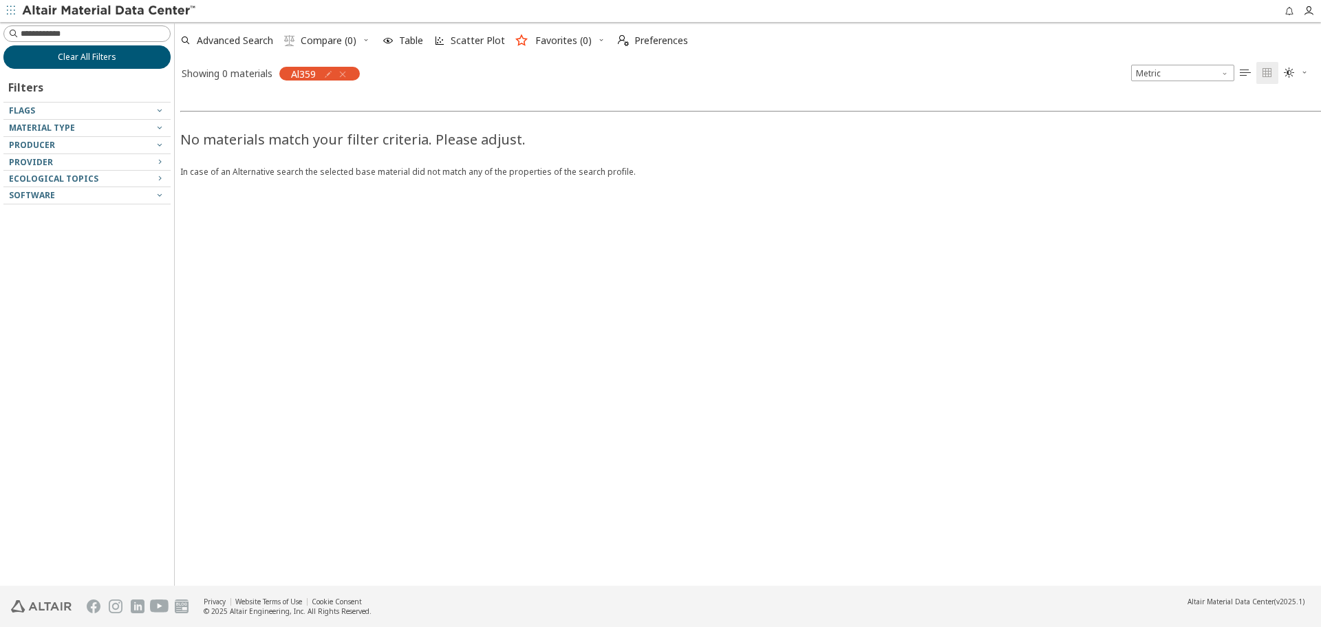
click at [156, 66] on button "Clear All Filters" at bounding box center [86, 56] width 167 height 23
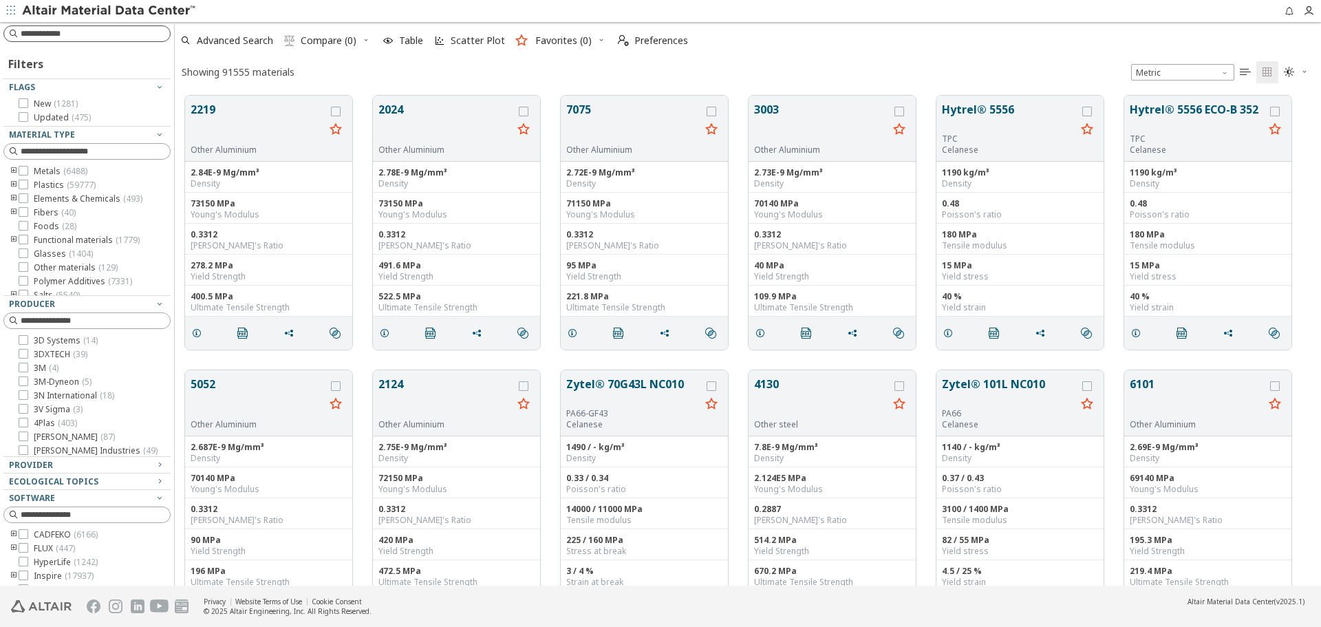
scroll to position [490, 1136]
click at [127, 34] on input at bounding box center [95, 34] width 149 height 14
type input "*****"
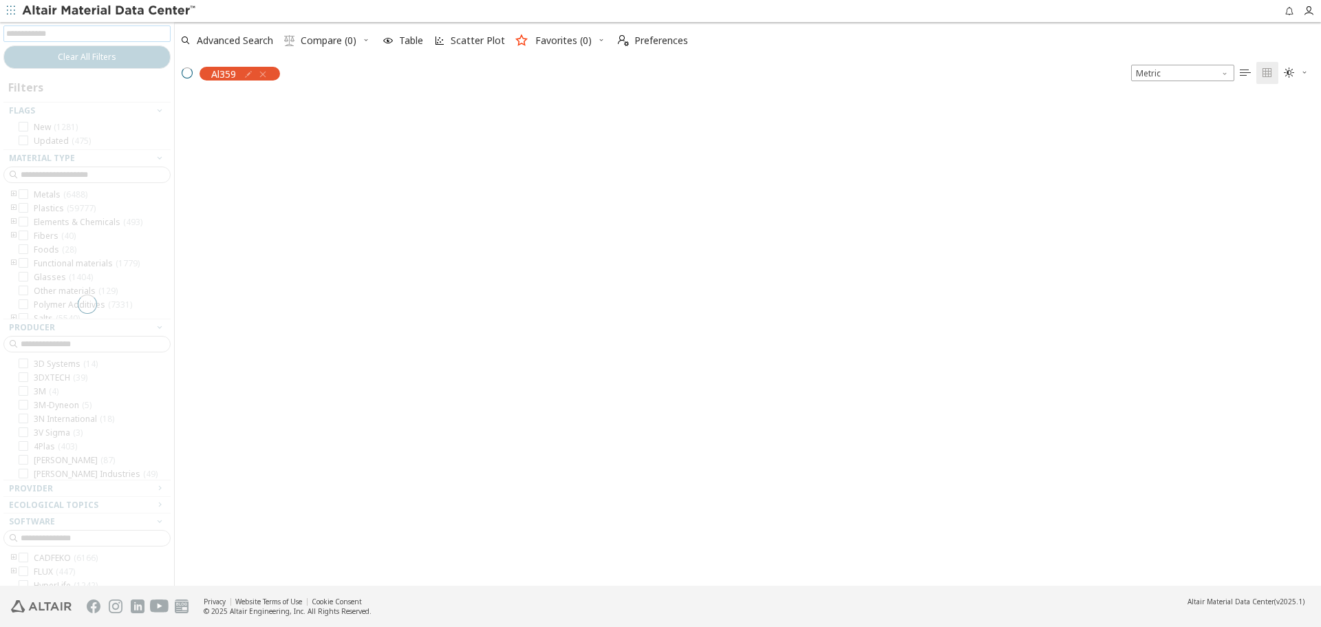
scroll to position [488, 1136]
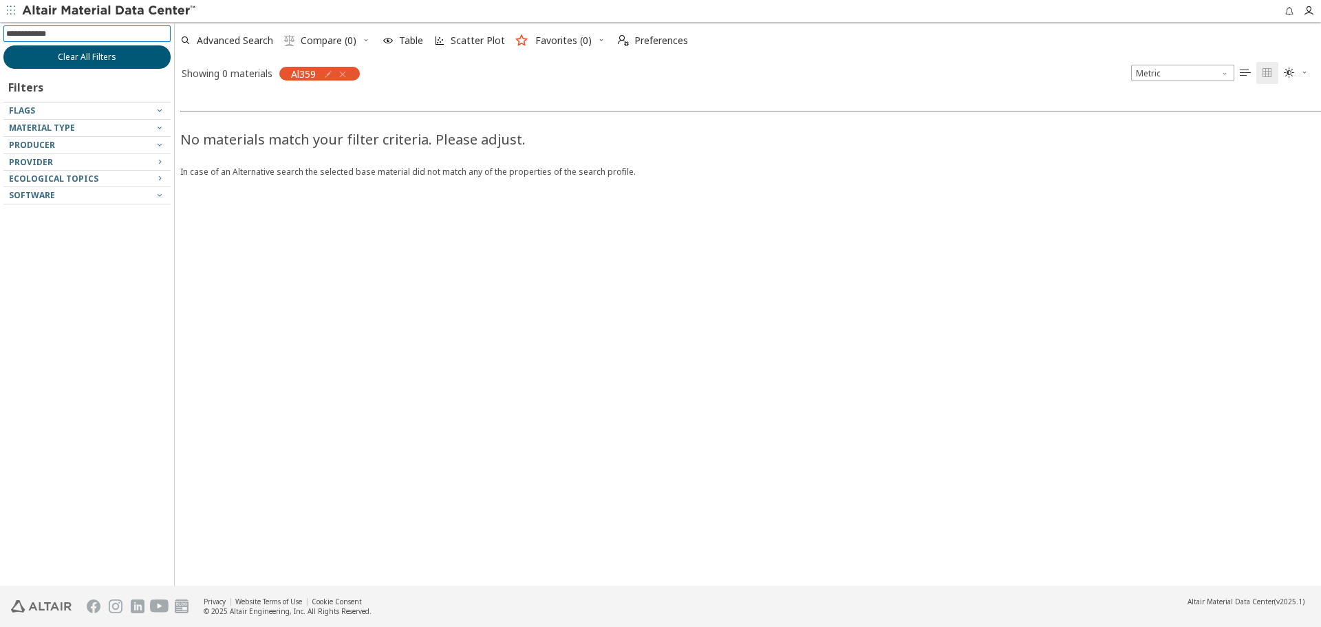
click at [123, 62] on button "Clear All Filters" at bounding box center [86, 56] width 167 height 23
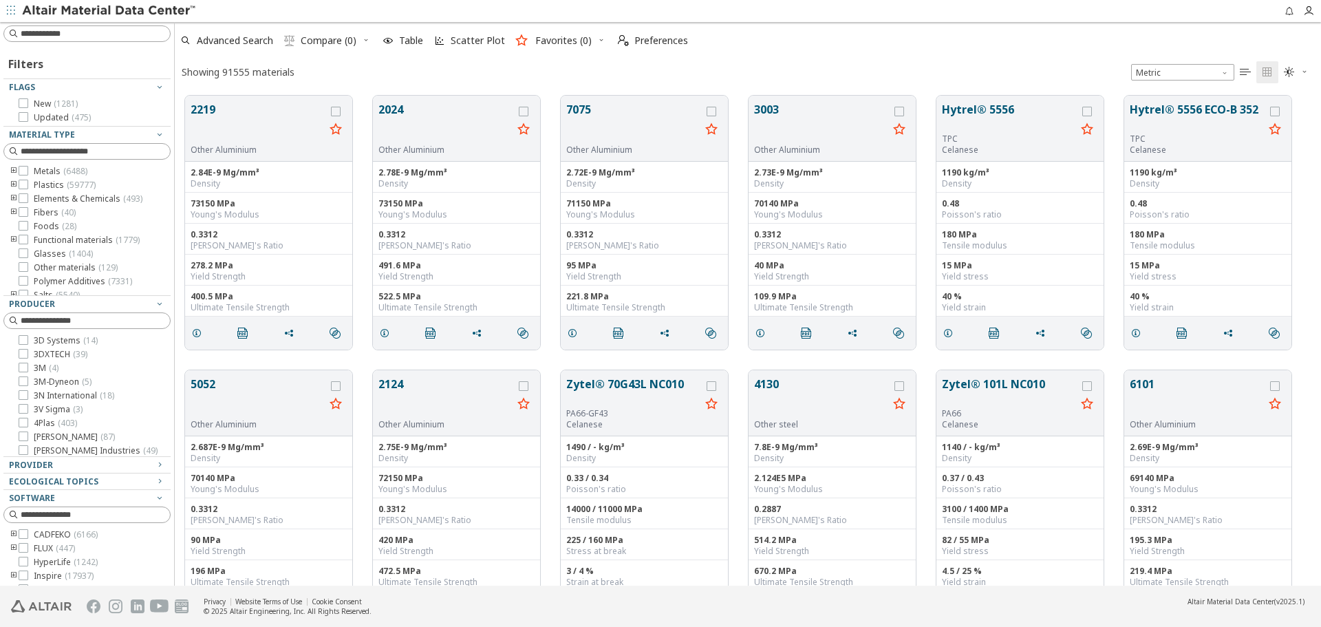
click at [124, 33] on input at bounding box center [95, 34] width 149 height 14
type input "***"
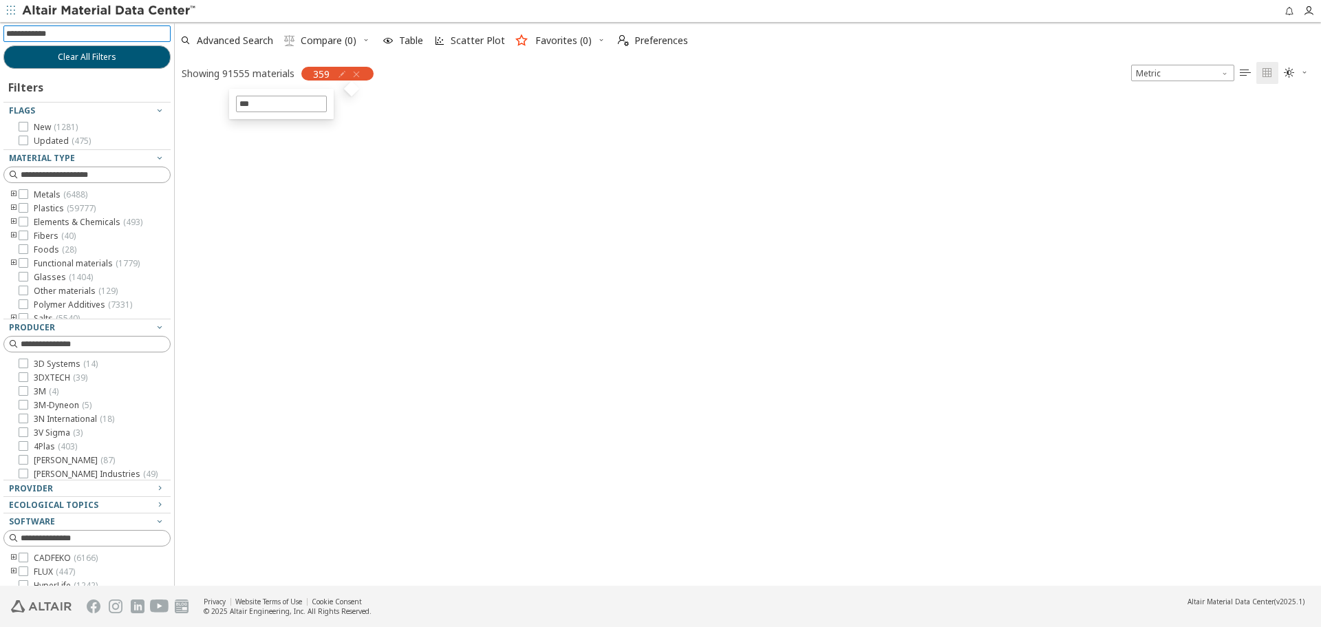
scroll to position [488, 1136]
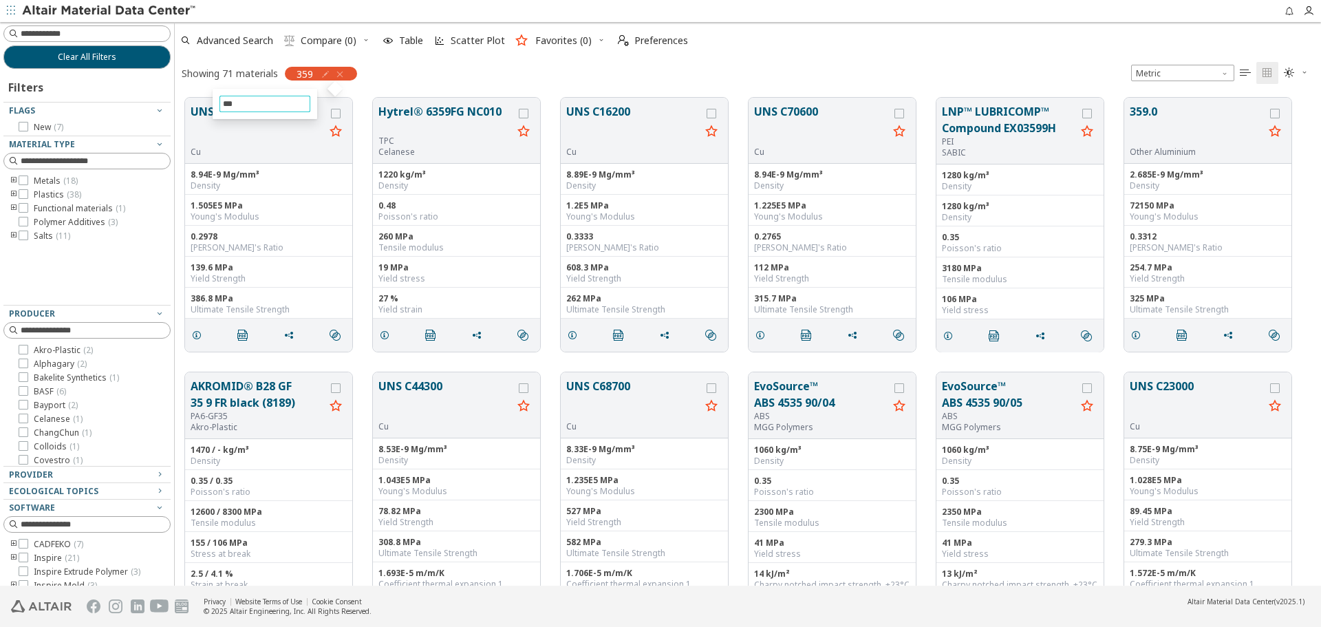
click at [638, 74] on div "Showing 71 materials 359 Metric   " at bounding box center [748, 73] width 1147 height 29
click at [11, 178] on icon "toogle group" at bounding box center [14, 181] width 10 height 11
click at [25, 281] on icon at bounding box center [24, 277] width 10 height 10
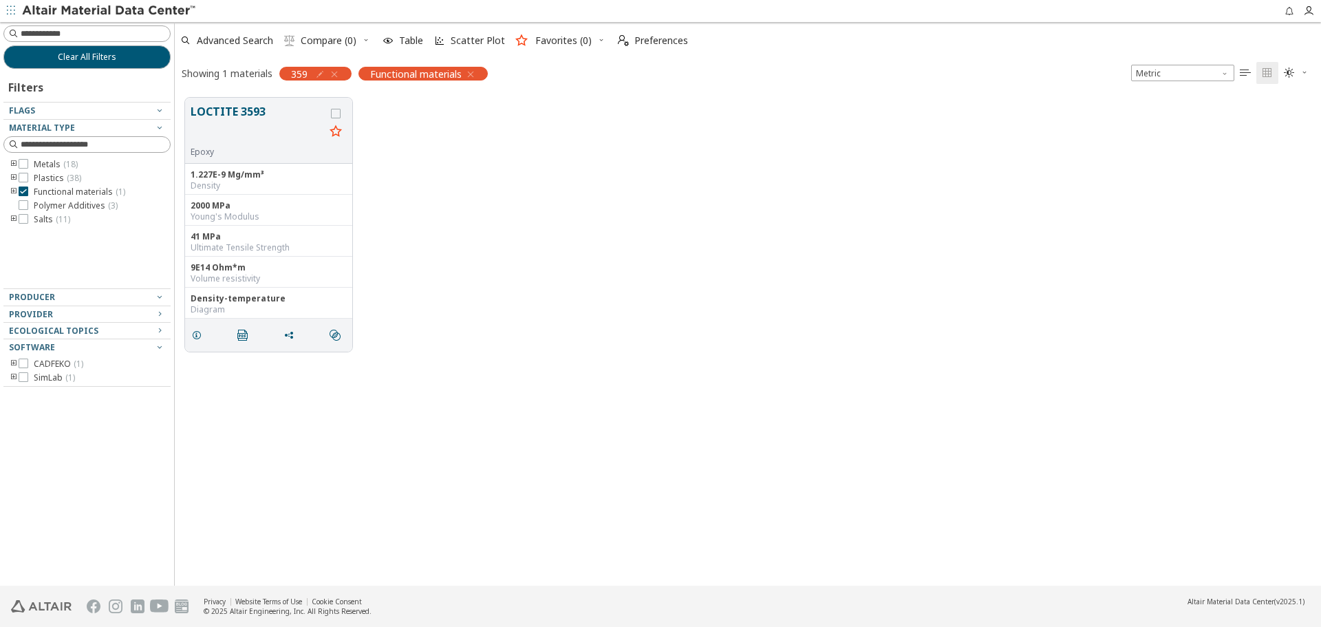
click at [472, 71] on icon "button" at bounding box center [470, 74] width 11 height 11
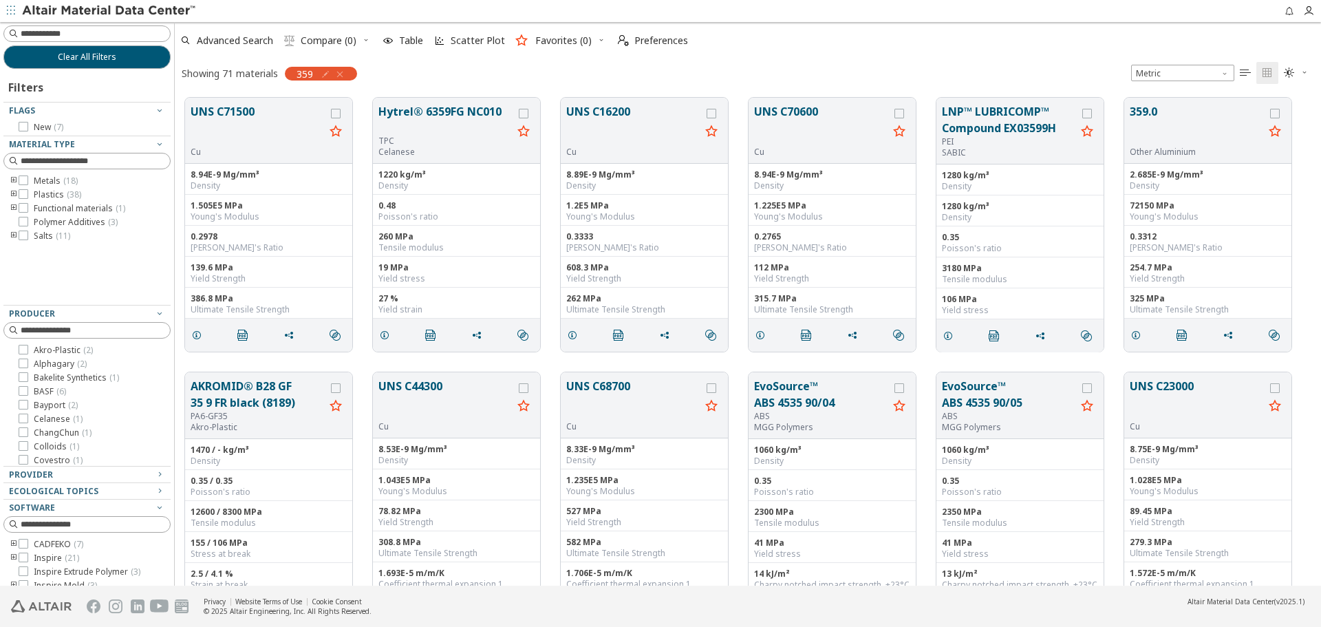
click at [13, 181] on icon "toogle group" at bounding box center [14, 181] width 10 height 11
click at [64, 224] on span "Metal matrix composites ( 3 )" at bounding box center [109, 222] width 111 height 11
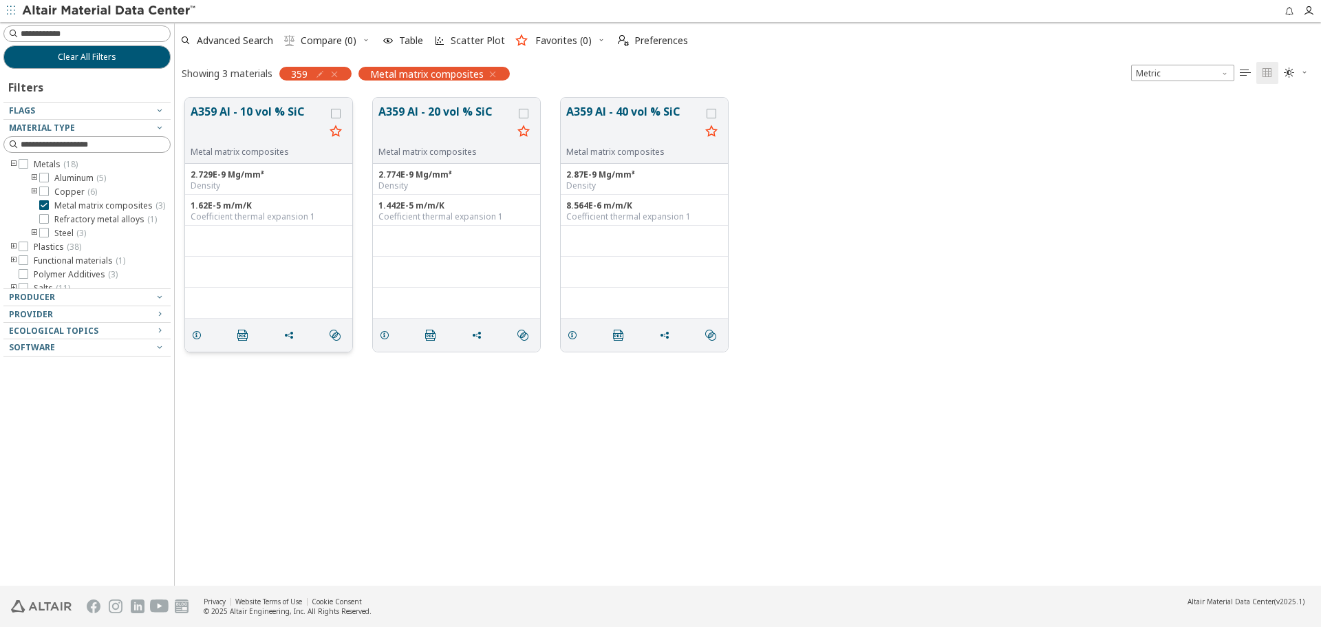
click at [250, 120] on button "A359 Al - 10 vol % SiC" at bounding box center [258, 124] width 134 height 43
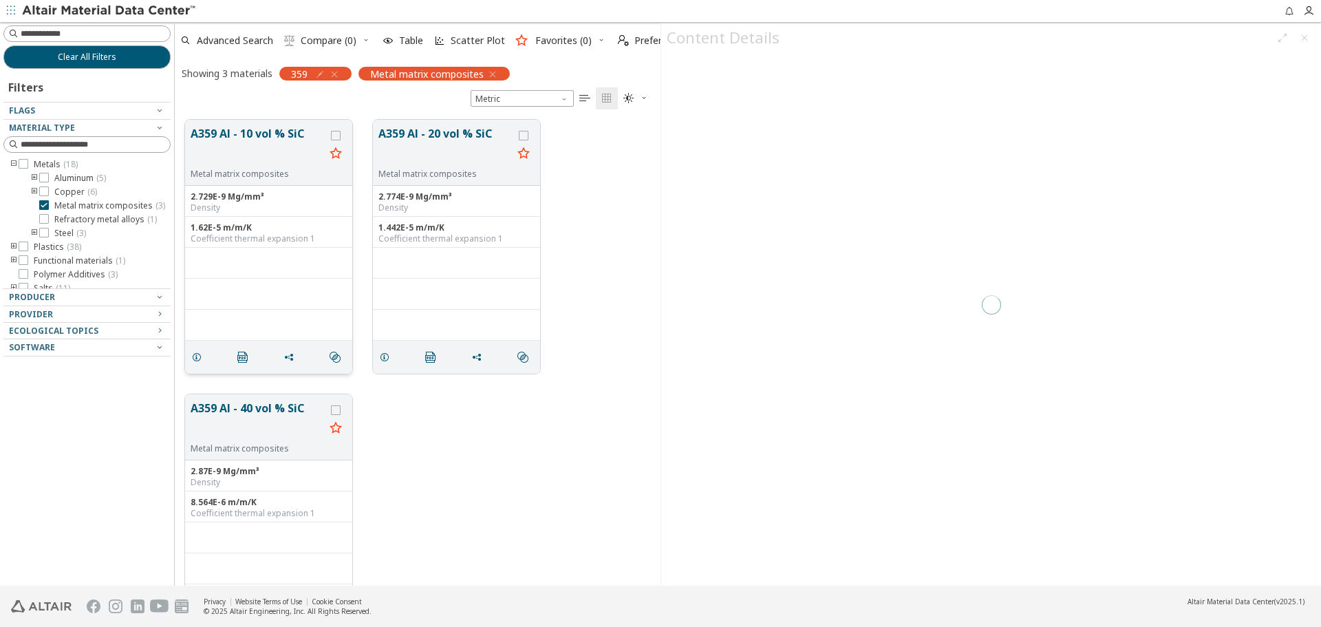
scroll to position [466, 476]
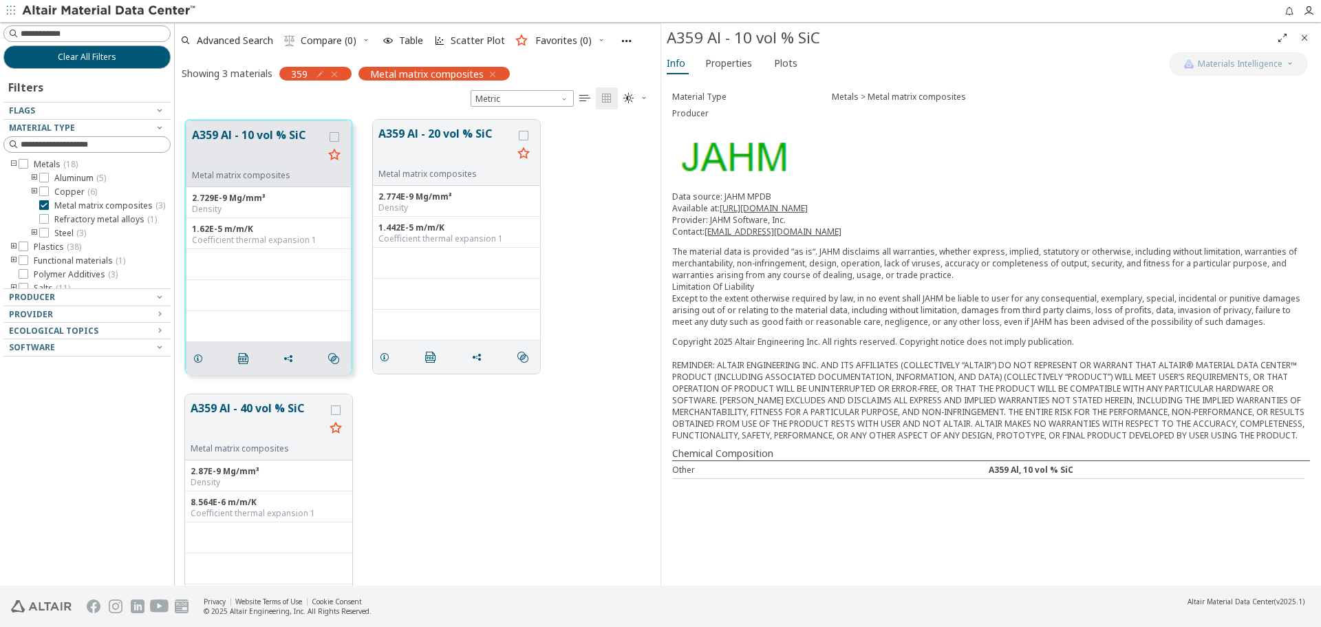
click at [1306, 39] on icon "Close" at bounding box center [1304, 37] width 11 height 11
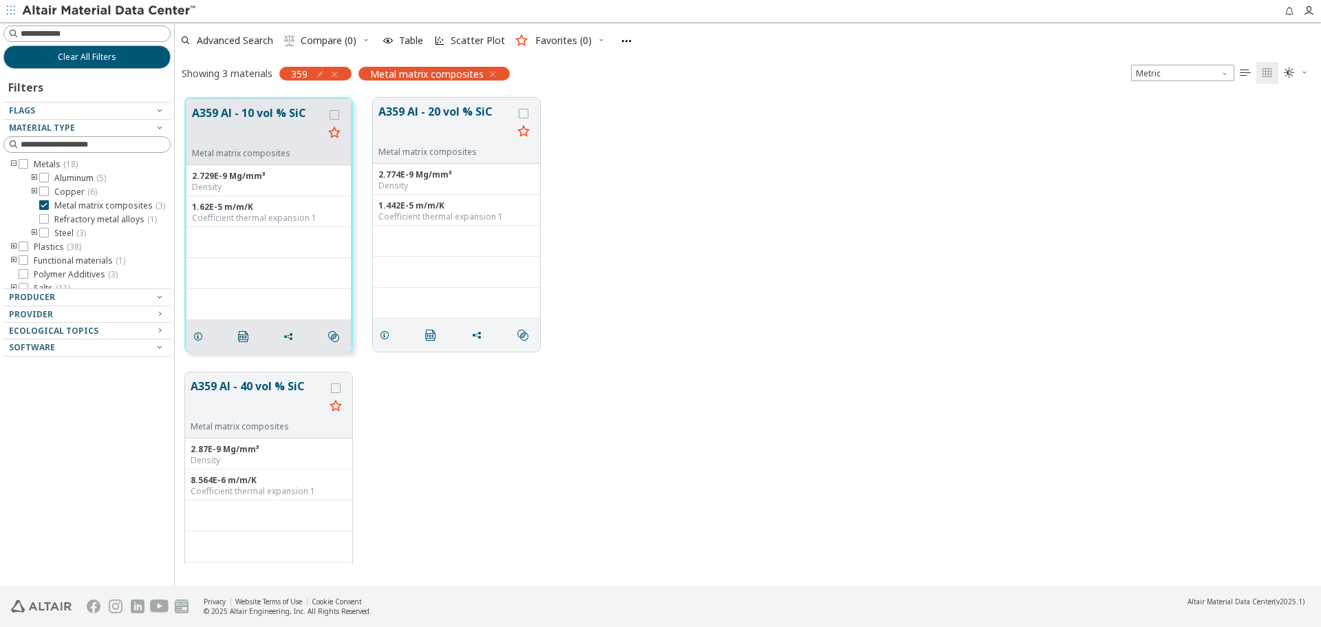
scroll to position [488, 1136]
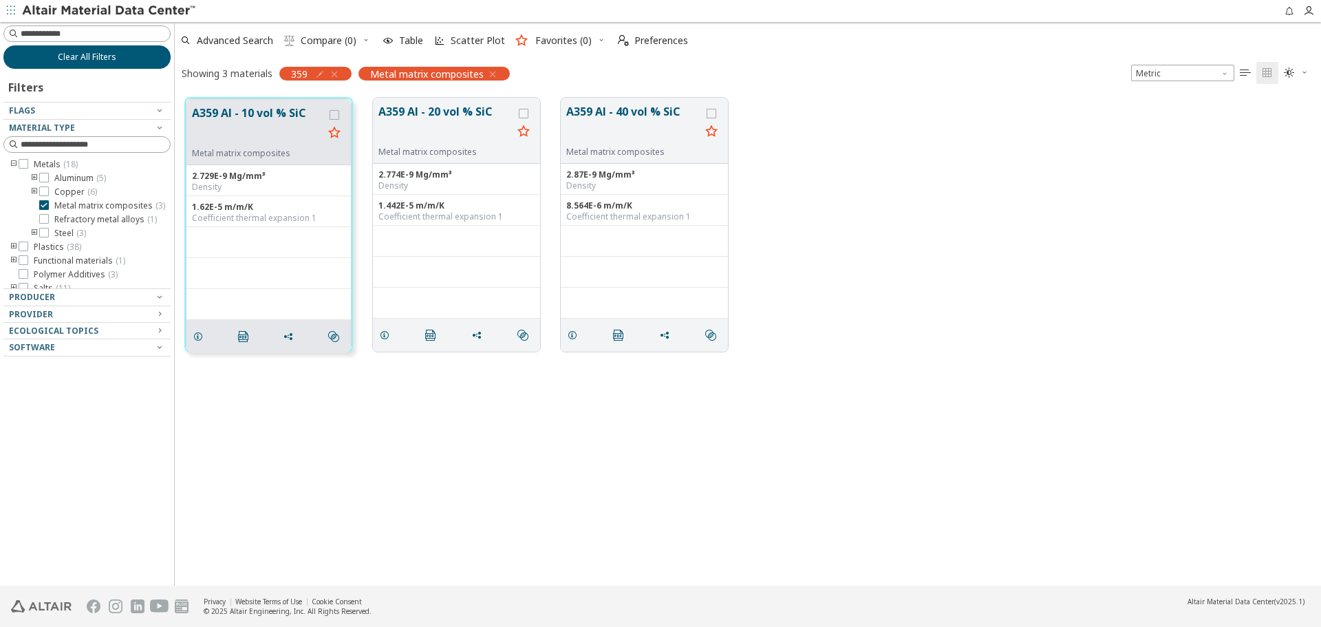
click at [142, 51] on button "Clear All Filters" at bounding box center [86, 56] width 167 height 23
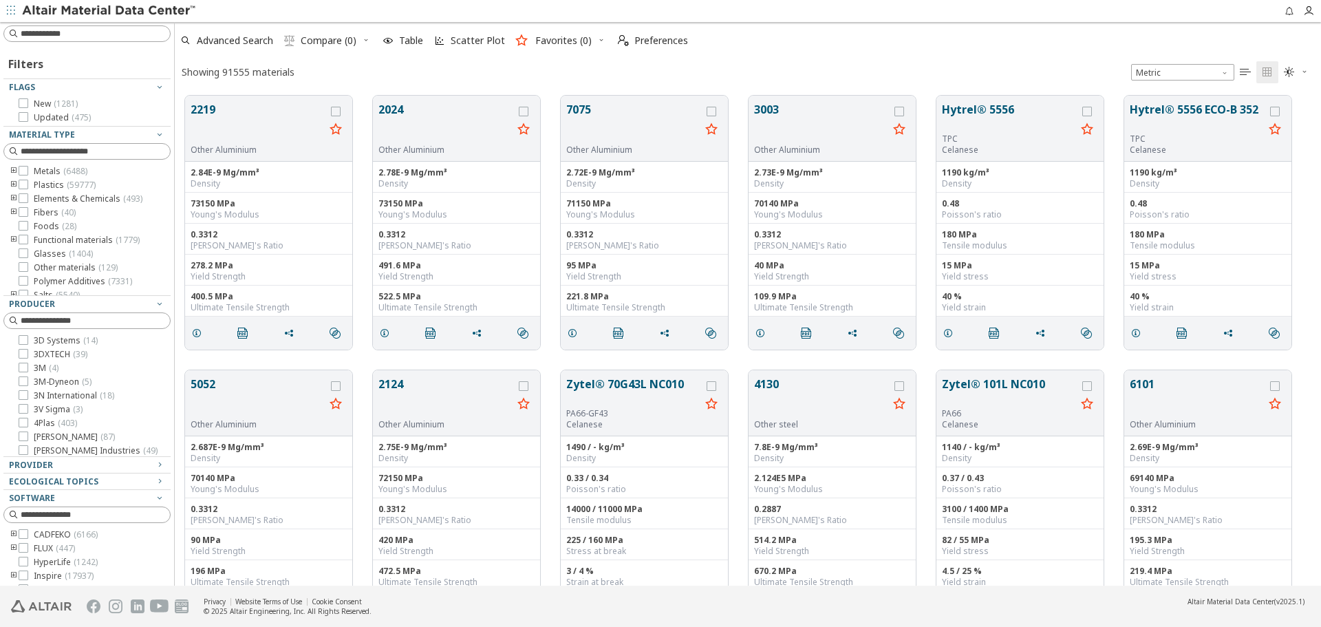
scroll to position [490, 1136]
click at [138, 34] on input at bounding box center [88, 33] width 164 height 15
type input "*****"
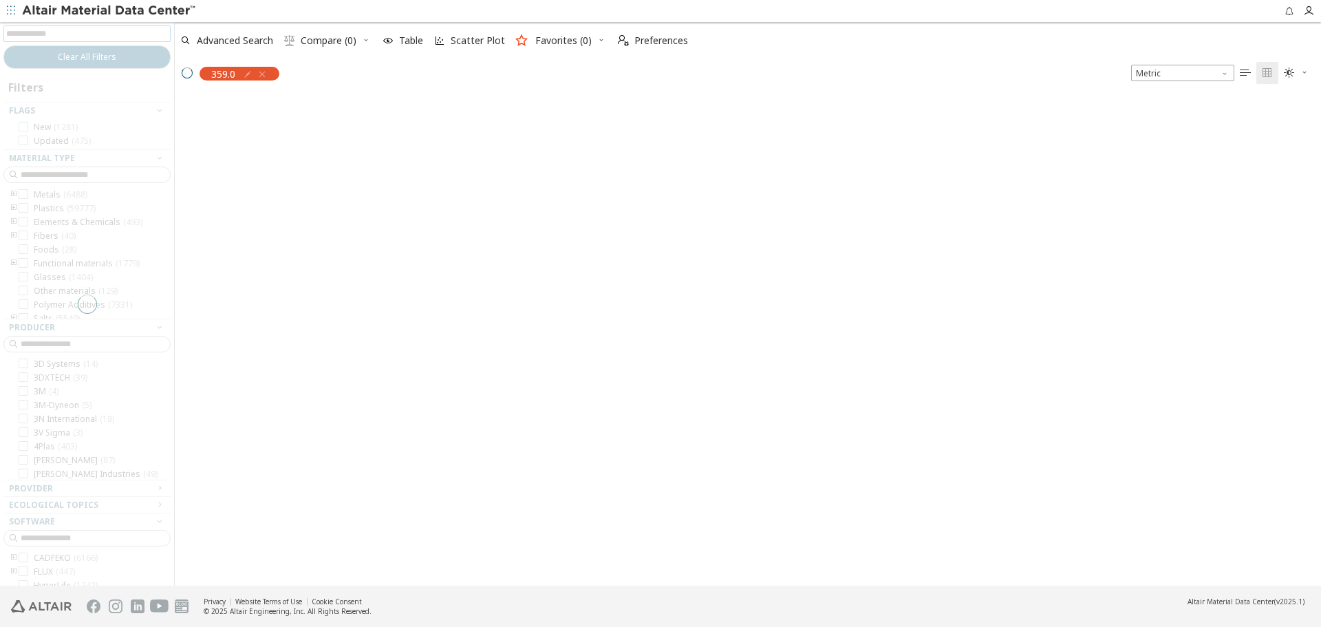
scroll to position [488, 1136]
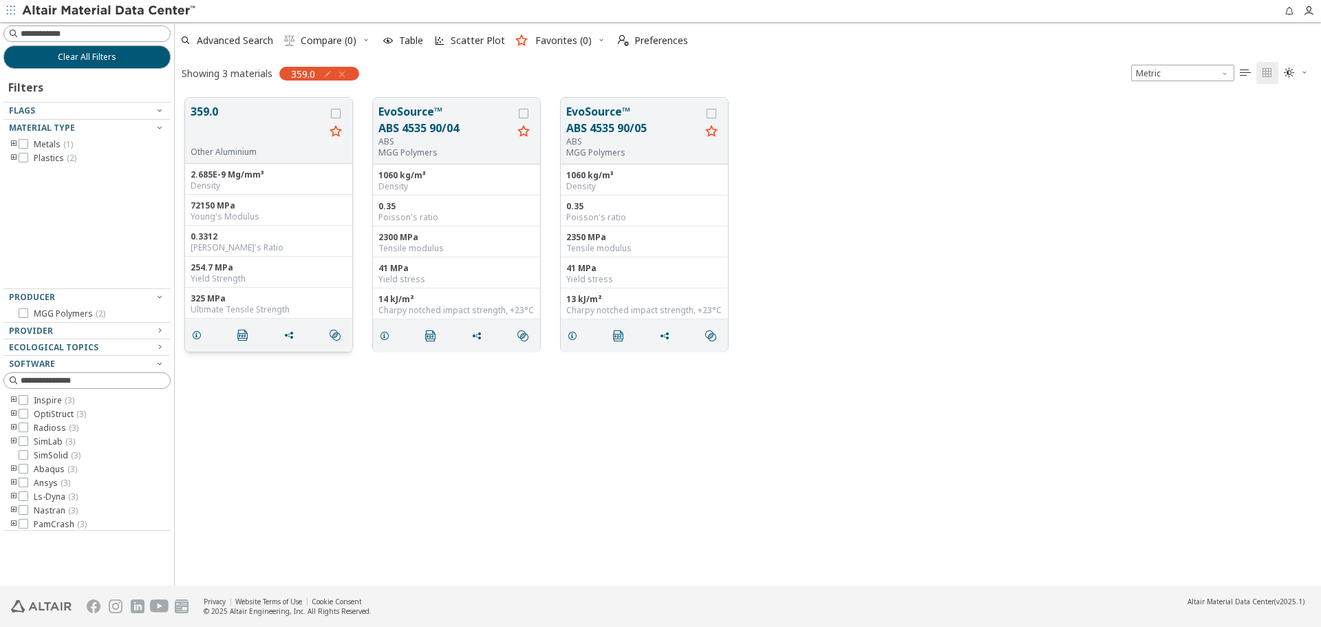
click at [222, 119] on button "359.0" at bounding box center [258, 124] width 134 height 43
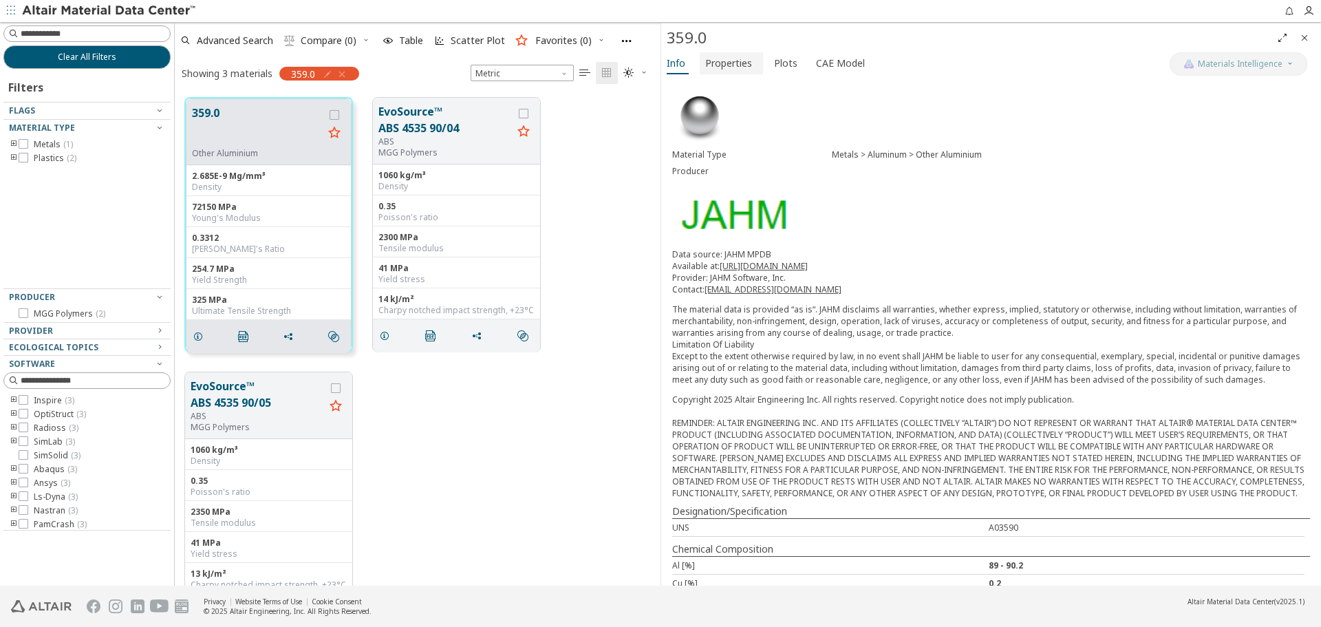
click at [722, 70] on span "Properties" at bounding box center [728, 63] width 47 height 22
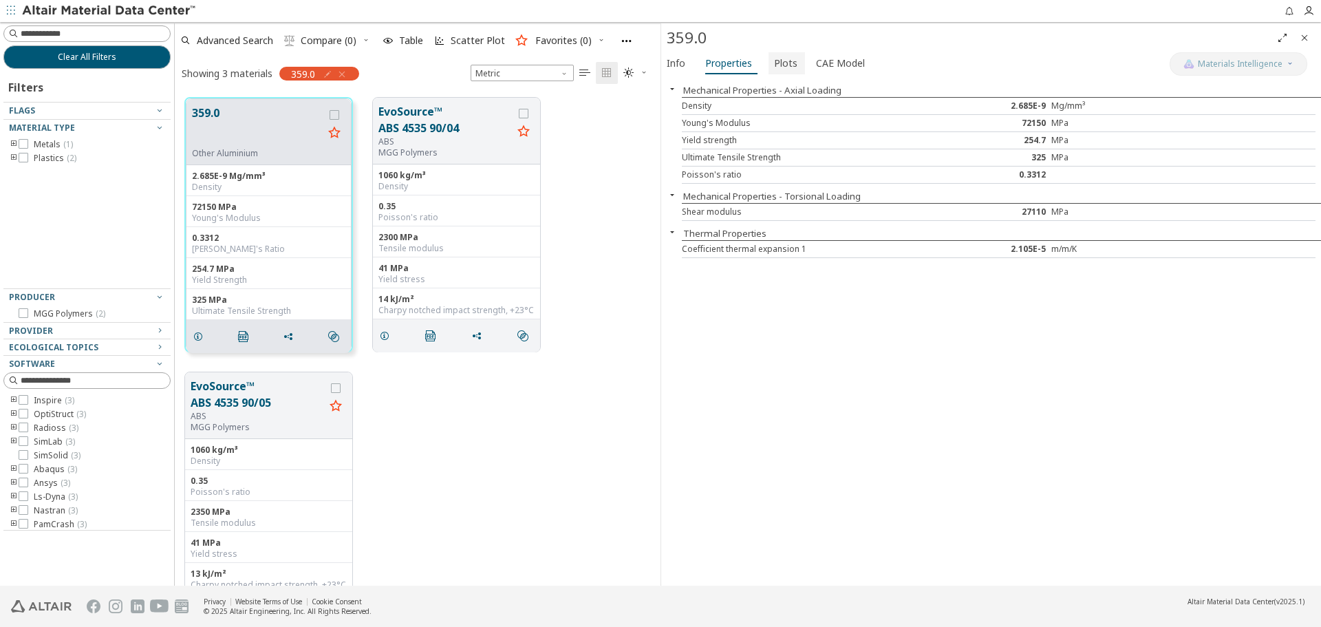
click at [769, 67] on button "Plots" at bounding box center [787, 63] width 36 height 22
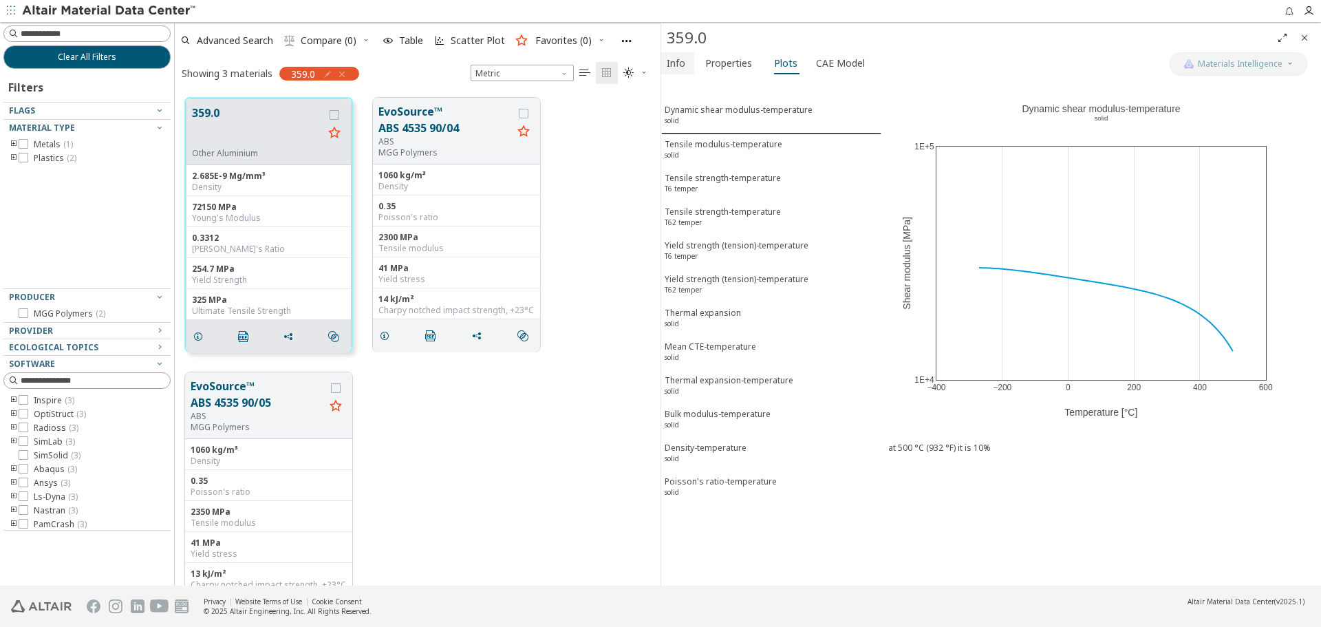
click at [675, 70] on span "Info" at bounding box center [676, 63] width 19 height 22
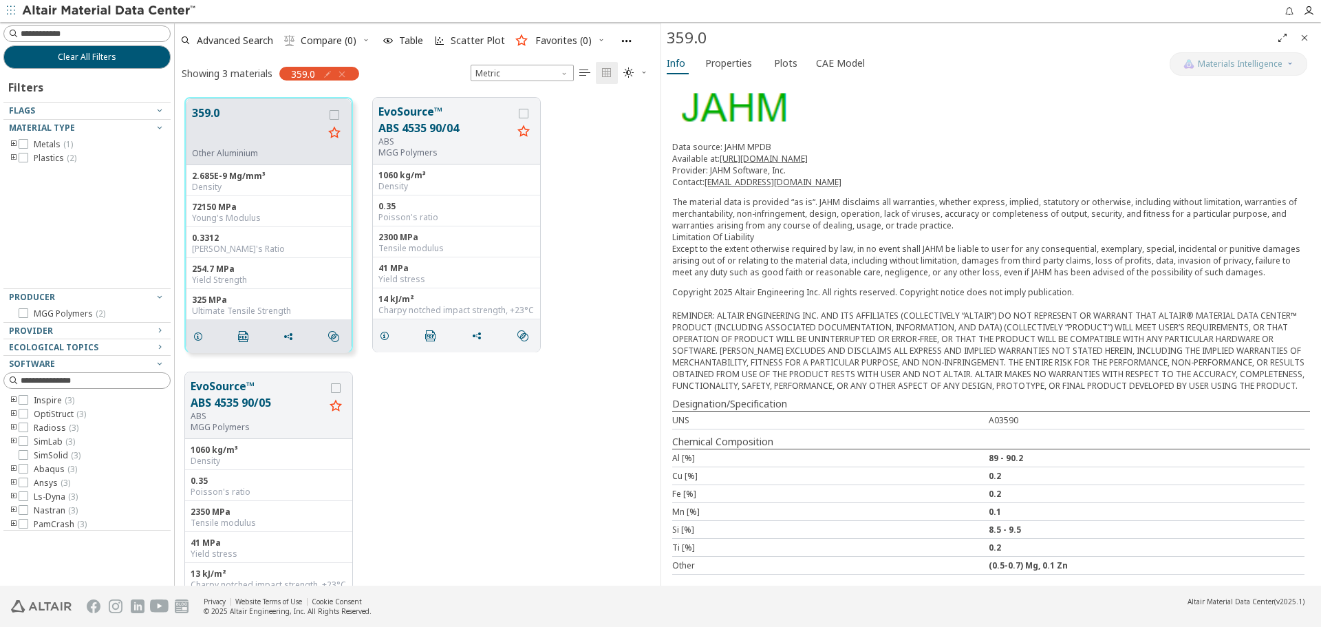
scroll to position [119, 0]
drag, startPoint x: 672, startPoint y: 422, endPoint x: 1019, endPoint y: 412, distance: 346.3
click at [1019, 412] on div "UNS A03590" at bounding box center [988, 421] width 633 height 18
click at [860, 422] on div "UNS" at bounding box center [830, 420] width 317 height 12
click at [288, 336] on icon "grid" at bounding box center [288, 336] width 11 height 11
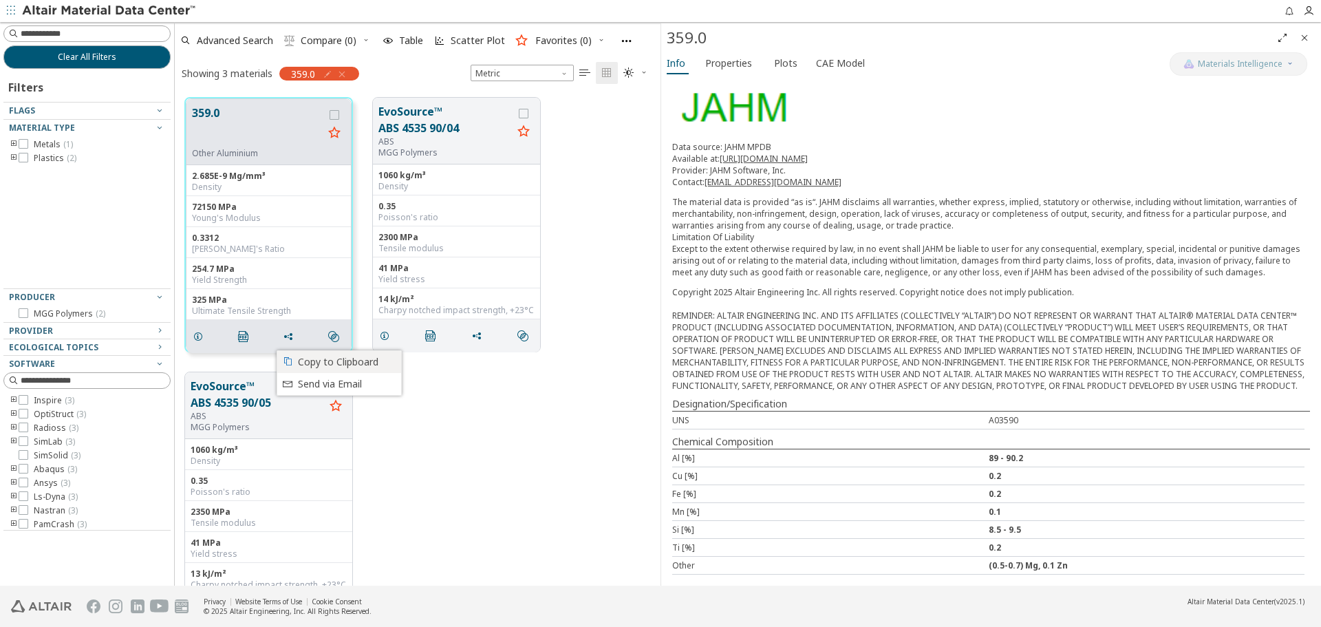
click at [322, 359] on span "Copy to Clipboard" at bounding box center [345, 362] width 95 height 22
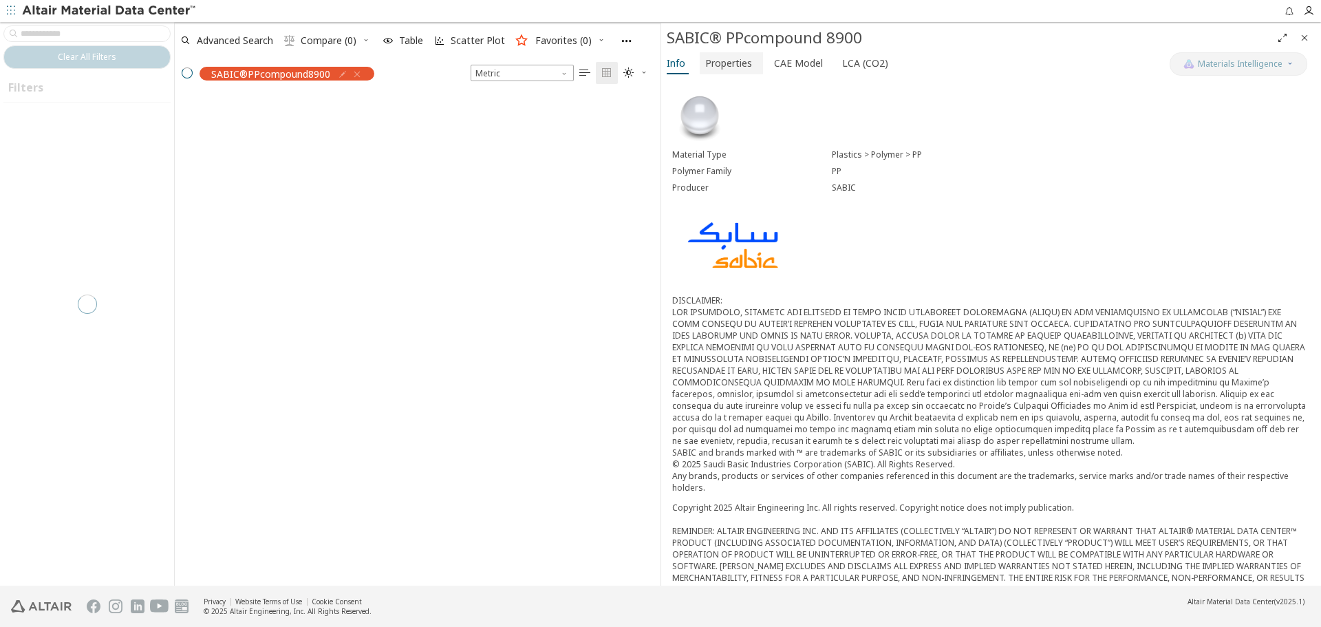
click at [736, 63] on span "Properties" at bounding box center [728, 63] width 47 height 22
